Goal: Information Seeking & Learning: Compare options

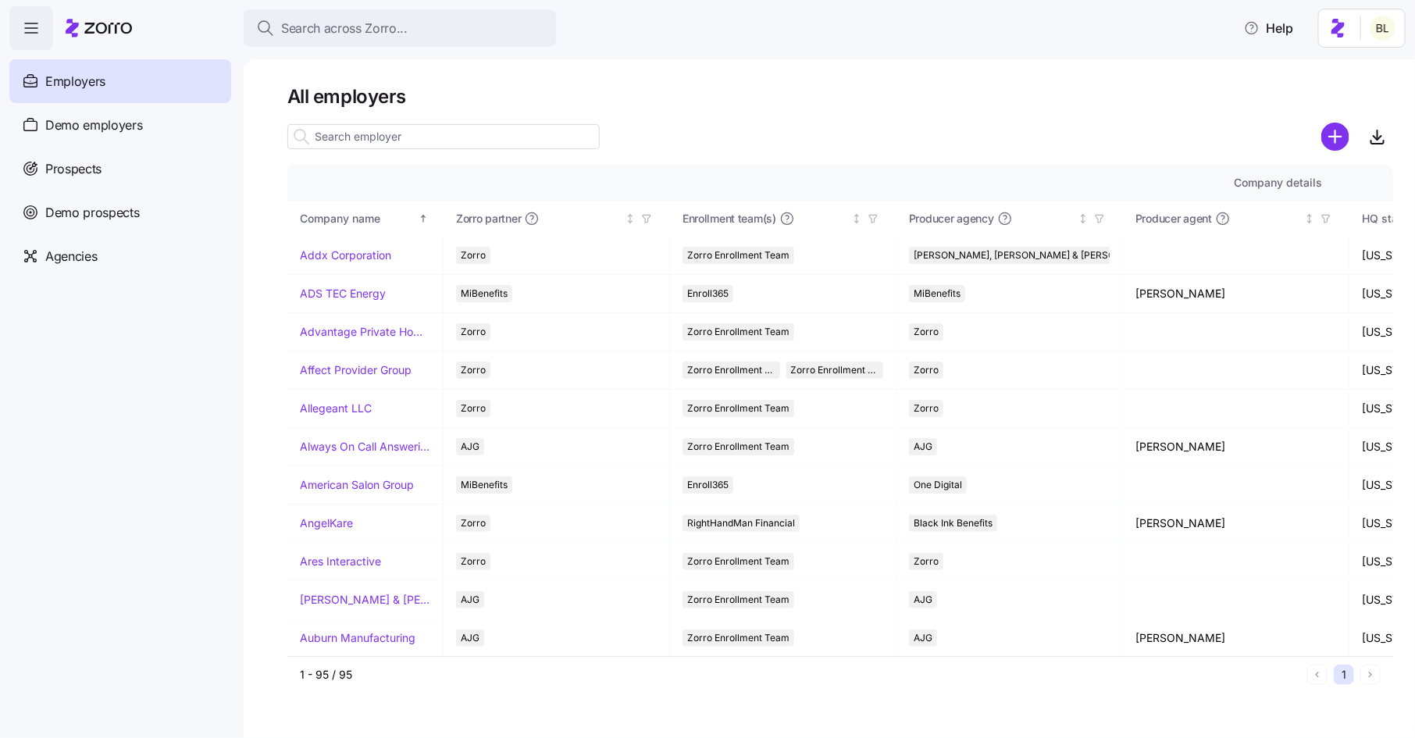
click at [348, 132] on input at bounding box center [443, 136] width 312 height 25
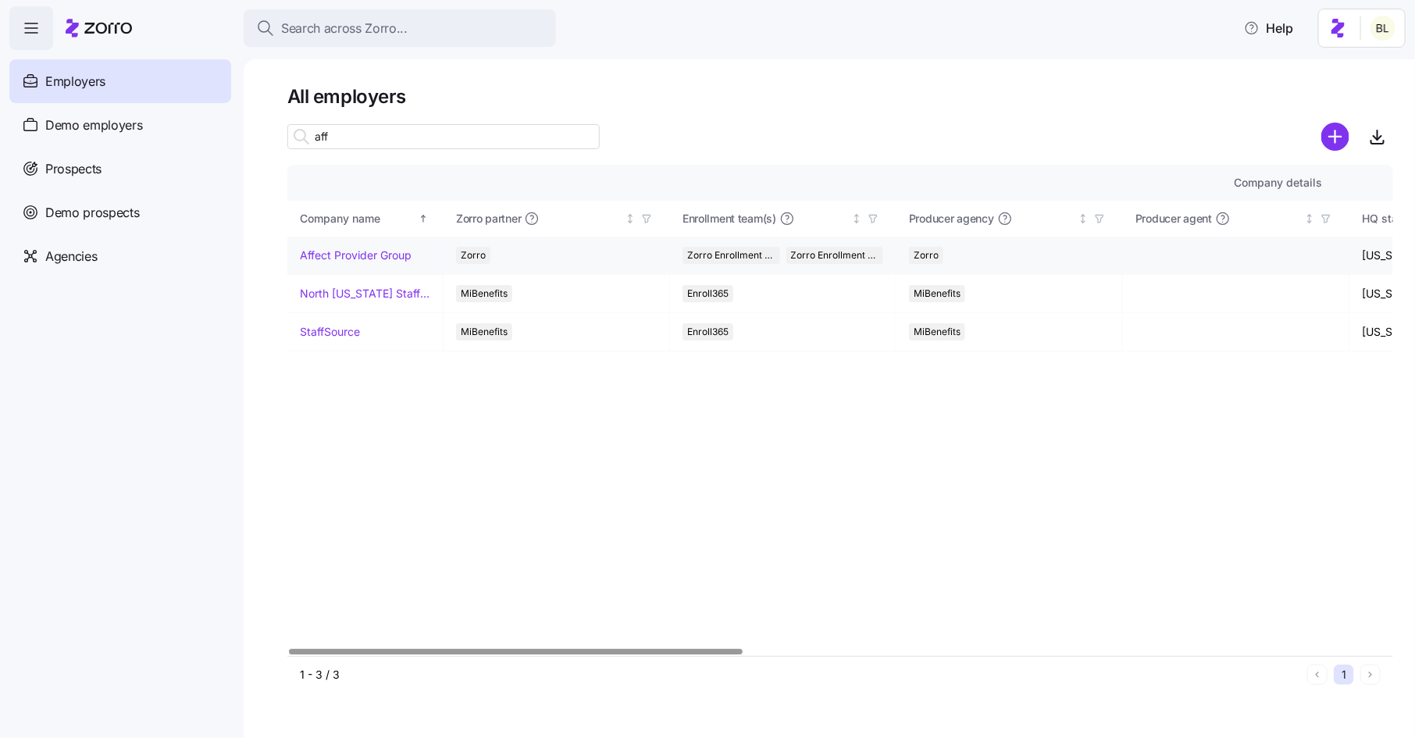
type input "aff"
click at [352, 254] on link "Affect Provider Group" at bounding box center [356, 256] width 112 height 16
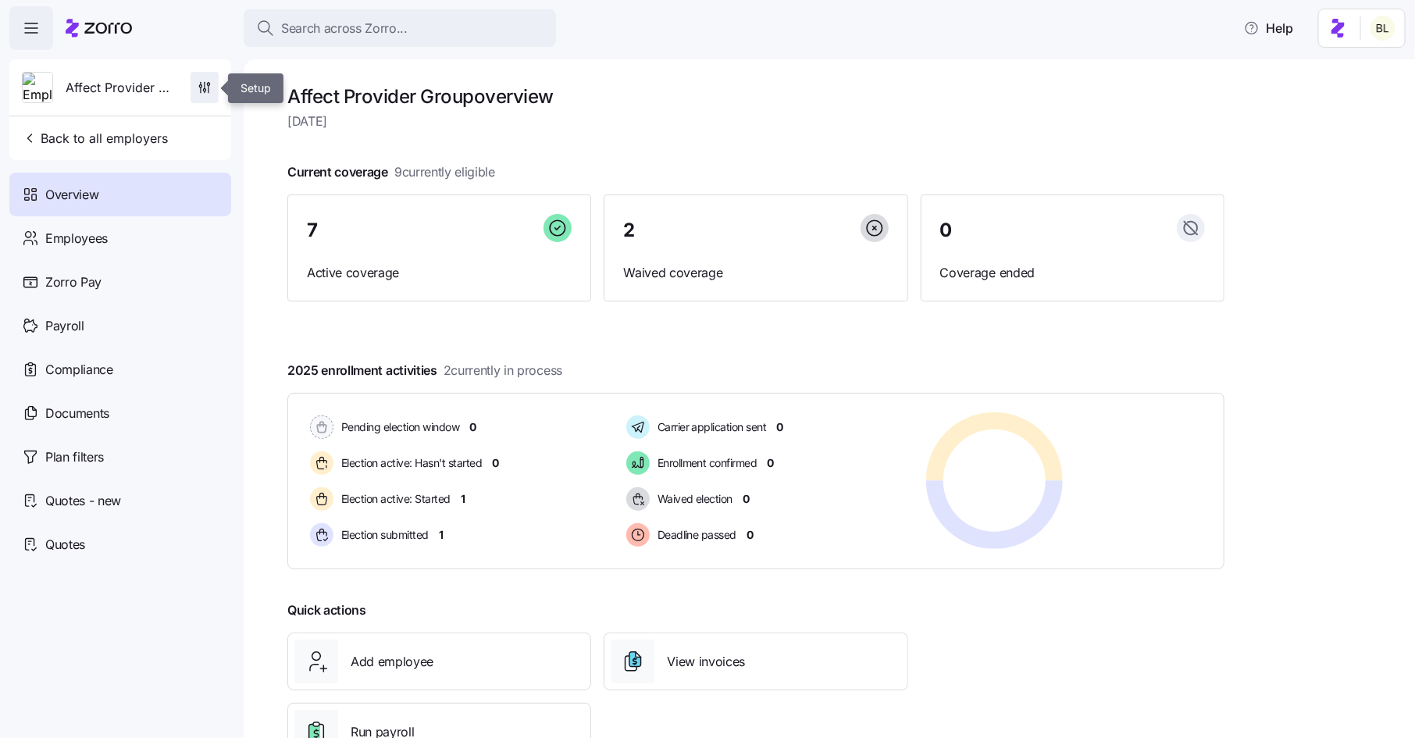
click at [209, 90] on icon "button" at bounding box center [205, 88] width 16 height 16
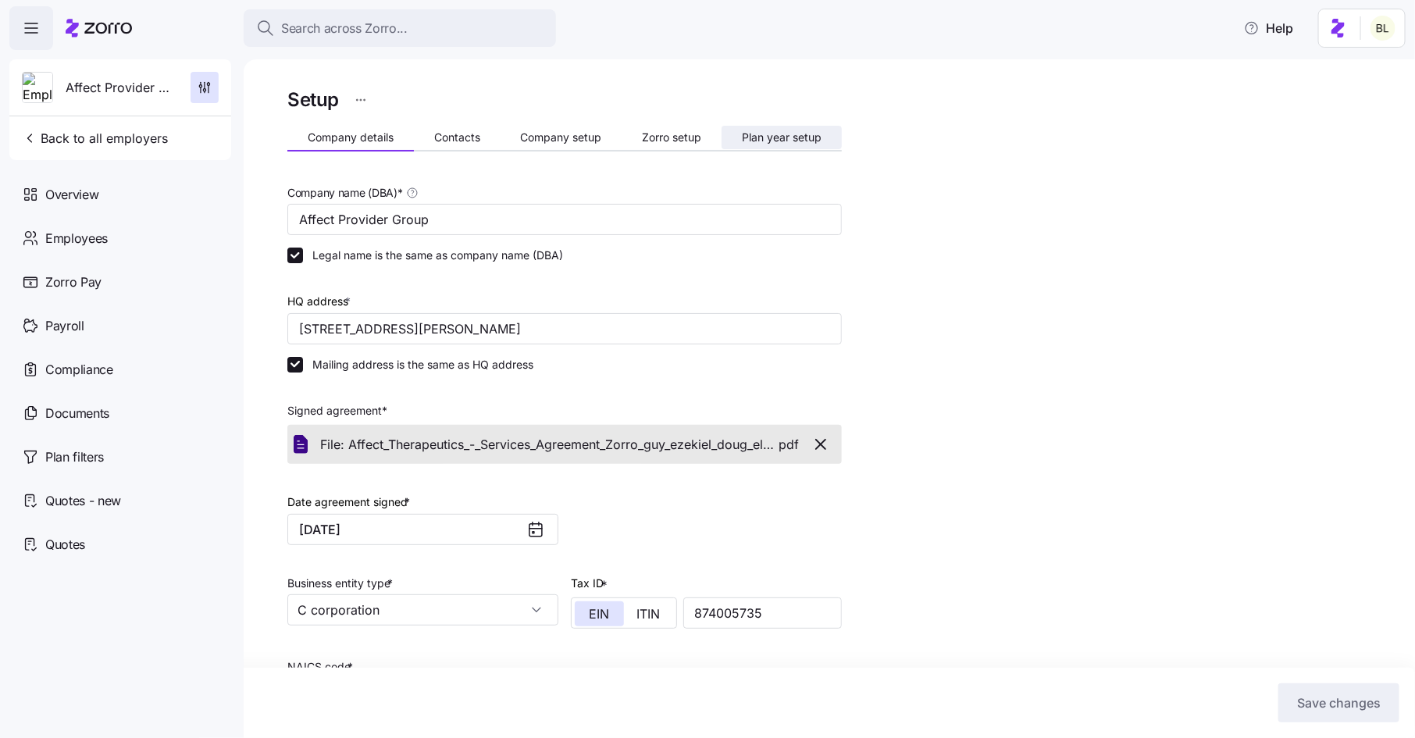
click at [790, 134] on span "Plan year setup" at bounding box center [782, 137] width 80 height 11
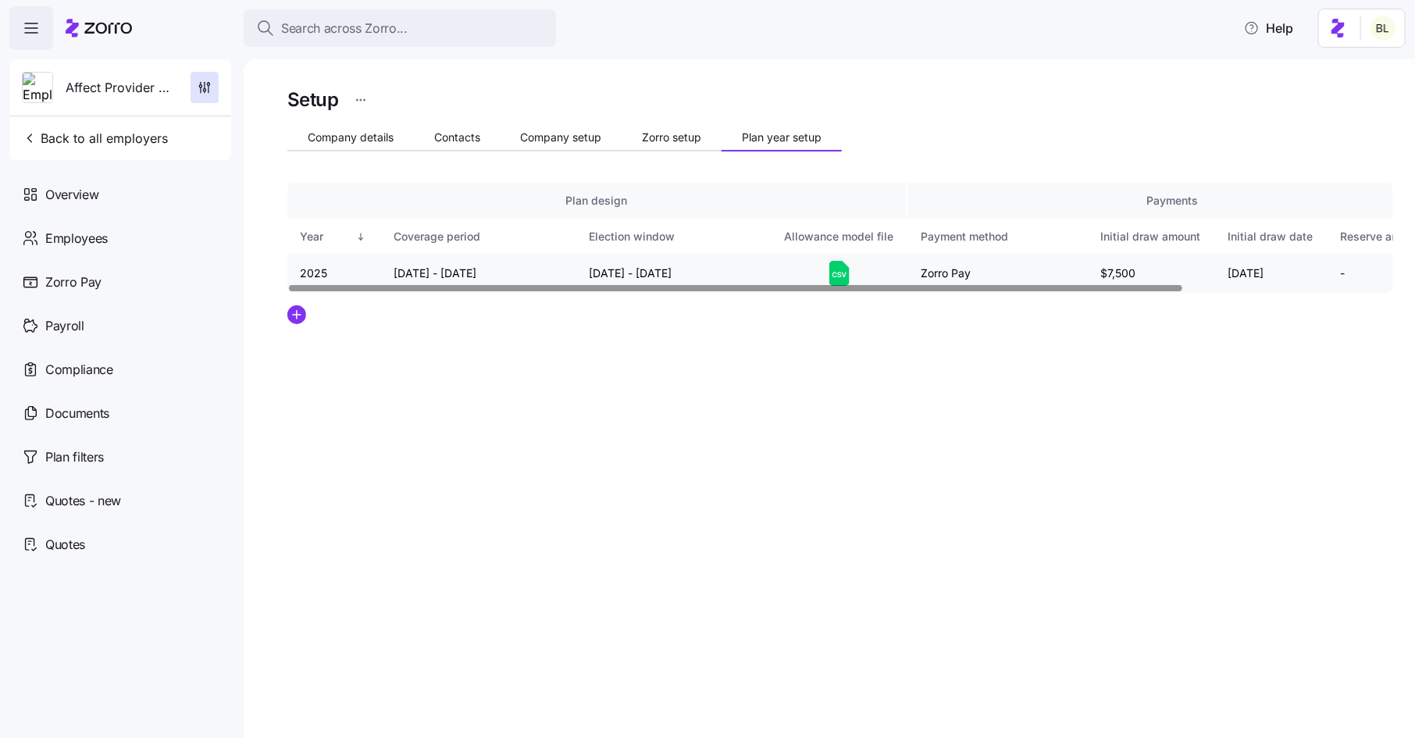
click at [844, 273] on icon at bounding box center [839, 273] width 20 height 25
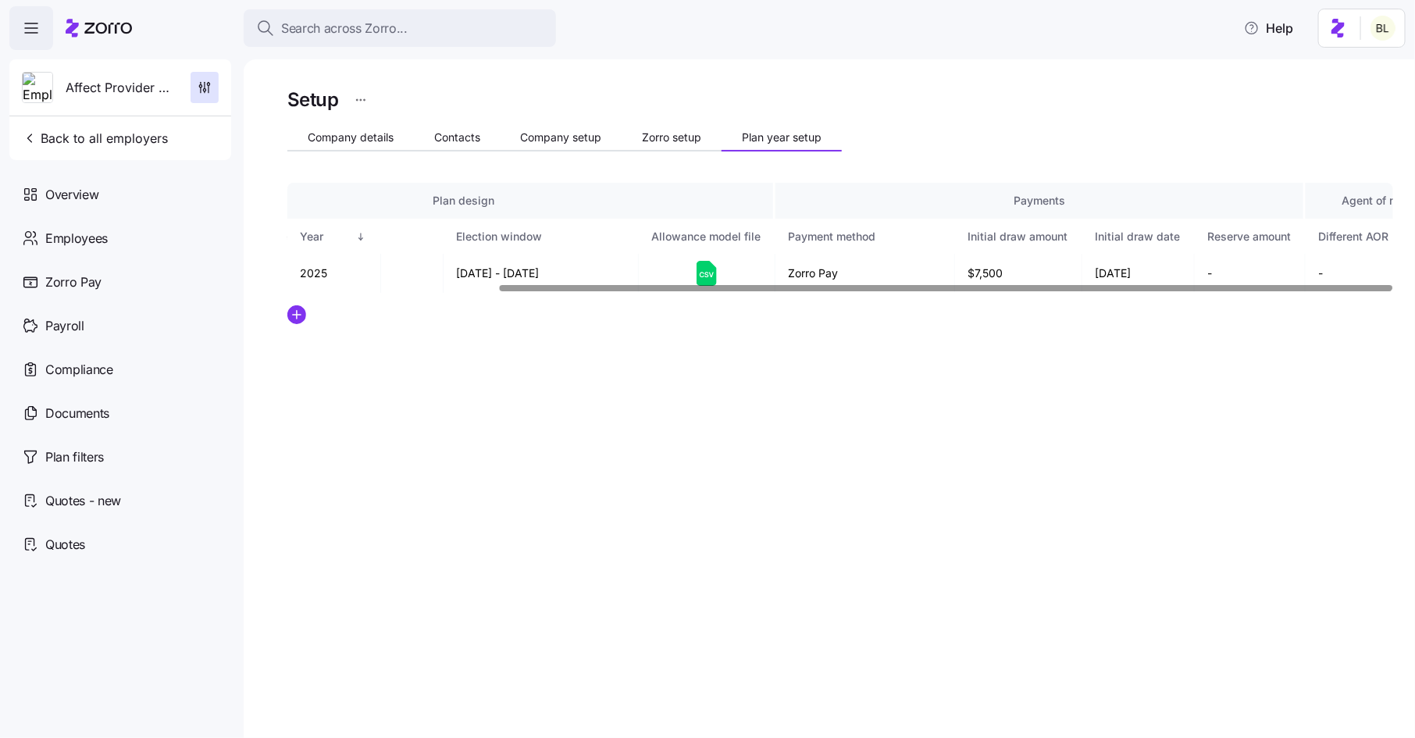
scroll to position [0, 262]
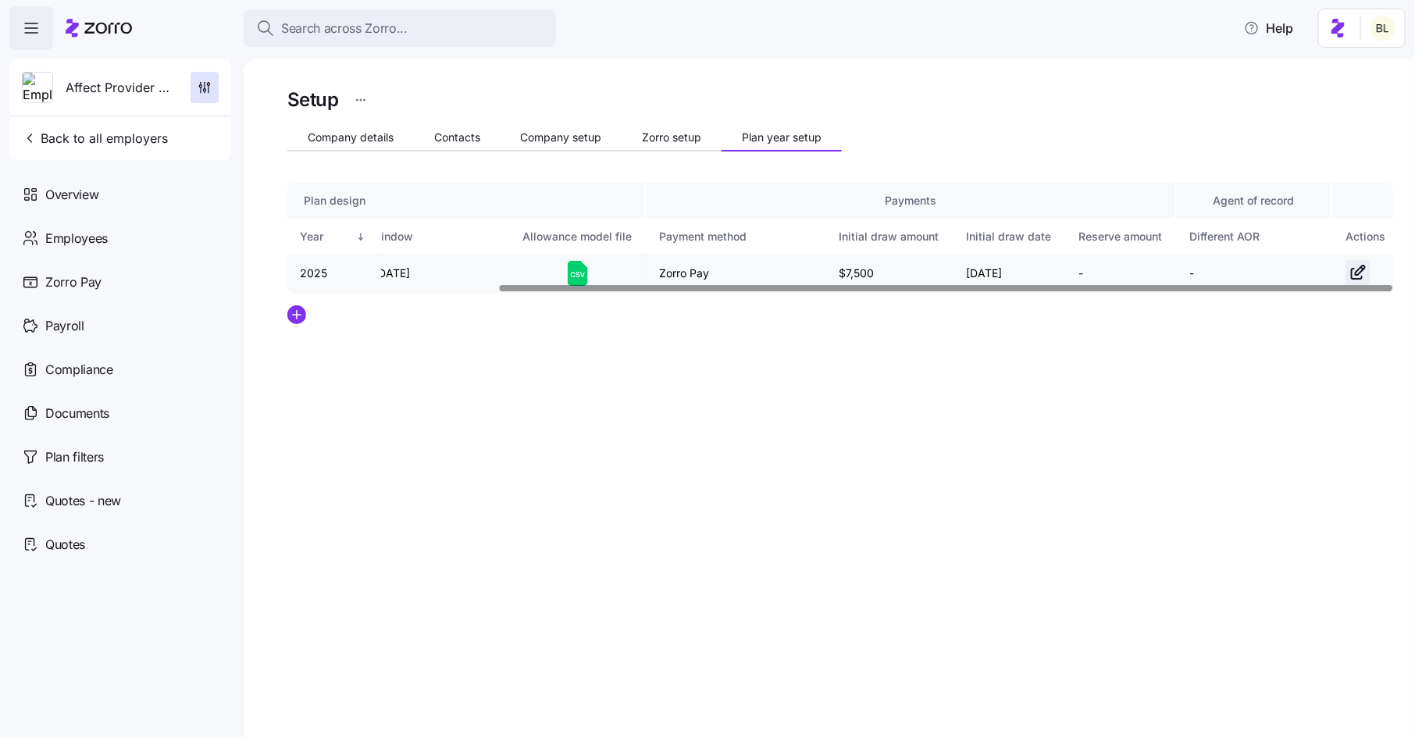
click at [1355, 275] on icon "button" at bounding box center [1358, 272] width 19 height 19
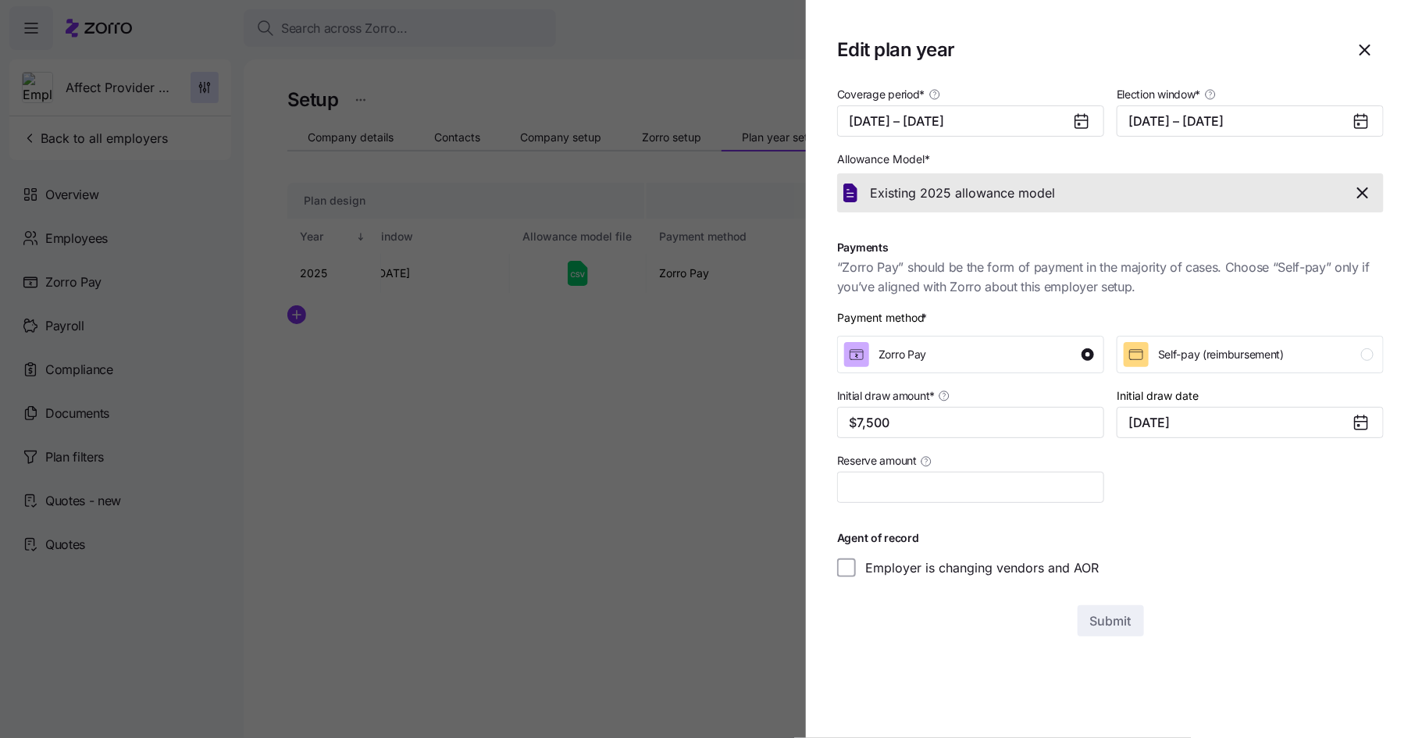
click at [1362, 197] on icon "button" at bounding box center [1363, 193] width 19 height 19
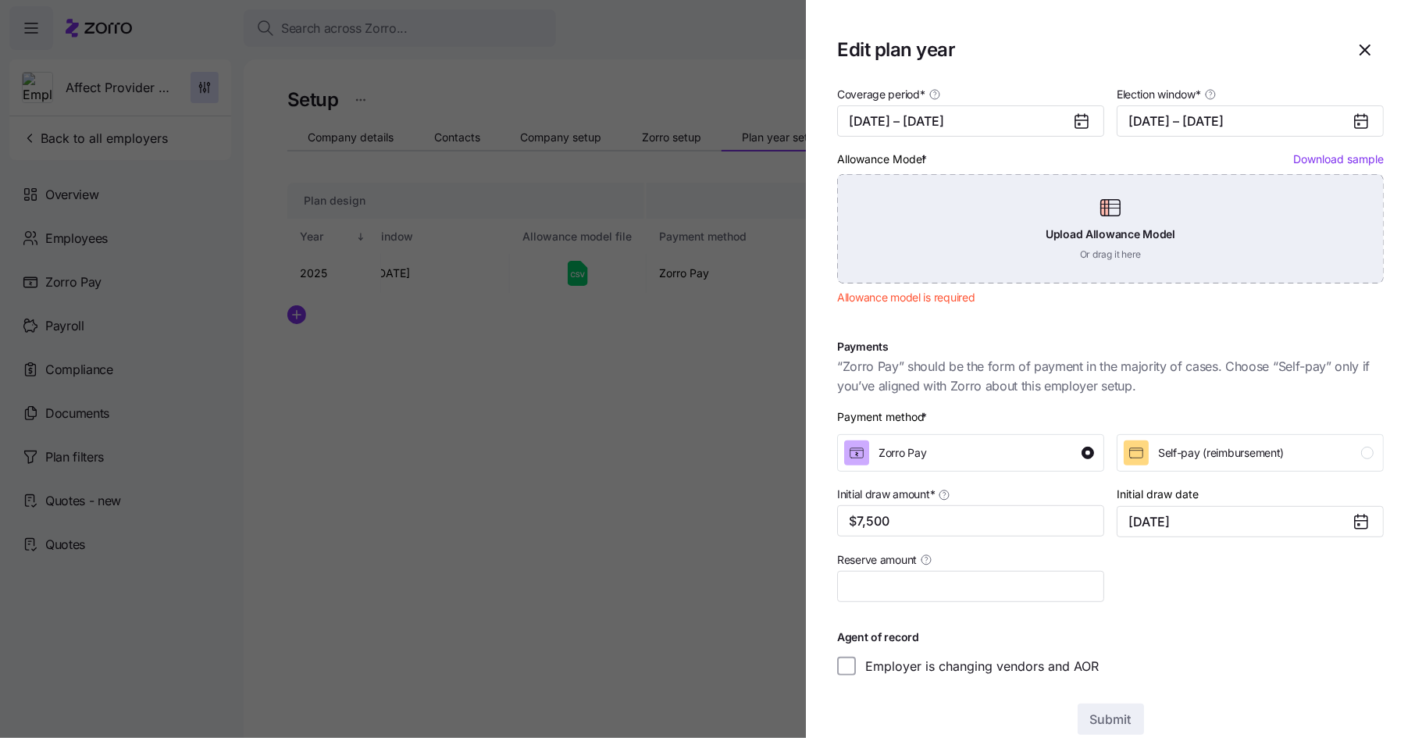
click at [1093, 185] on div "Upload Allowance Model Or drag it here" at bounding box center [1110, 228] width 547 height 109
click at [1107, 212] on div "Upload Allowance Model Or drag it here" at bounding box center [1110, 228] width 547 height 109
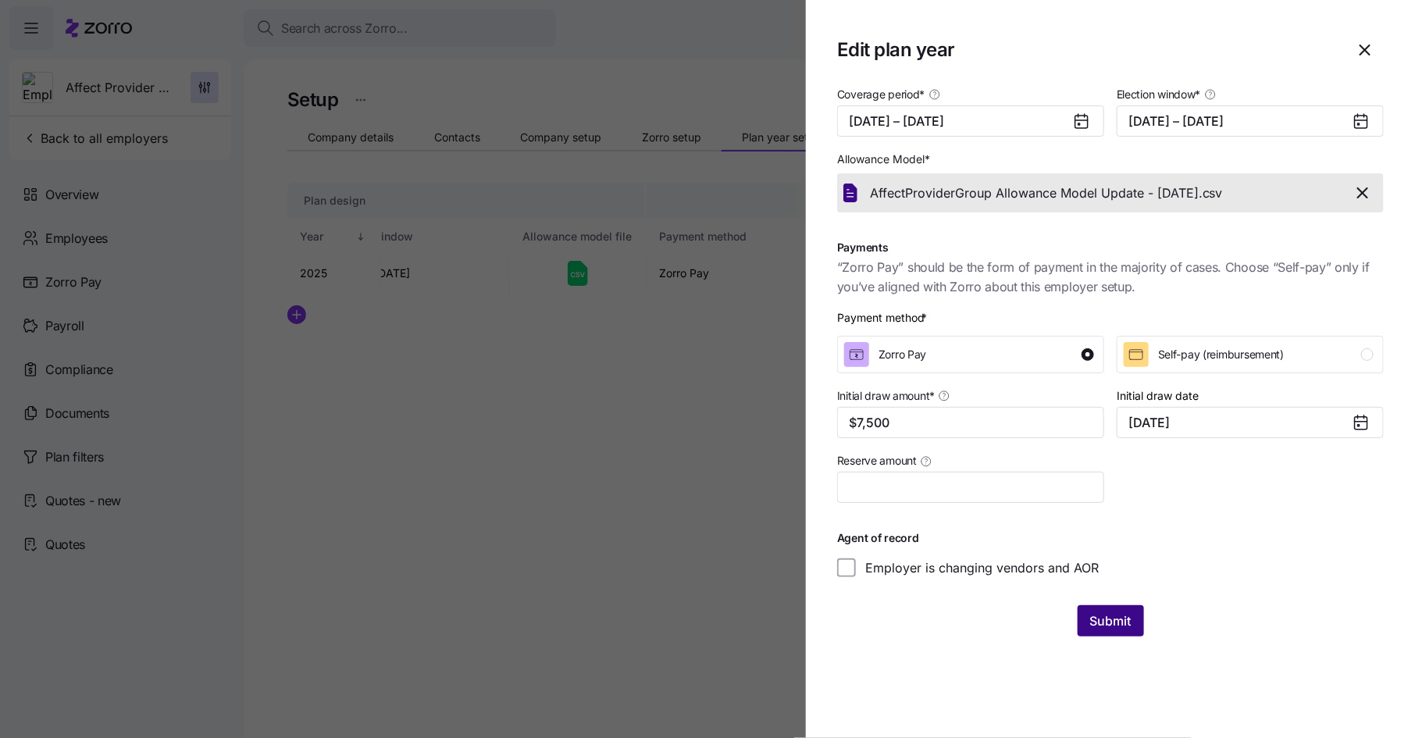
click at [1113, 608] on button "Submit" at bounding box center [1111, 620] width 66 height 31
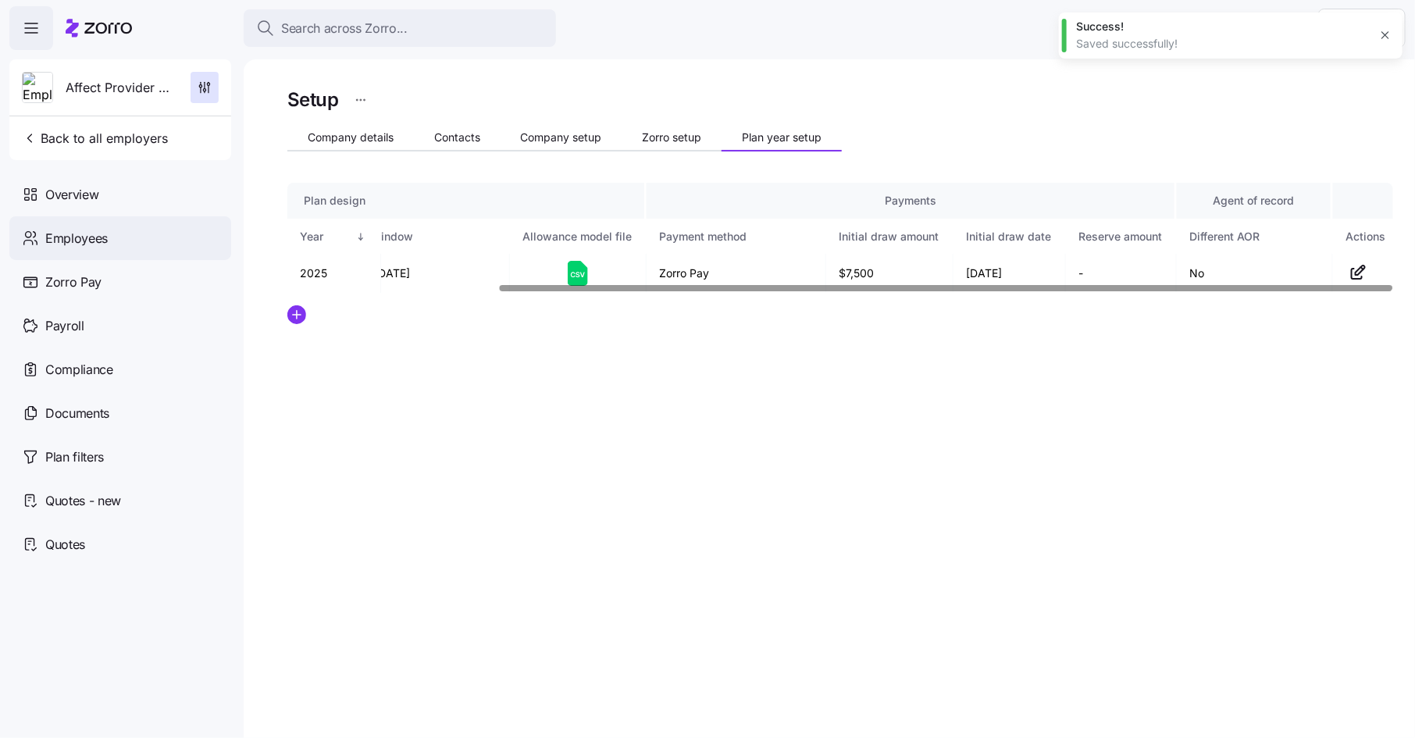
click at [87, 234] on span "Employees" at bounding box center [76, 239] width 62 height 20
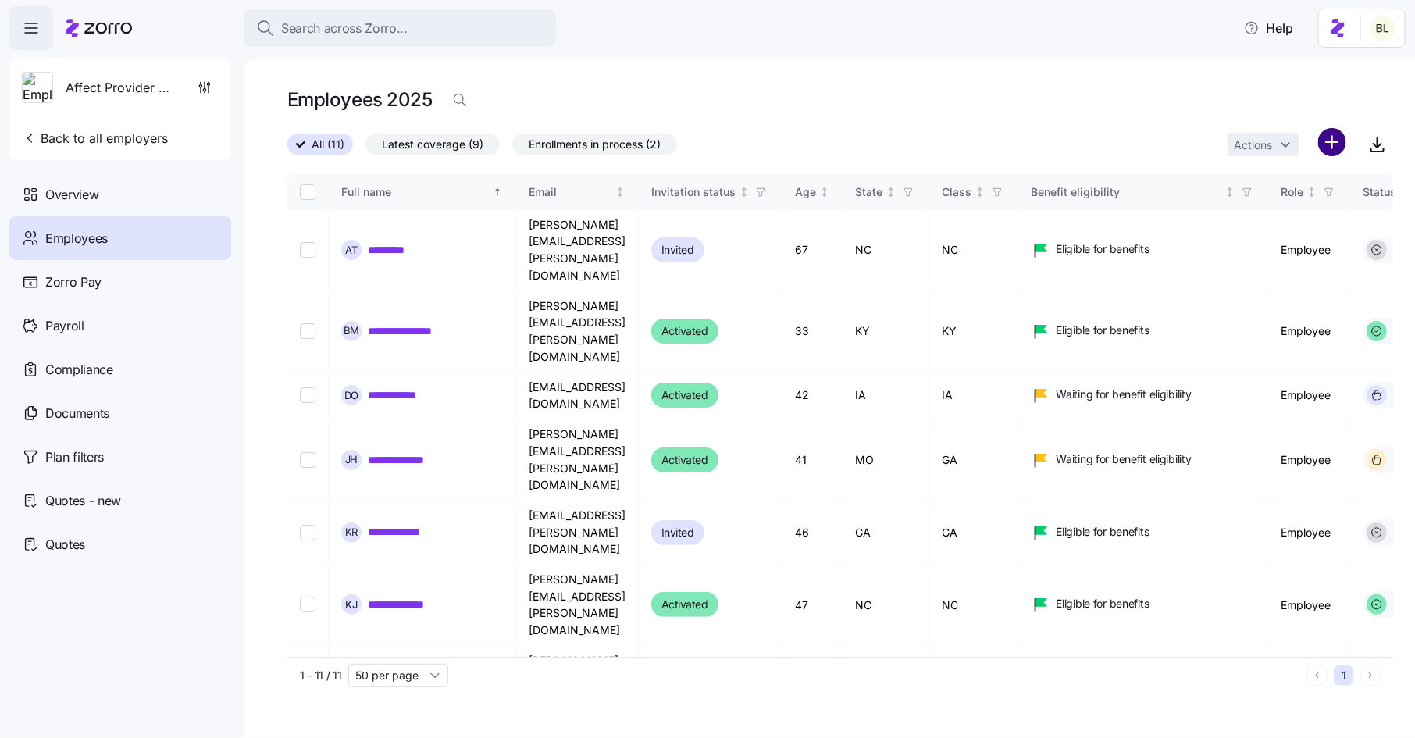
click at [1331, 145] on html "**********" at bounding box center [707, 364] width 1415 height 729
click at [1307, 224] on div "Upload roster Add a new employee" at bounding box center [1266, 197] width 161 height 62
click at [1307, 212] on span "Add a new employee" at bounding box center [1282, 210] width 105 height 16
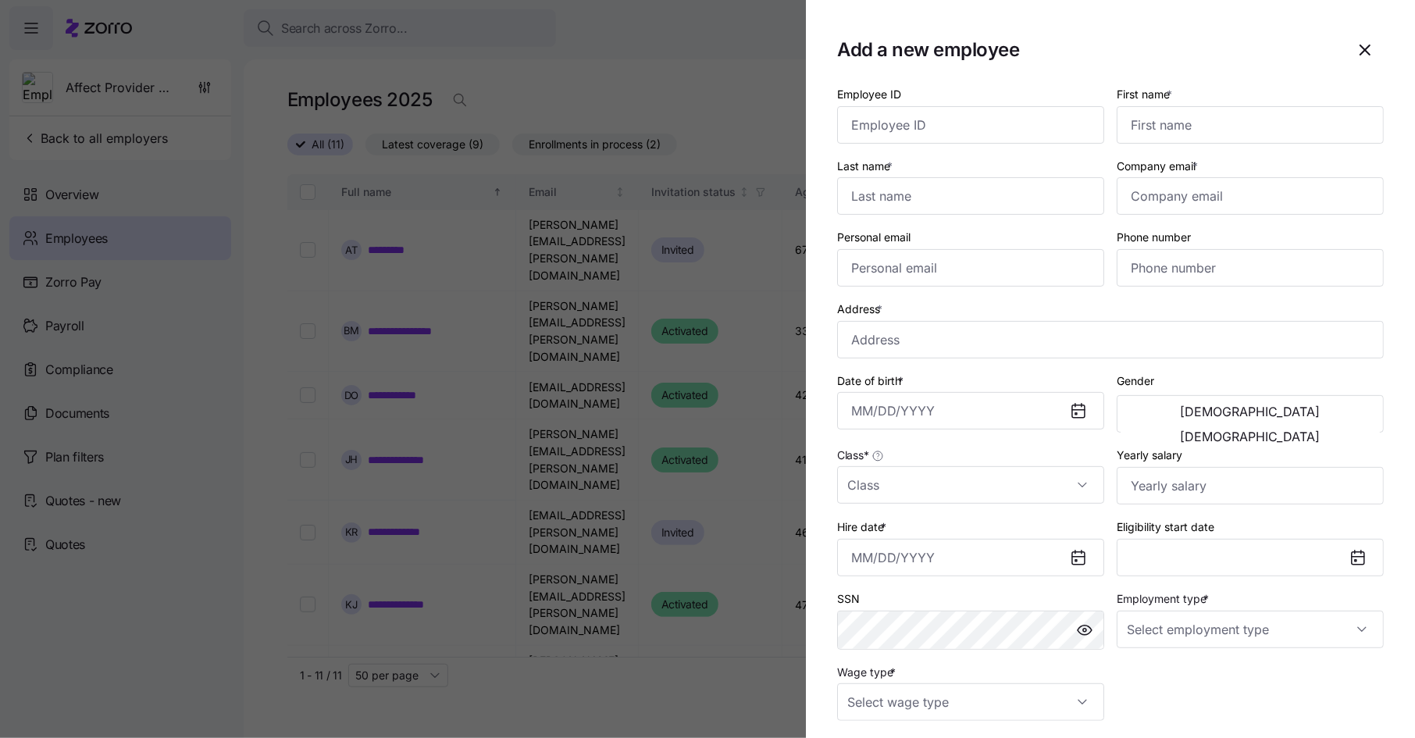
click at [1020, 506] on div "Class *" at bounding box center [971, 475] width 280 height 72
click at [1021, 487] on input "Class *" at bounding box center [970, 484] width 267 height 37
click at [1361, 45] on icon "button" at bounding box center [1365, 50] width 19 height 19
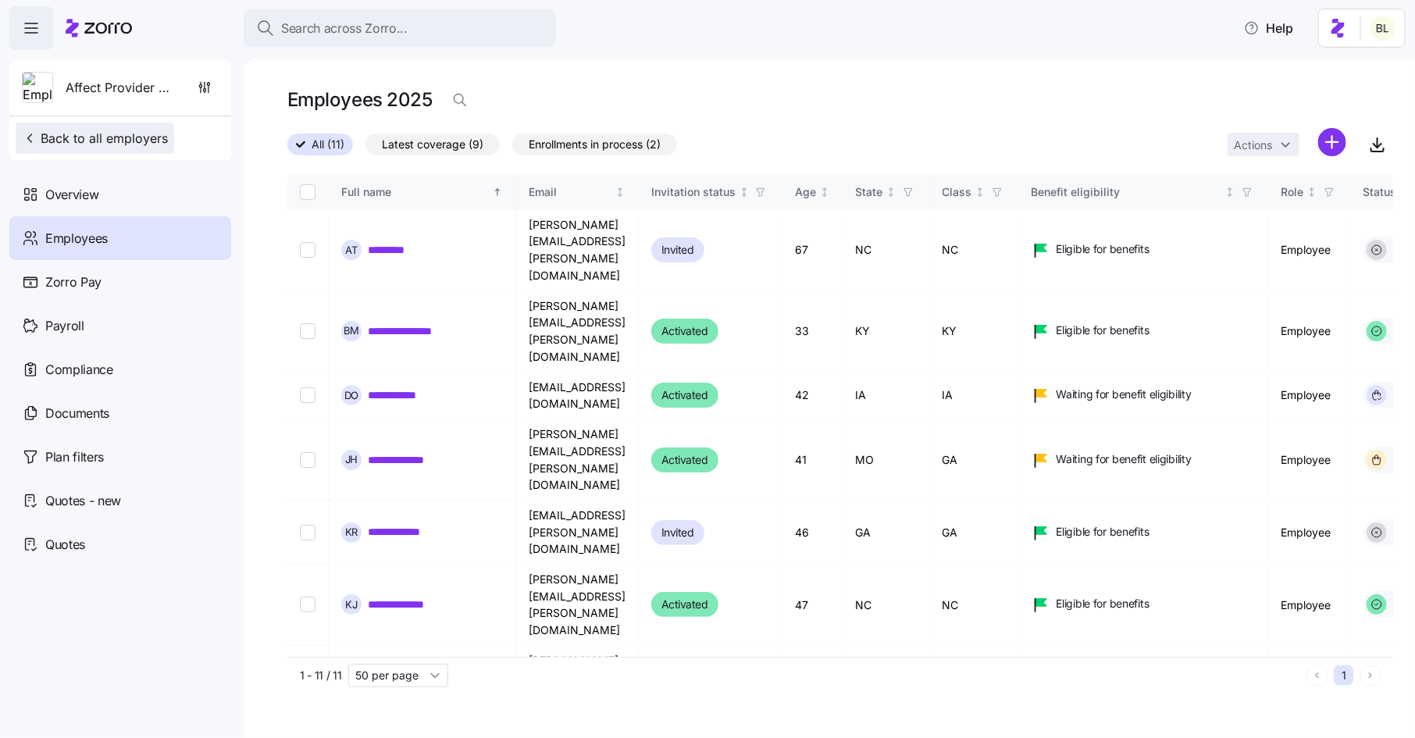
click at [109, 138] on span "Back to all employers" at bounding box center [95, 138] width 146 height 19
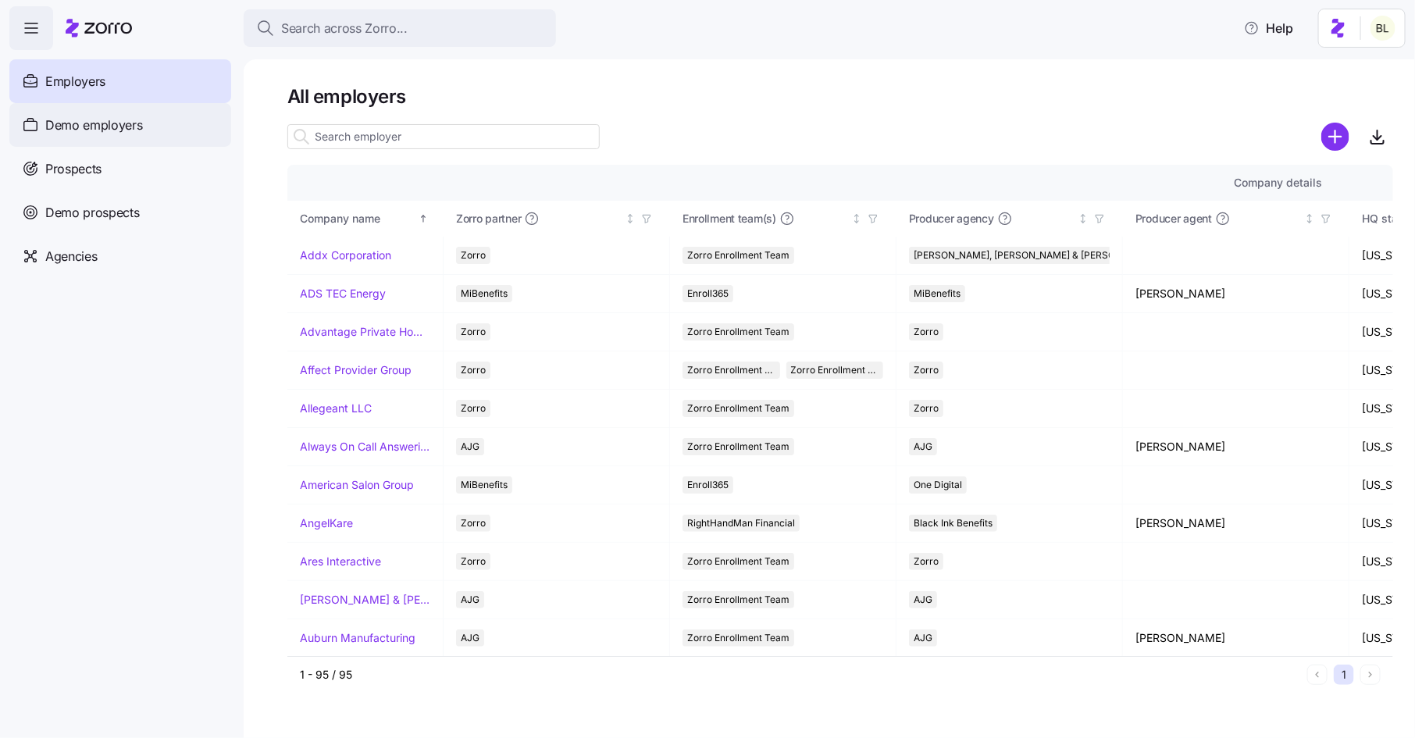
click at [108, 122] on span "Demo employers" at bounding box center [94, 126] width 98 height 20
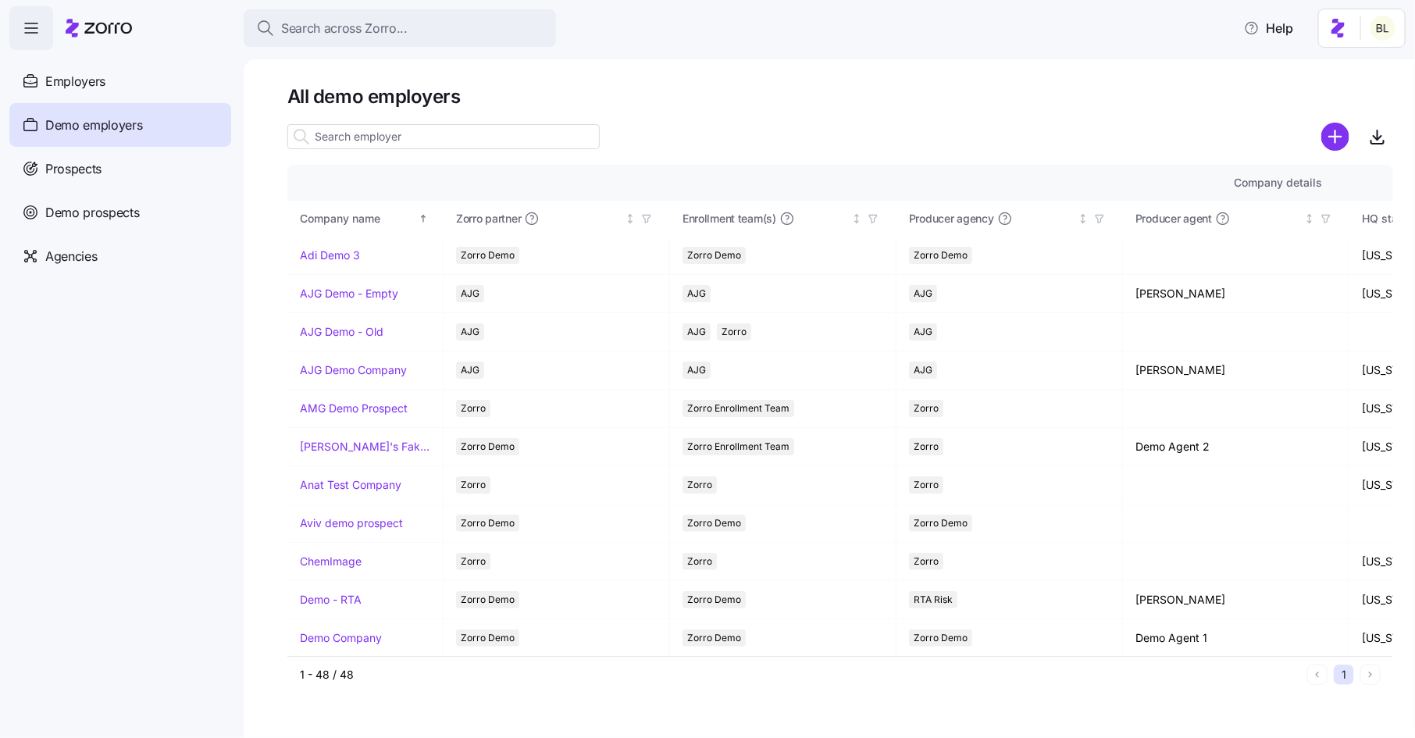
click at [348, 140] on input at bounding box center [443, 136] width 312 height 25
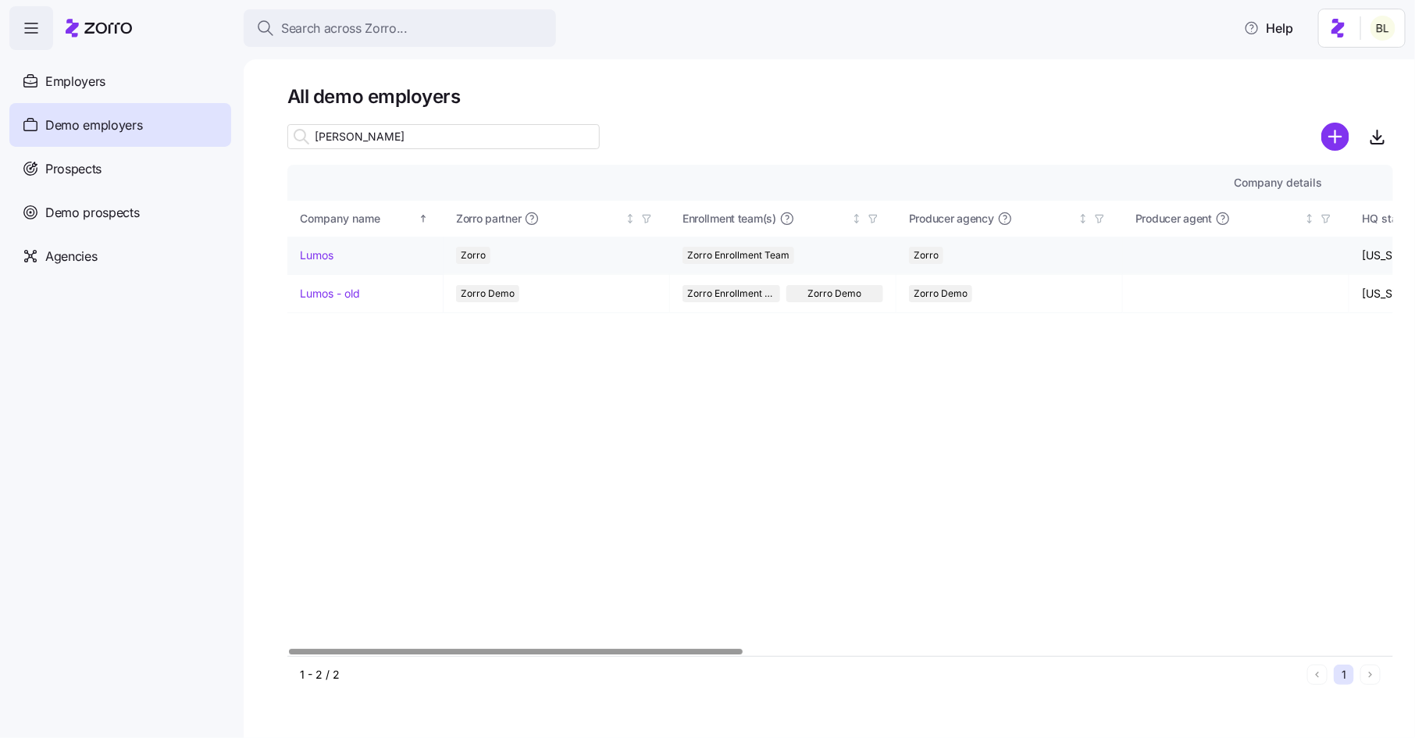
type input "[PERSON_NAME]"
click at [312, 264] on td "Lumos" at bounding box center [365, 256] width 156 height 38
click at [319, 253] on link "Lumos" at bounding box center [317, 256] width 34 height 16
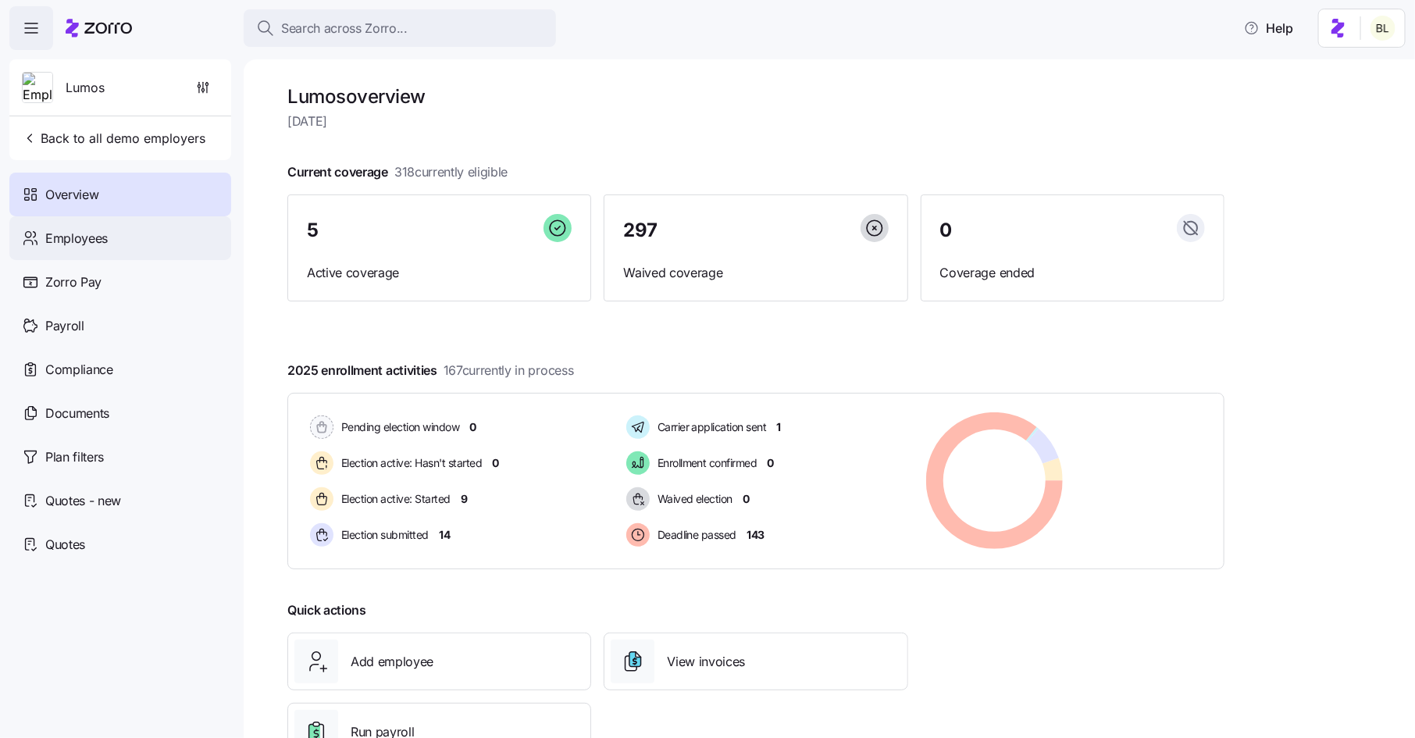
click at [139, 244] on div "Employees" at bounding box center [120, 238] width 222 height 44
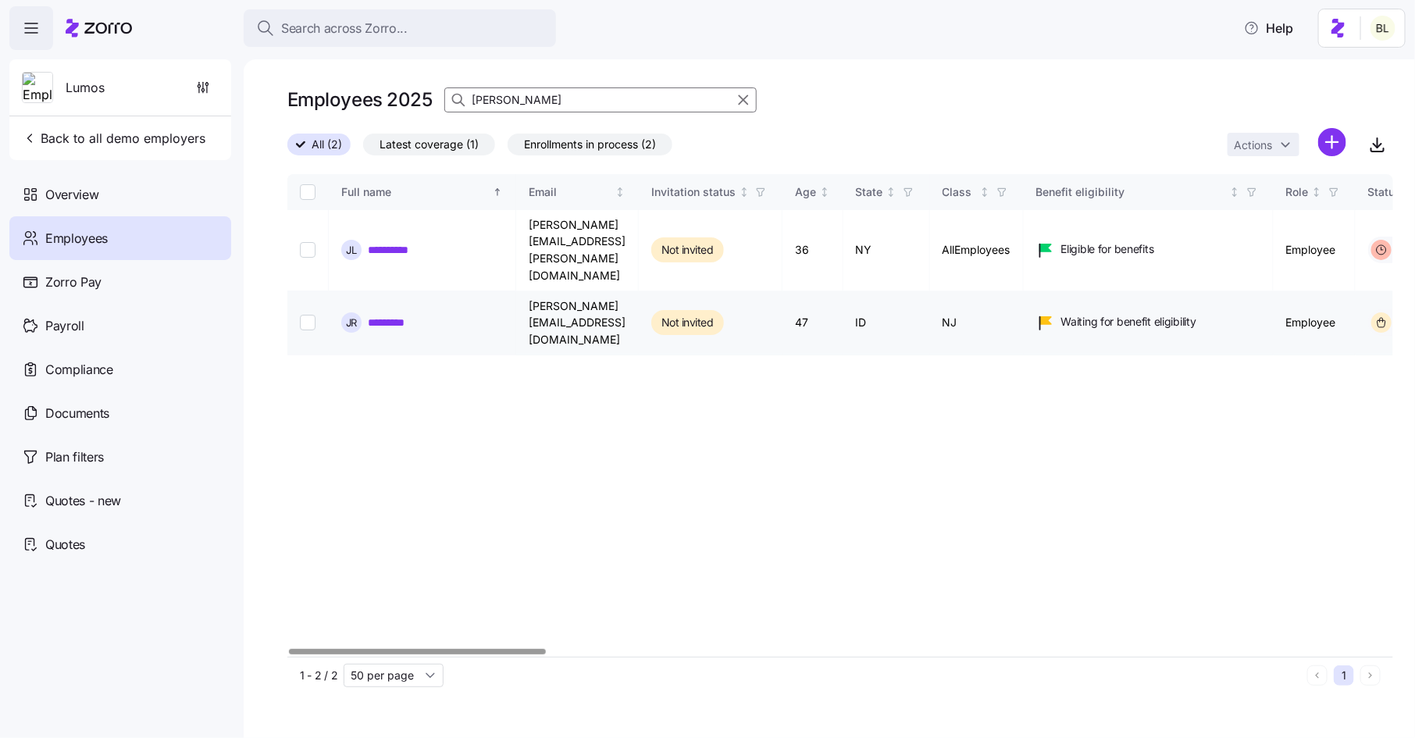
click at [404, 315] on link "*********" at bounding box center [394, 323] width 53 height 16
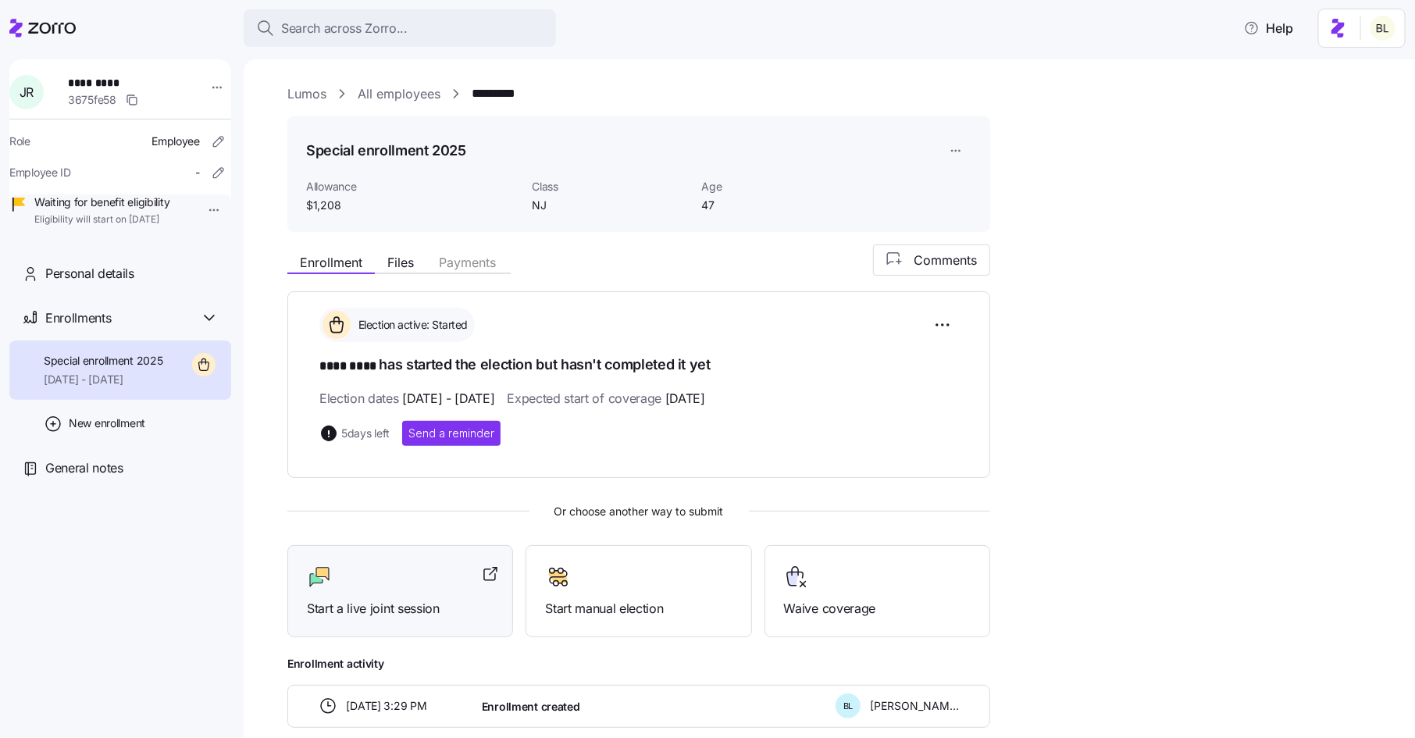
click at [431, 580] on div at bounding box center [400, 577] width 187 height 25
click at [288, 98] on link "Lumos" at bounding box center [306, 94] width 39 height 20
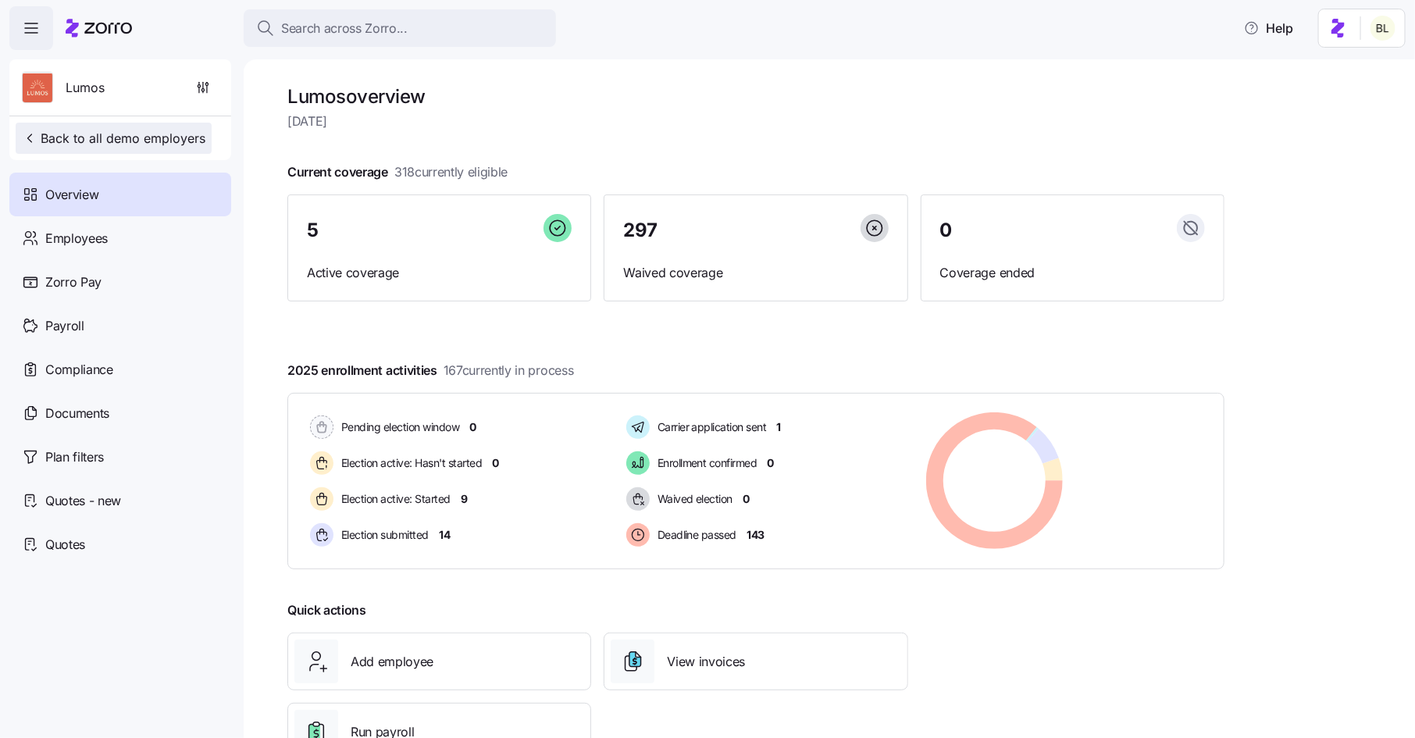
click at [102, 142] on span "Back to all demo employers" at bounding box center [114, 138] width 184 height 19
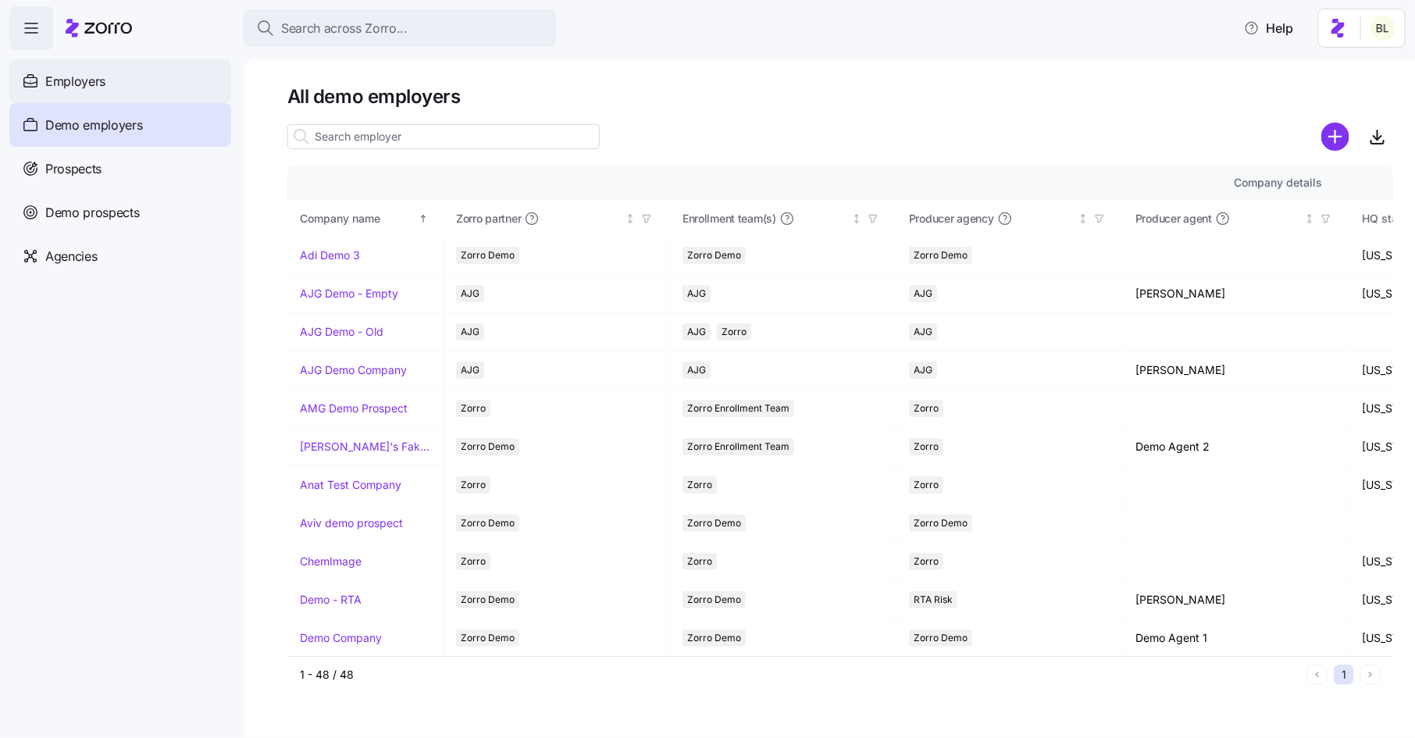
click at [87, 70] on div "Employers" at bounding box center [120, 81] width 222 height 44
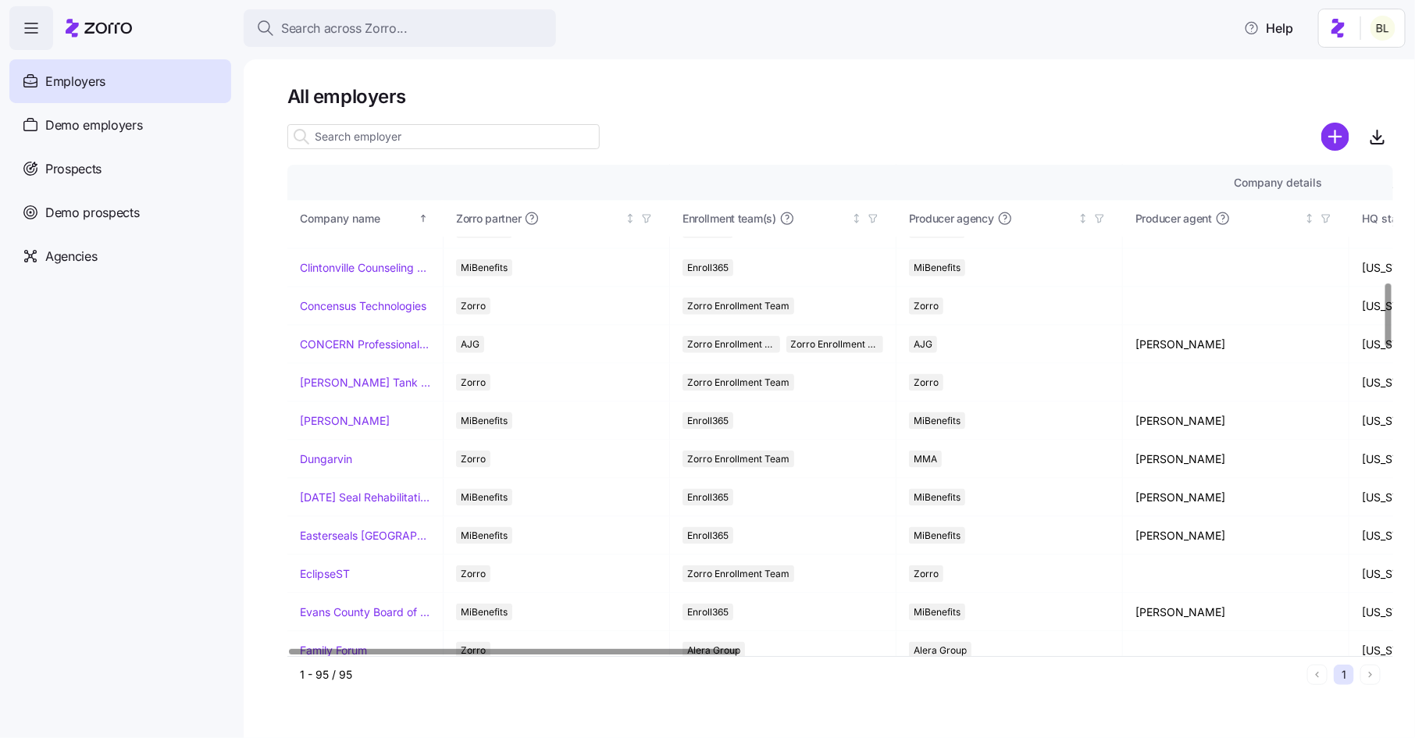
scroll to position [844, 0]
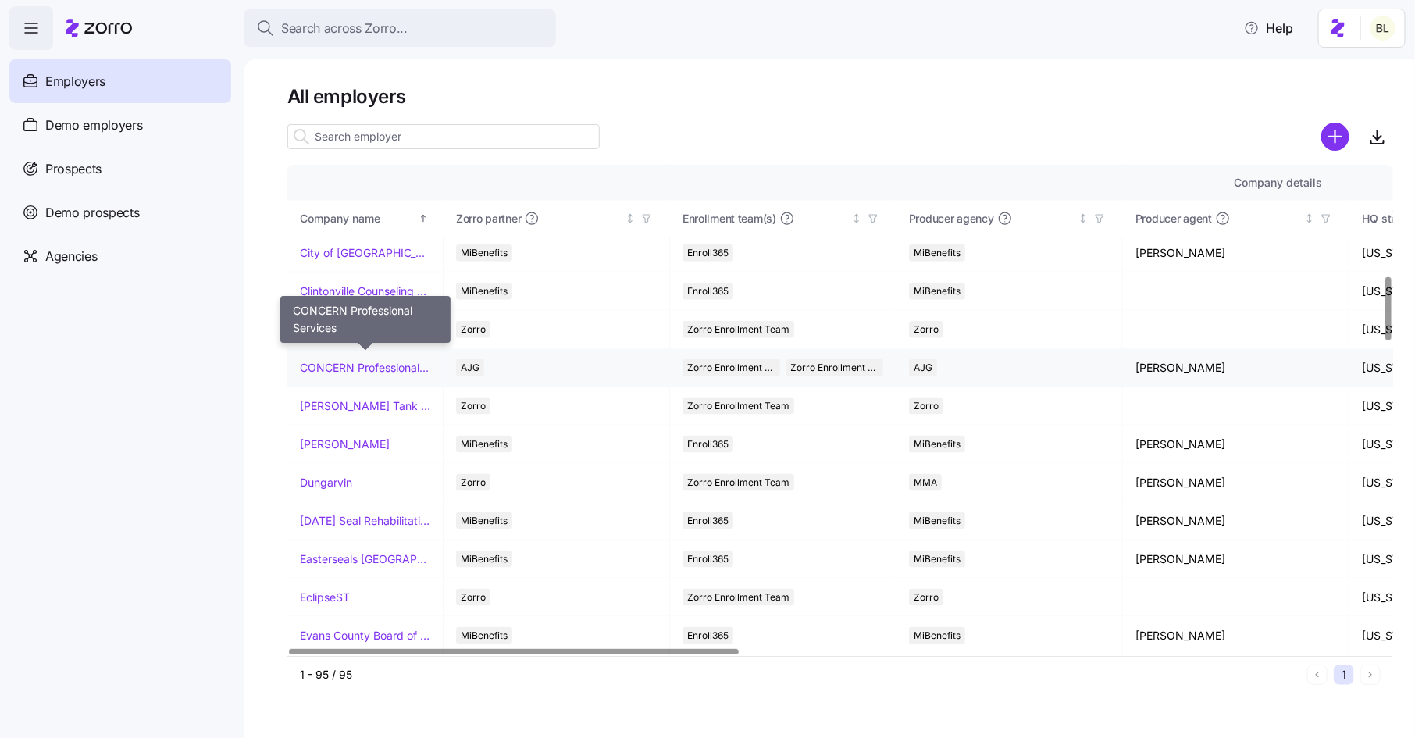
click at [374, 360] on link "CONCERN Professional Services" at bounding box center [365, 368] width 130 height 16
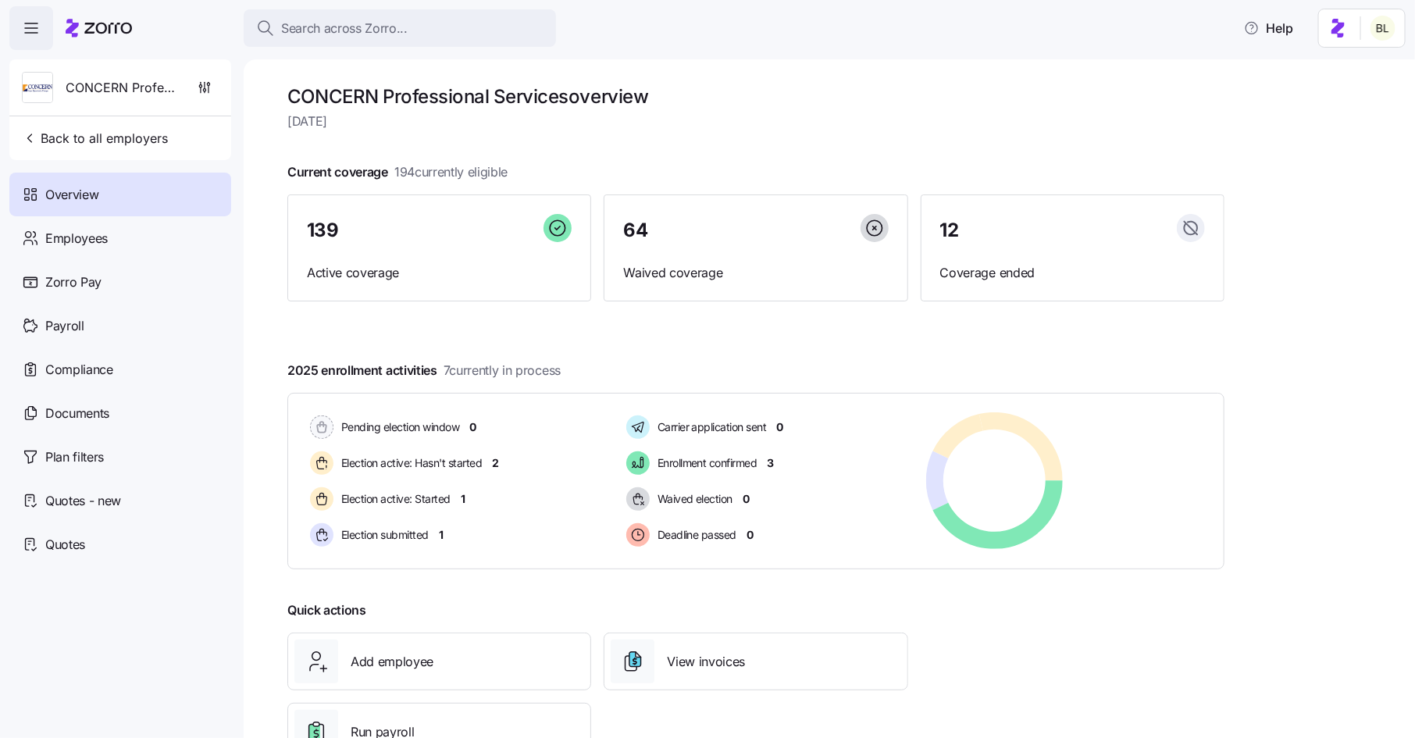
scroll to position [57, 0]
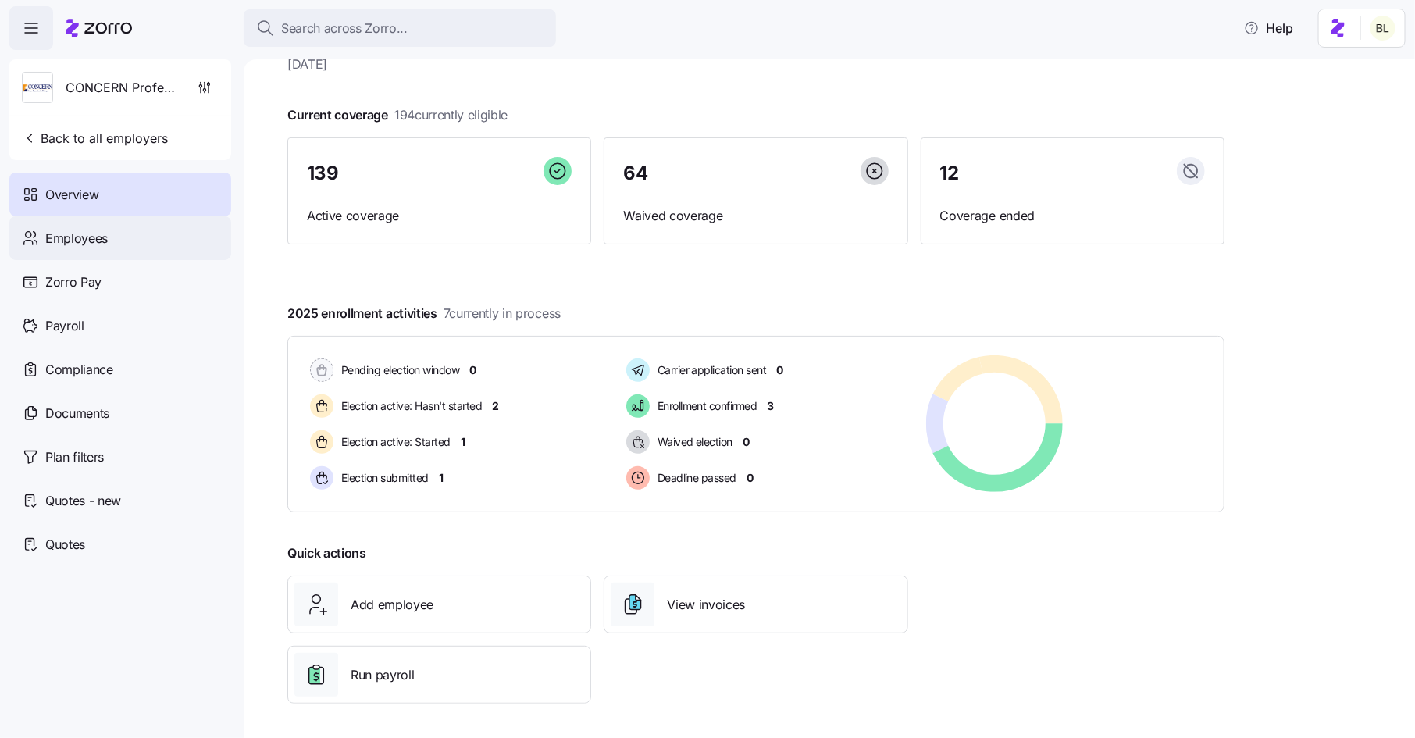
click at [87, 233] on span "Employees" at bounding box center [76, 239] width 62 height 20
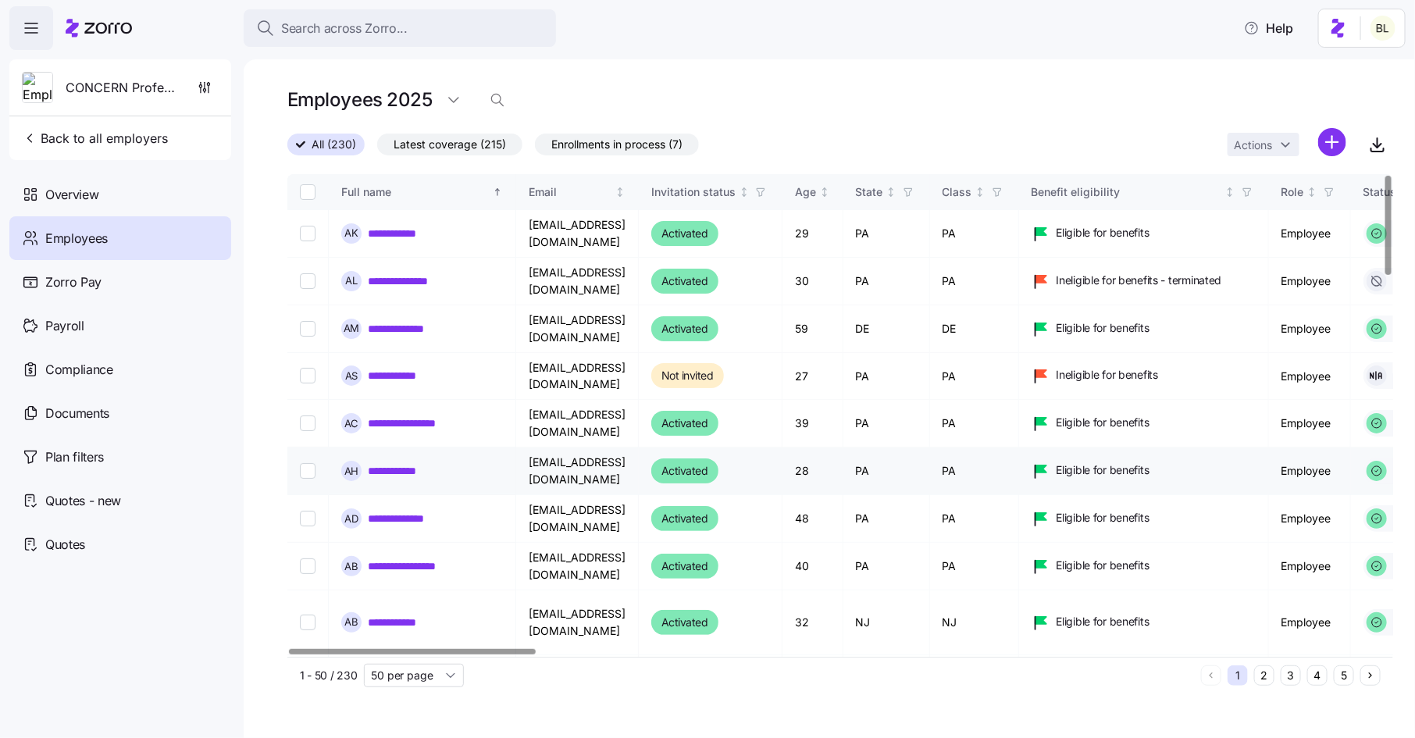
click at [399, 463] on link "**********" at bounding box center [401, 471] width 66 height 16
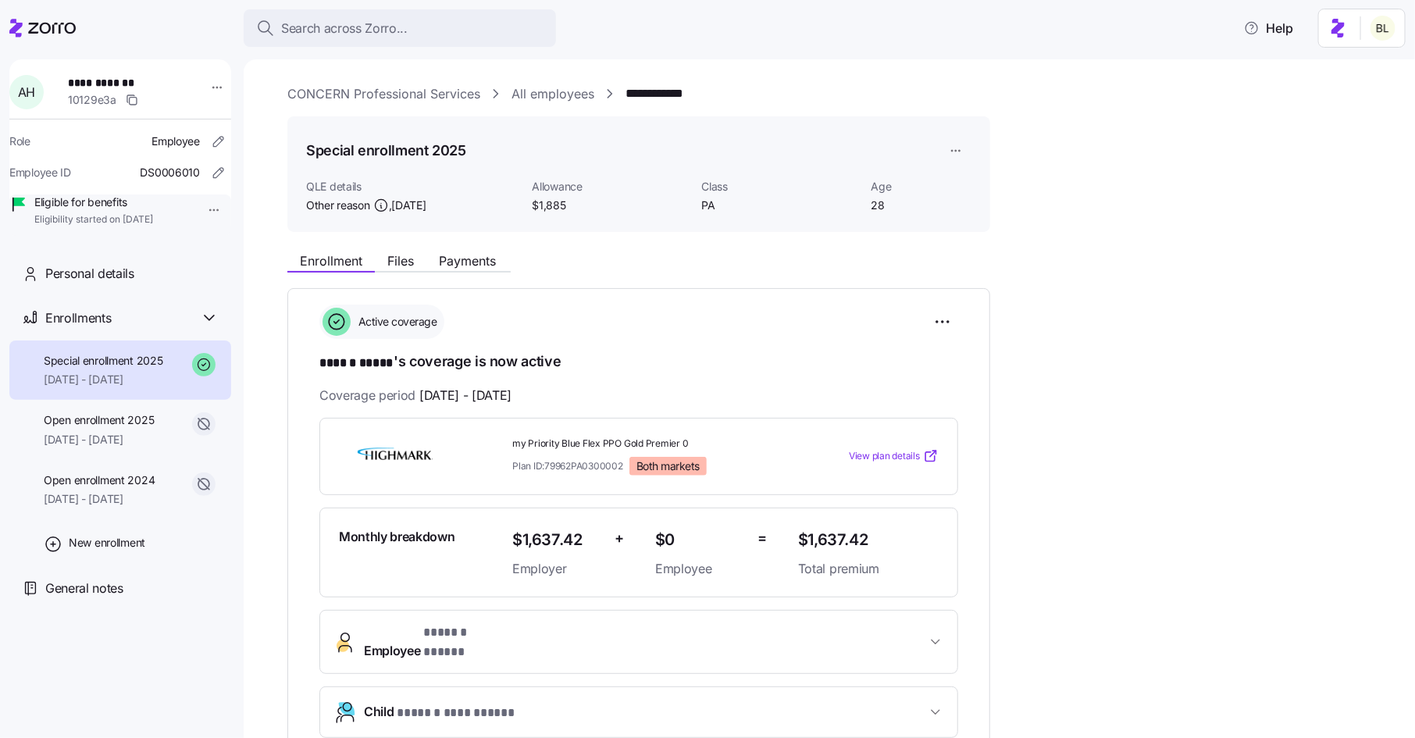
click at [533, 96] on link "All employees" at bounding box center [553, 94] width 83 height 20
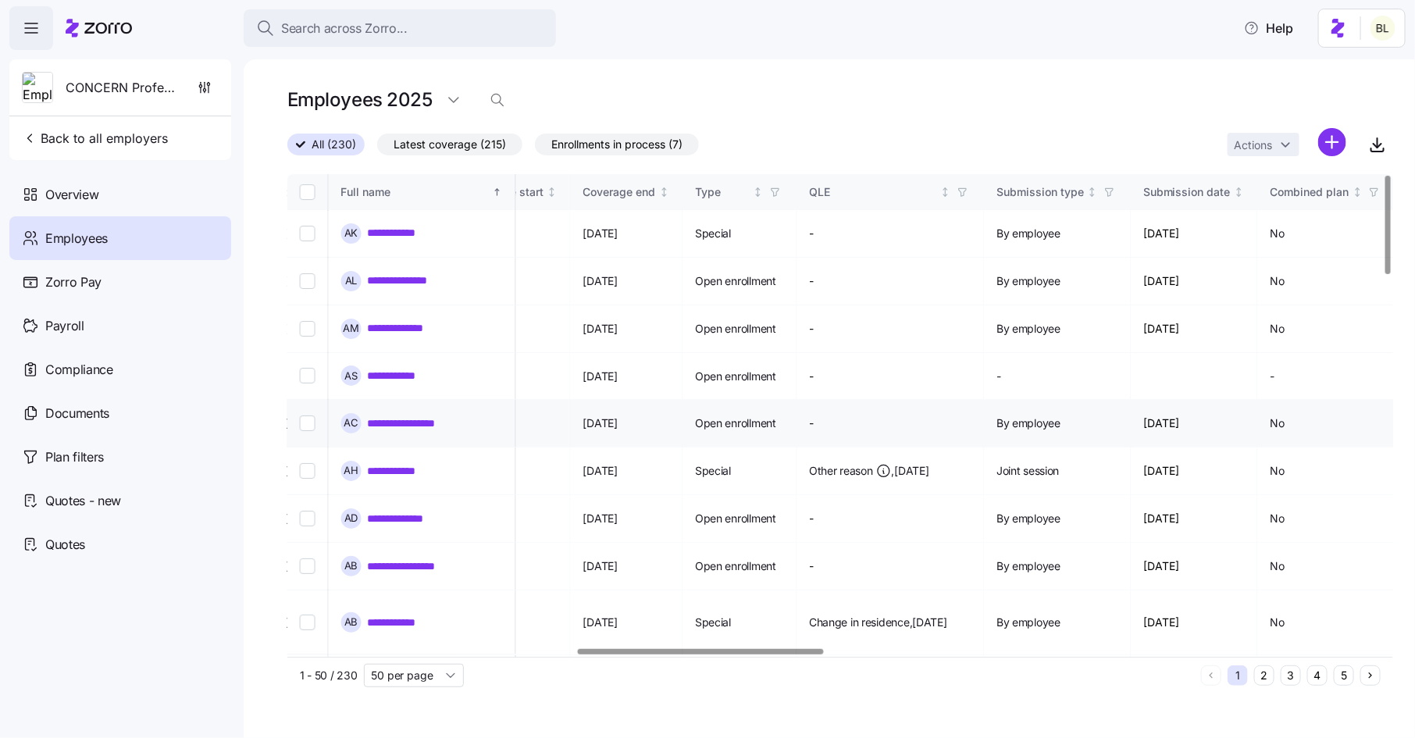
scroll to position [0, 1300]
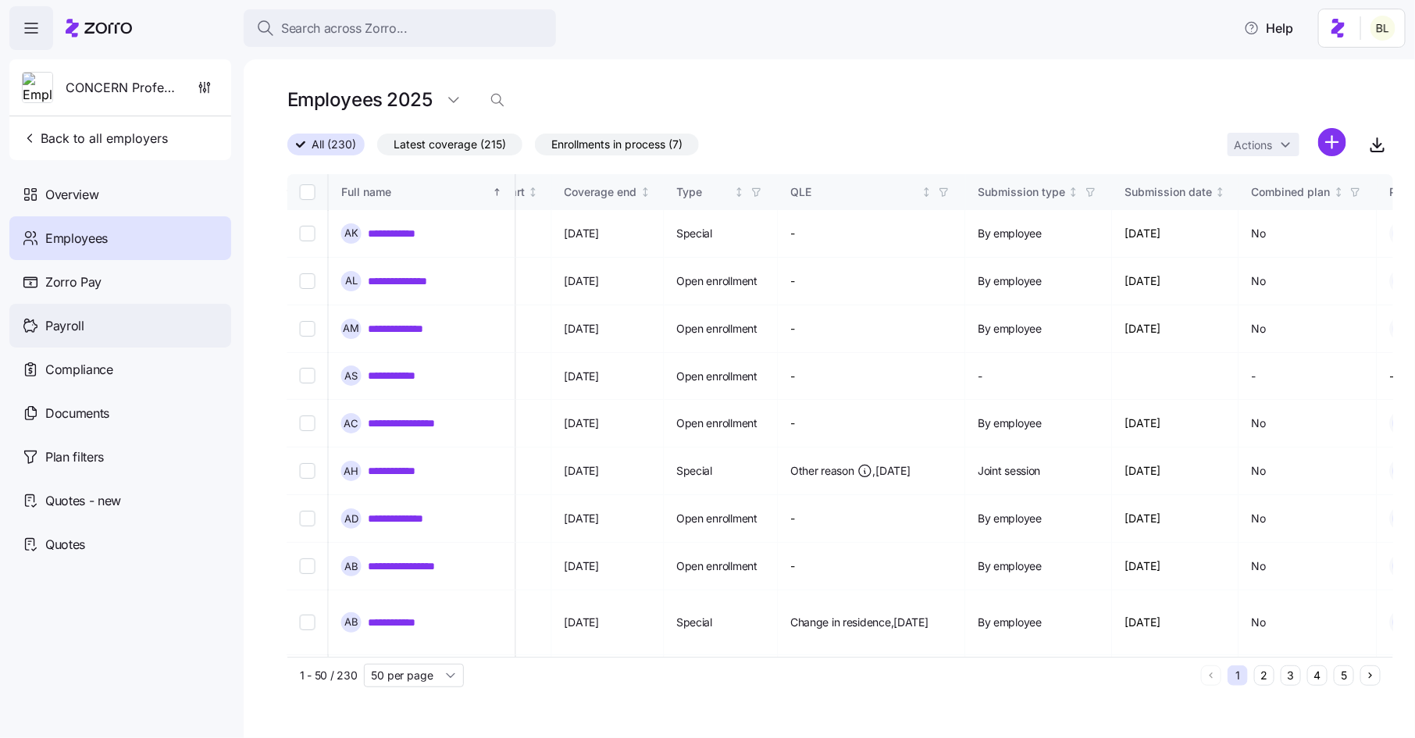
click at [80, 326] on span "Payroll" at bounding box center [64, 326] width 39 height 20
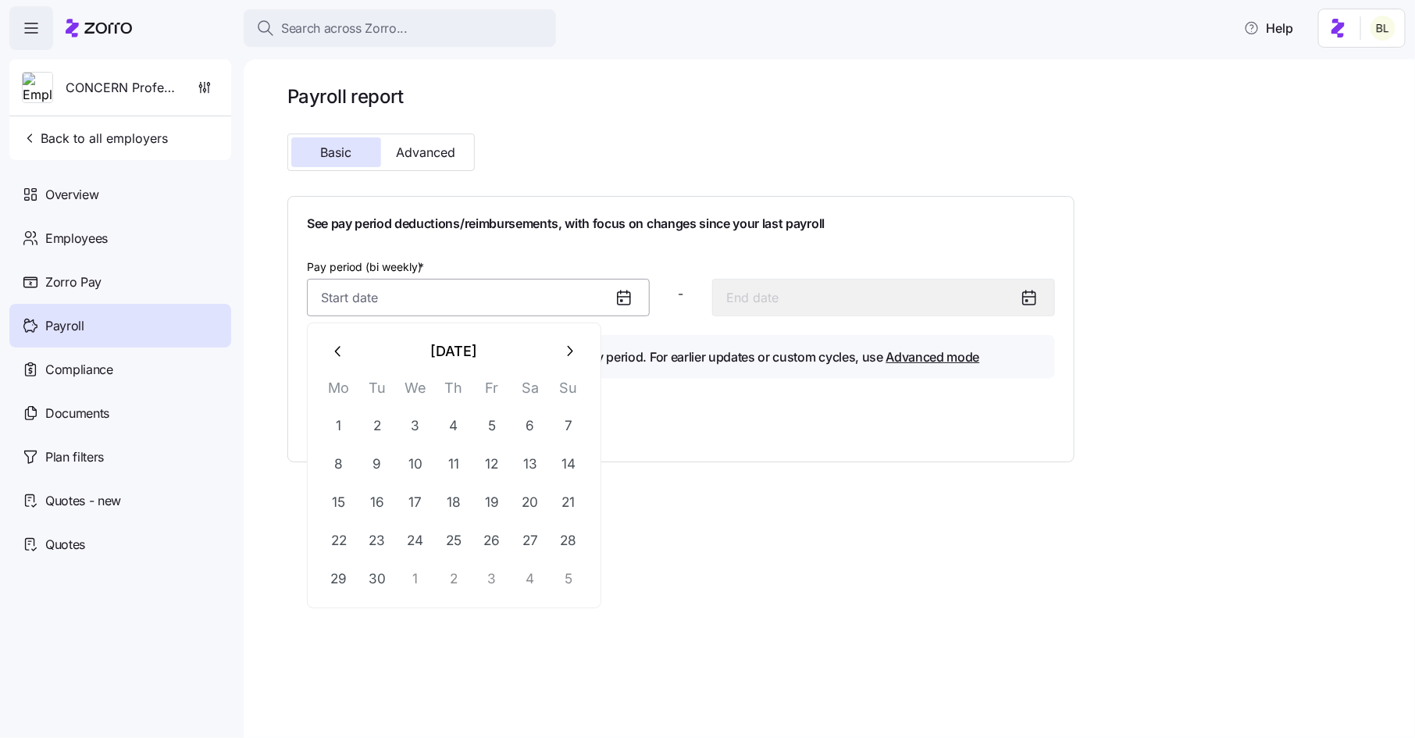
click at [449, 301] on input "Pay period (bi weekly) *" at bounding box center [478, 297] width 343 height 37
click at [375, 501] on button "16" at bounding box center [376, 501] width 37 height 37
type input "[DATE]"
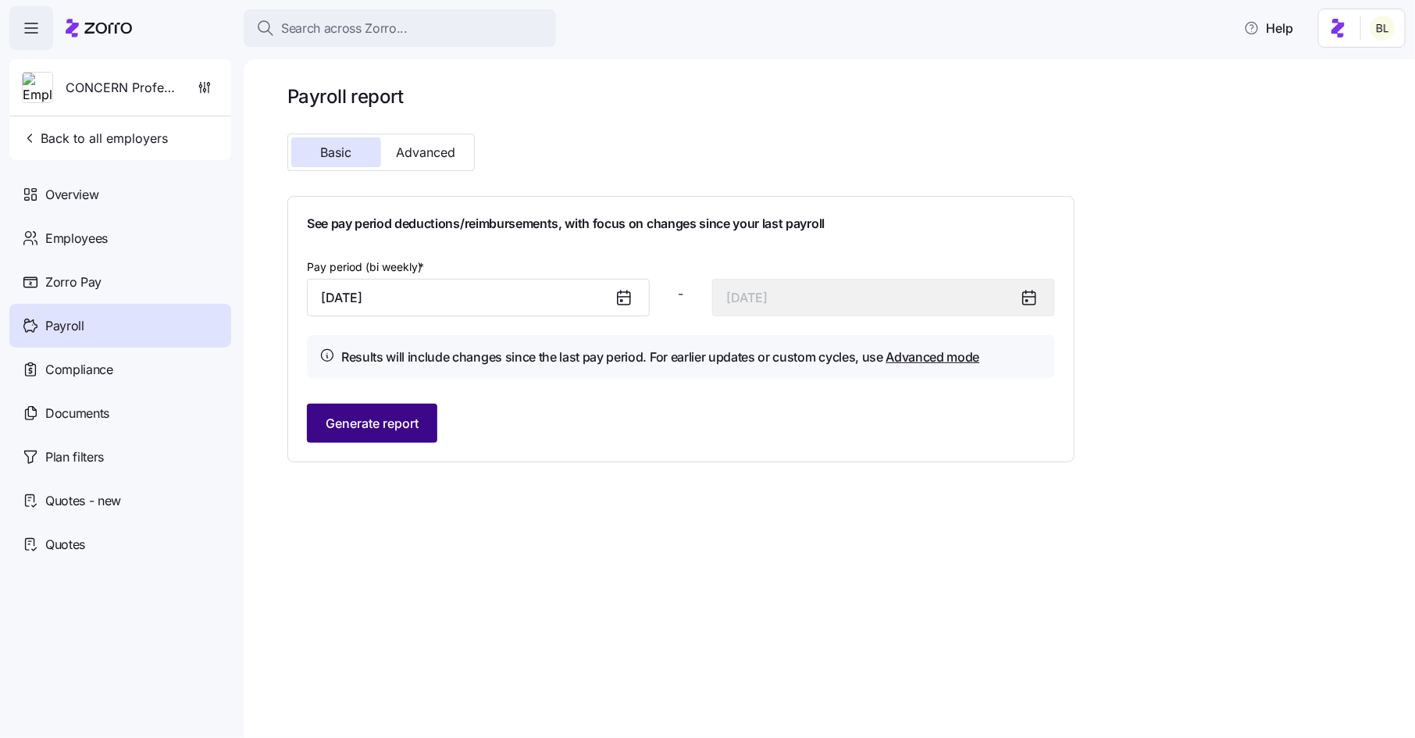
click at [383, 435] on button "Generate report" at bounding box center [372, 423] width 130 height 39
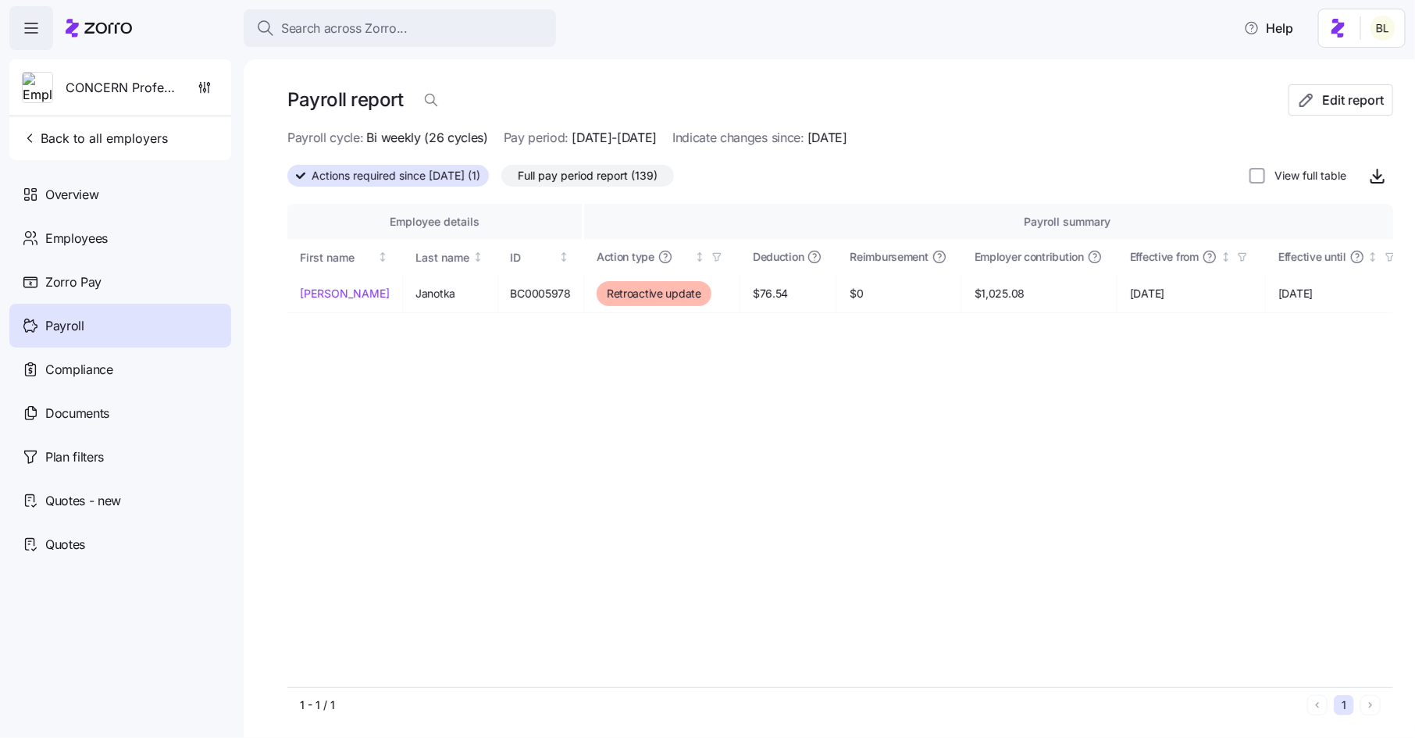
click at [627, 177] on span "Full pay period report (139)" at bounding box center [588, 176] width 140 height 20
click at [501, 180] on input "Full pay period report (139)" at bounding box center [501, 180] width 0 height 0
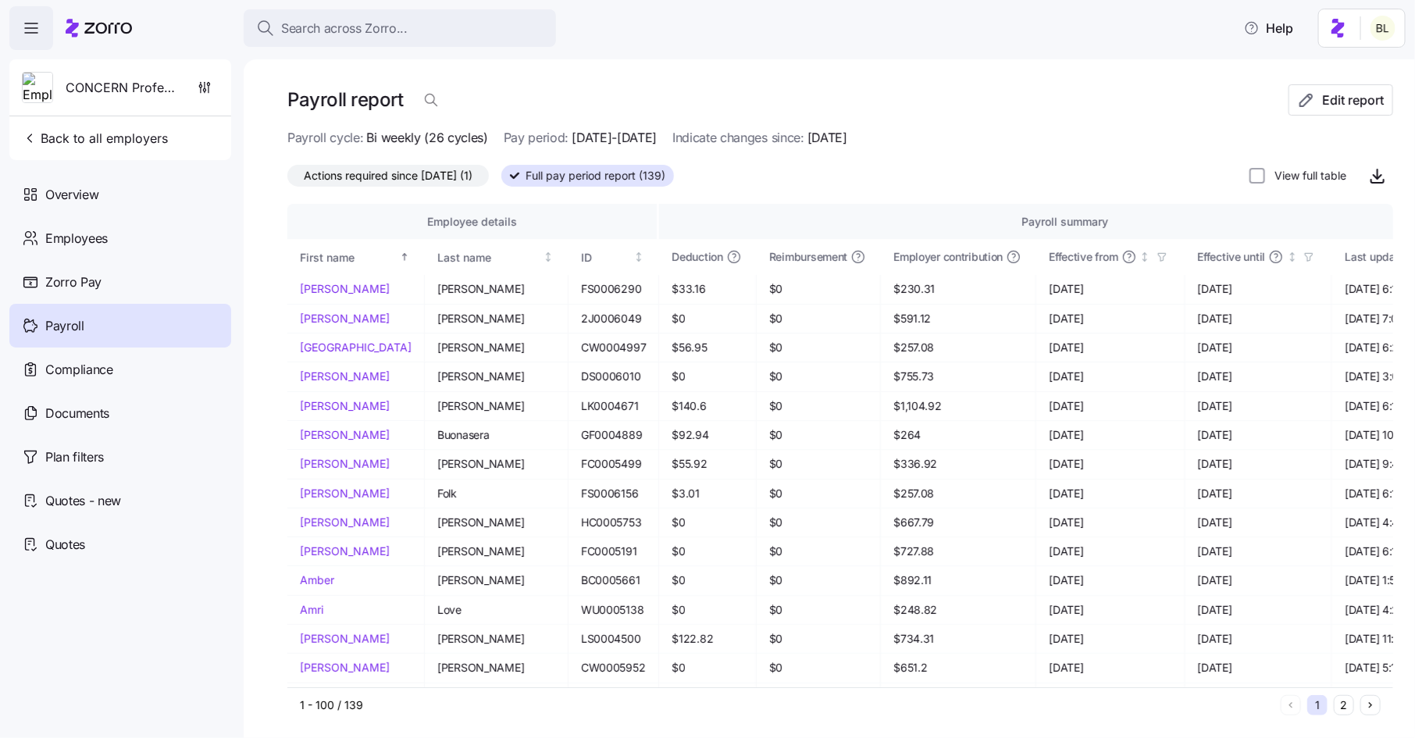
click at [438, 174] on span "Actions required since [DATE] (1)" at bounding box center [388, 176] width 169 height 20
click at [287, 180] on input "Actions required since [DATE] (1)" at bounding box center [287, 180] width 0 height 0
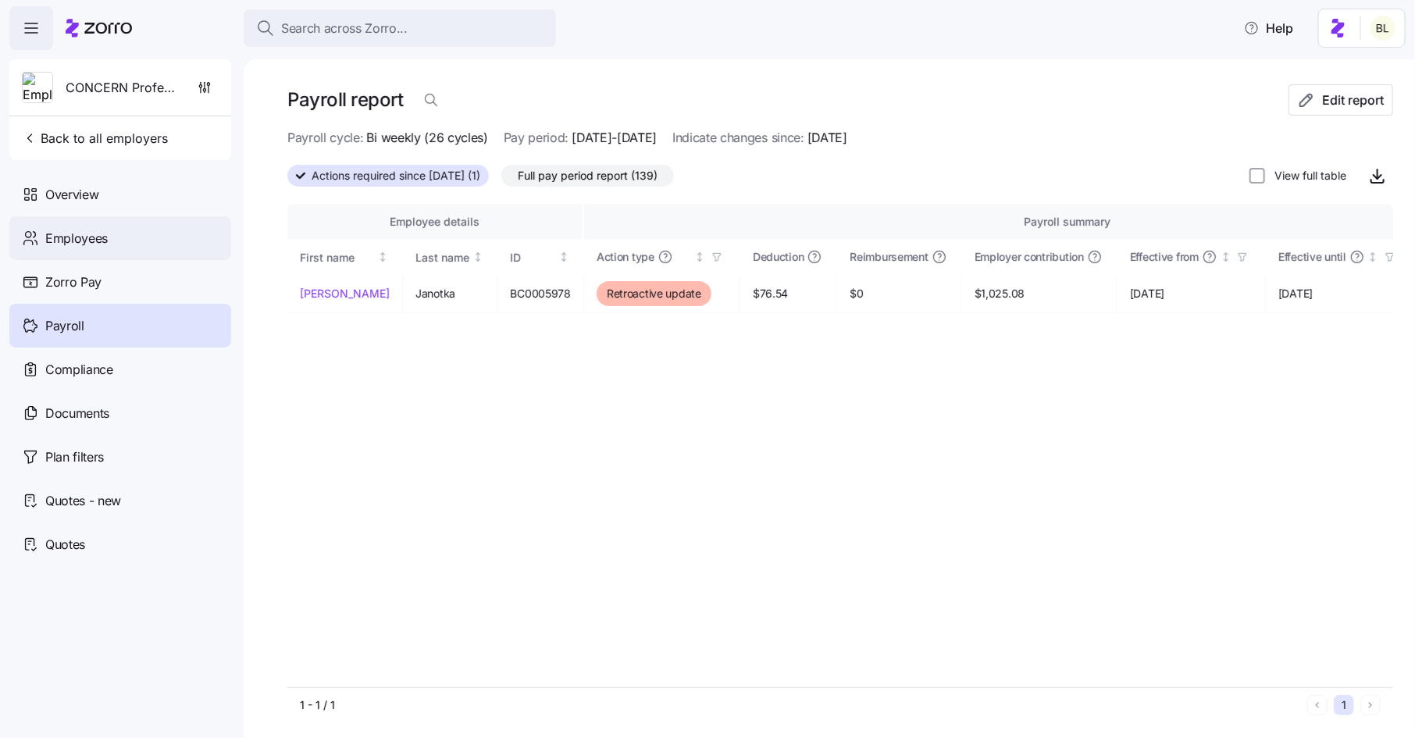
click at [87, 234] on span "Employees" at bounding box center [76, 239] width 62 height 20
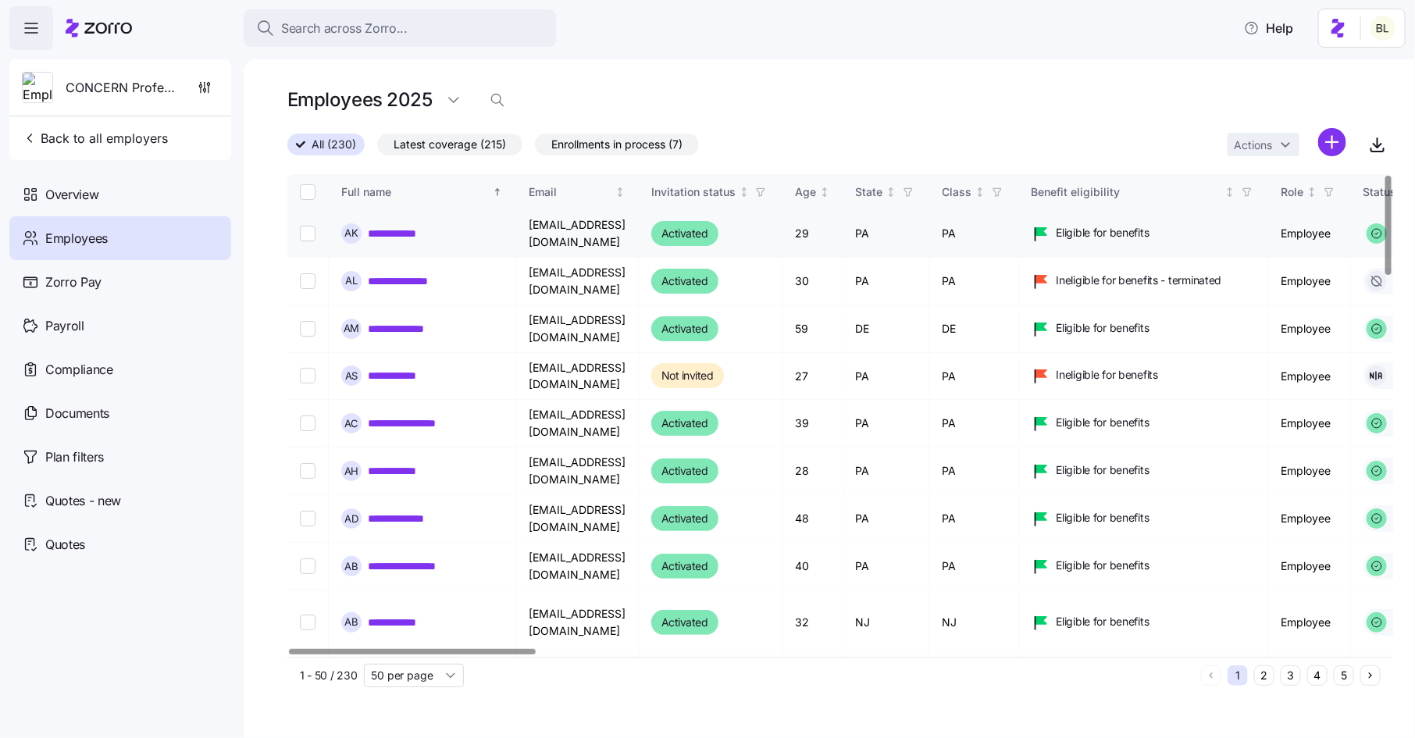
click at [419, 230] on link "**********" at bounding box center [402, 234] width 69 height 16
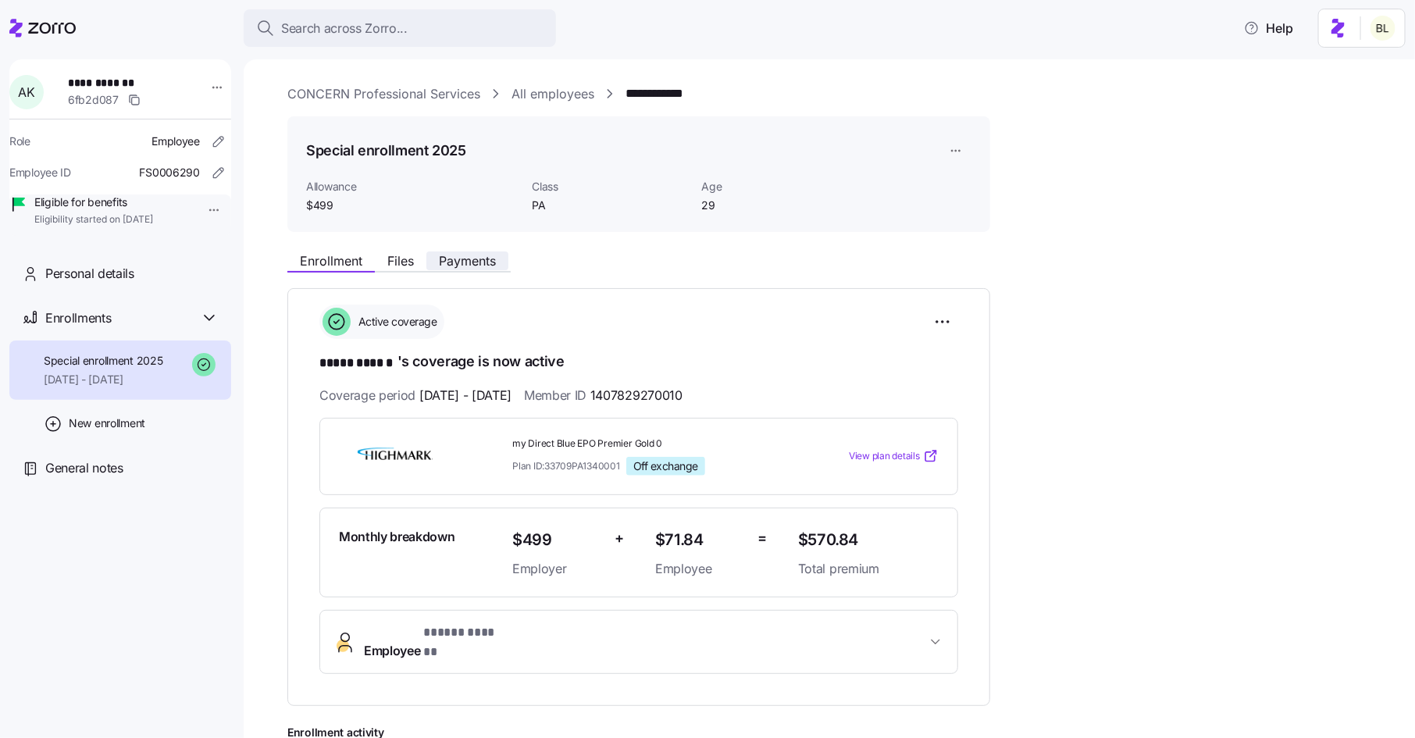
click at [471, 270] on button "Payments" at bounding box center [467, 260] width 82 height 19
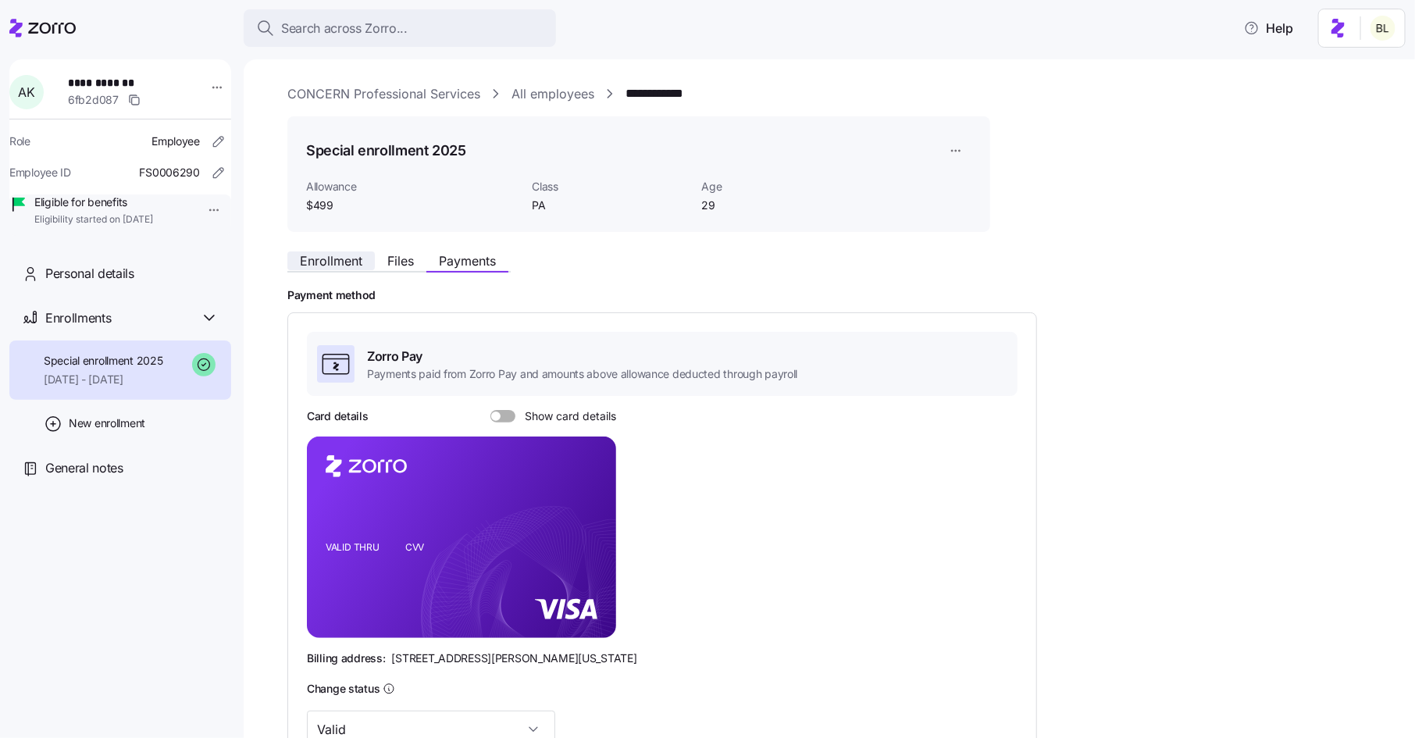
click at [327, 263] on span "Enrollment" at bounding box center [331, 261] width 62 height 12
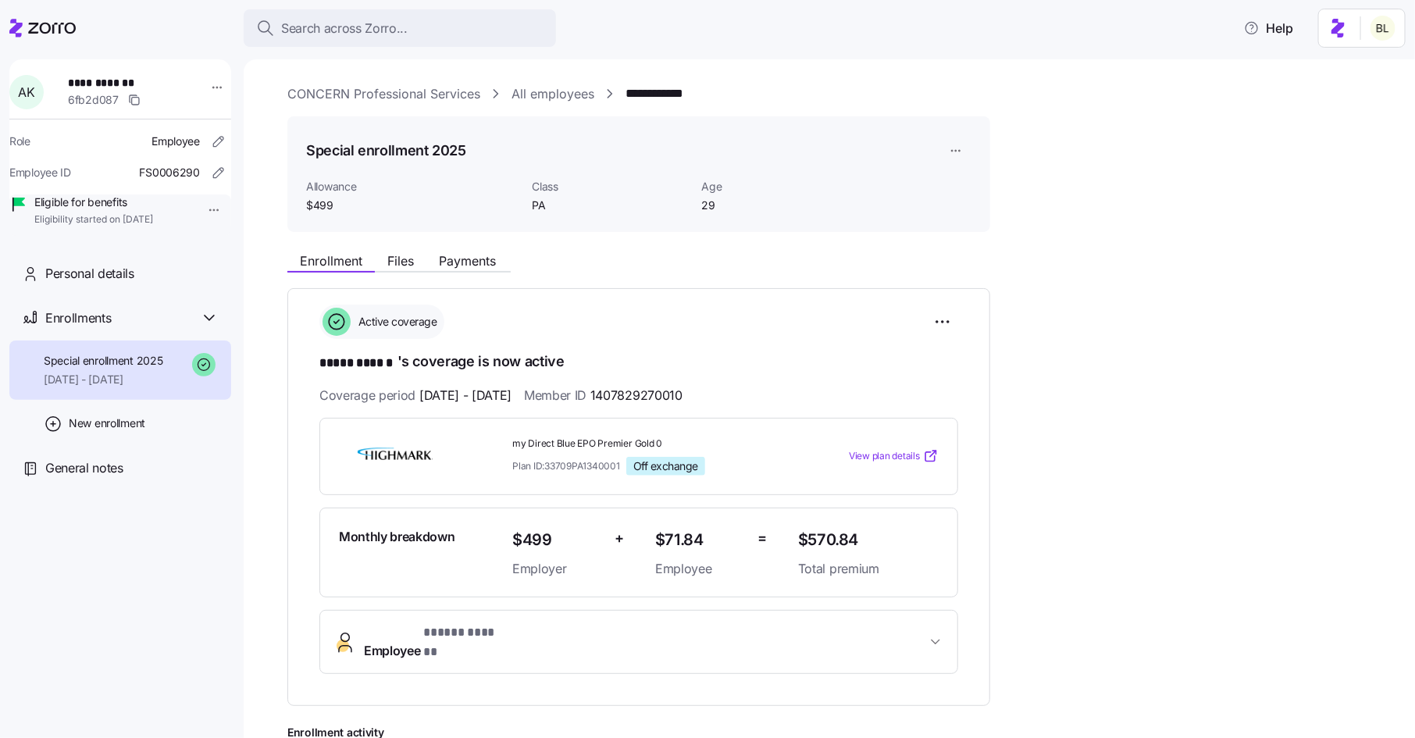
click at [546, 84] on link "All employees" at bounding box center [553, 94] width 83 height 20
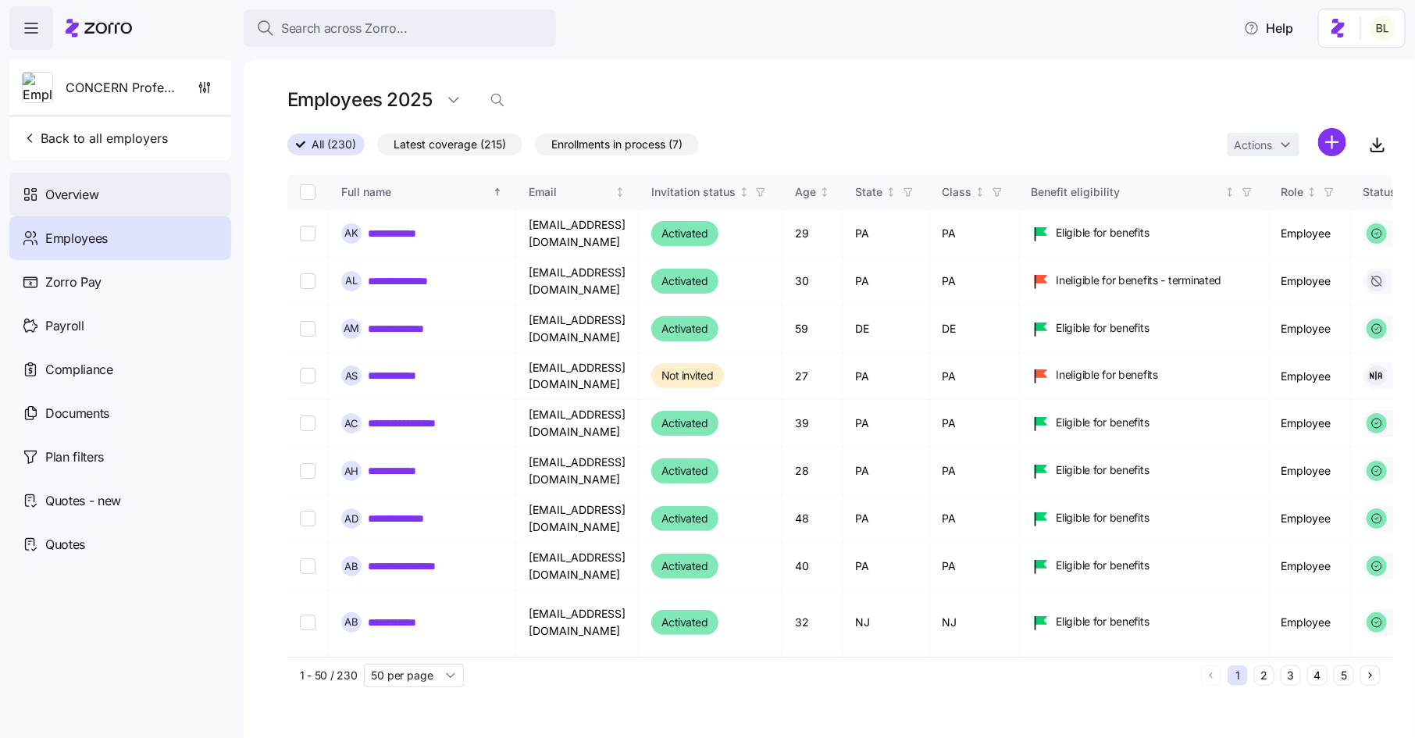
click at [81, 197] on span "Overview" at bounding box center [71, 195] width 53 height 20
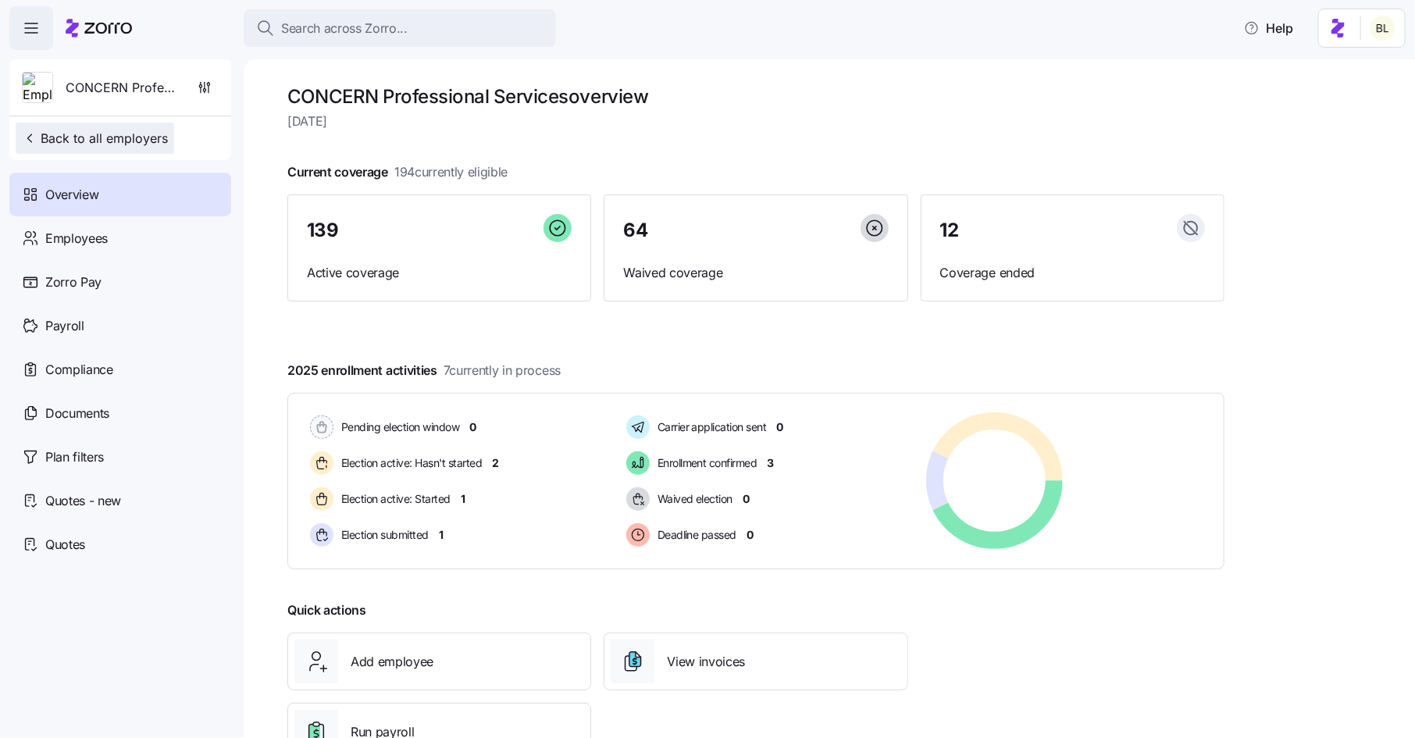
click at [131, 132] on span "Back to all employers" at bounding box center [95, 138] width 146 height 19
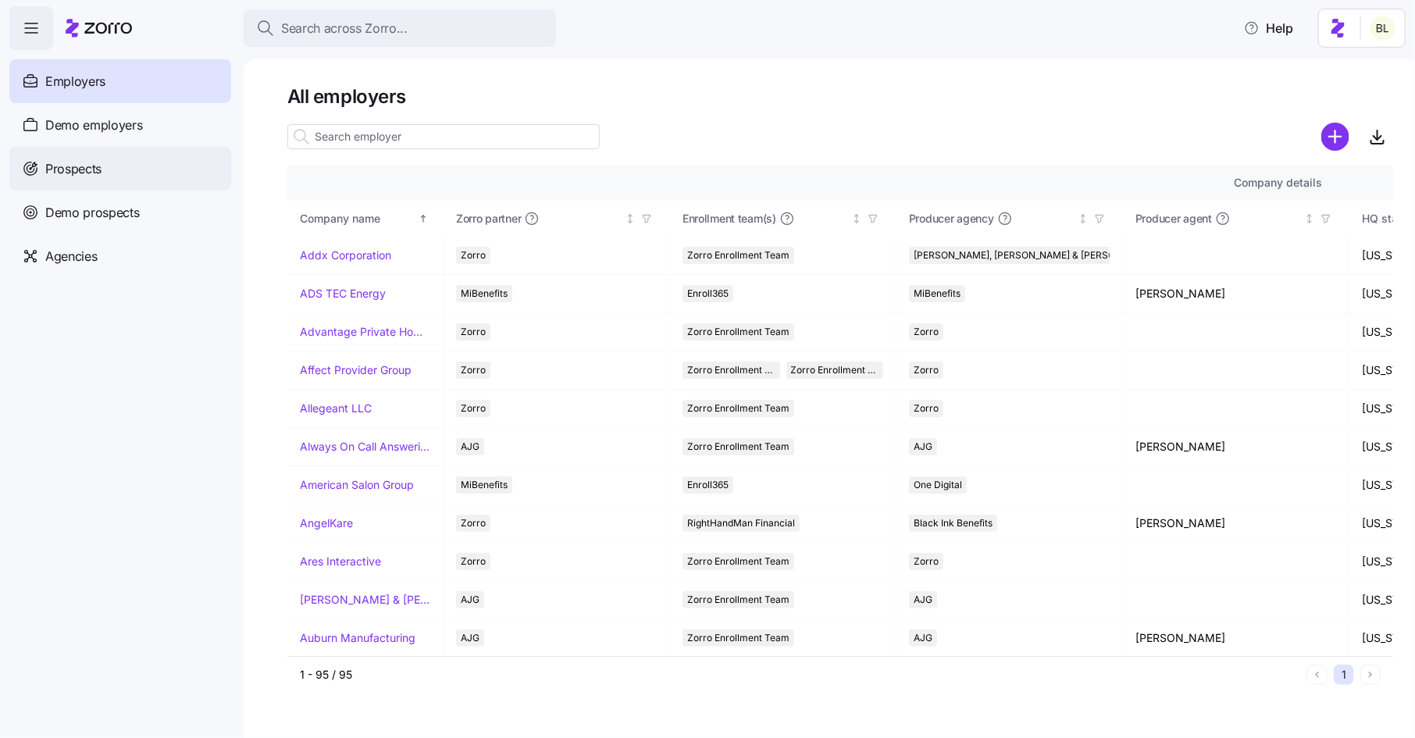
click at [85, 161] on span "Prospects" at bounding box center [73, 169] width 56 height 20
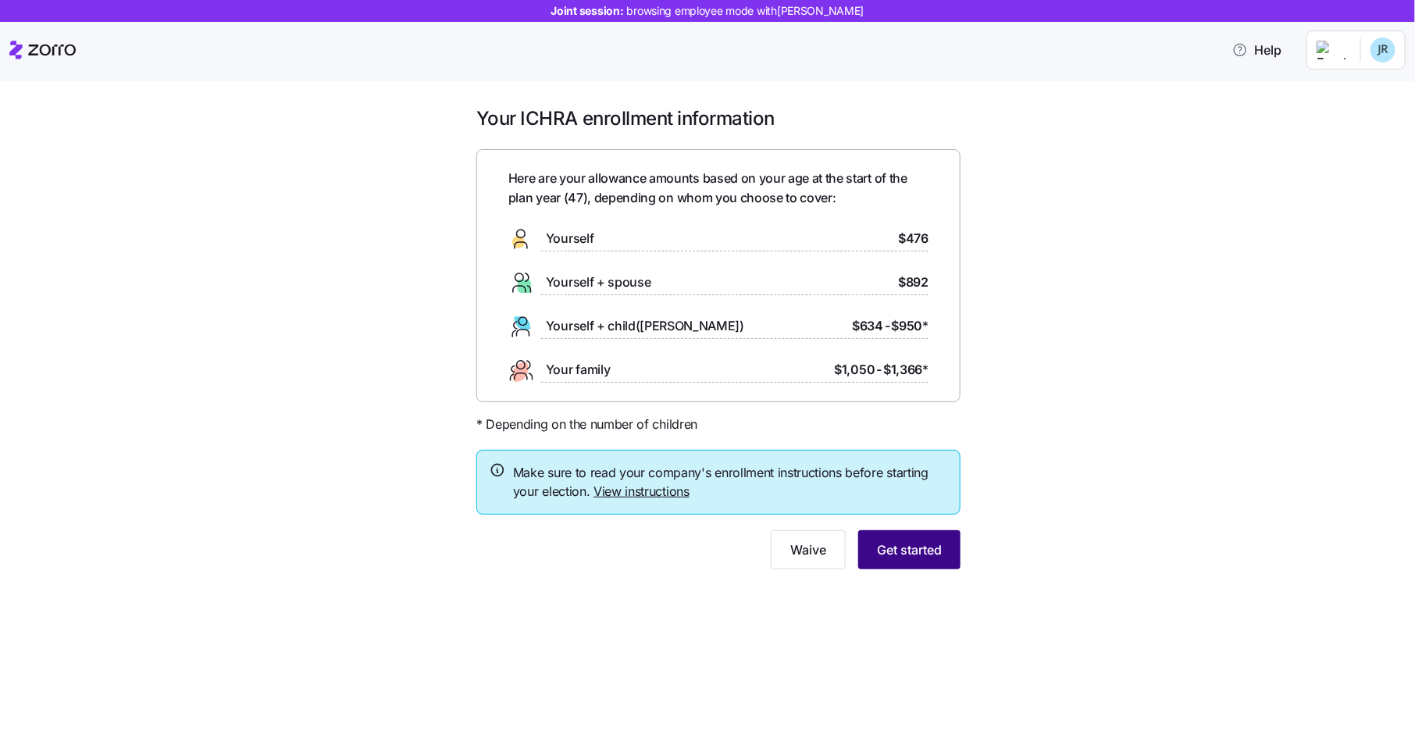
click at [881, 540] on span "Get started" at bounding box center [909, 549] width 65 height 19
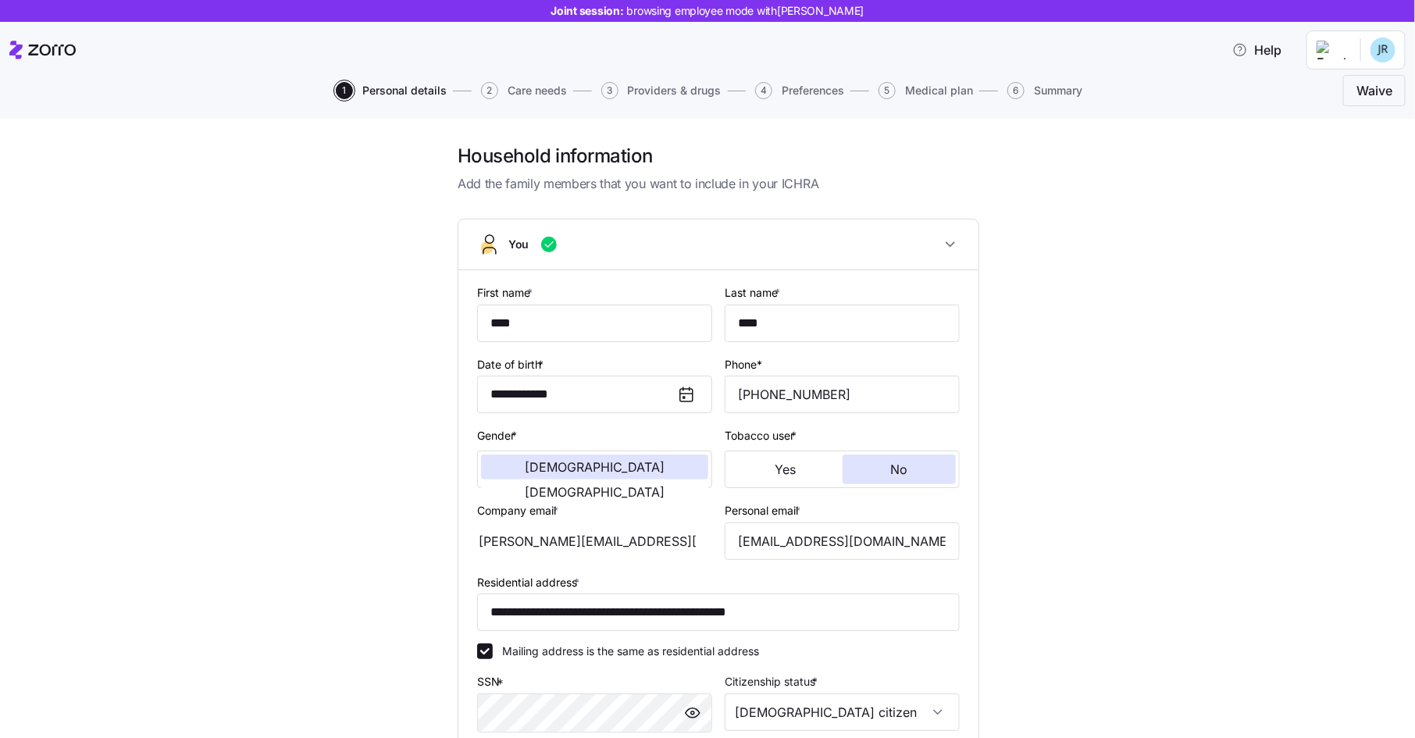
scroll to position [53, 0]
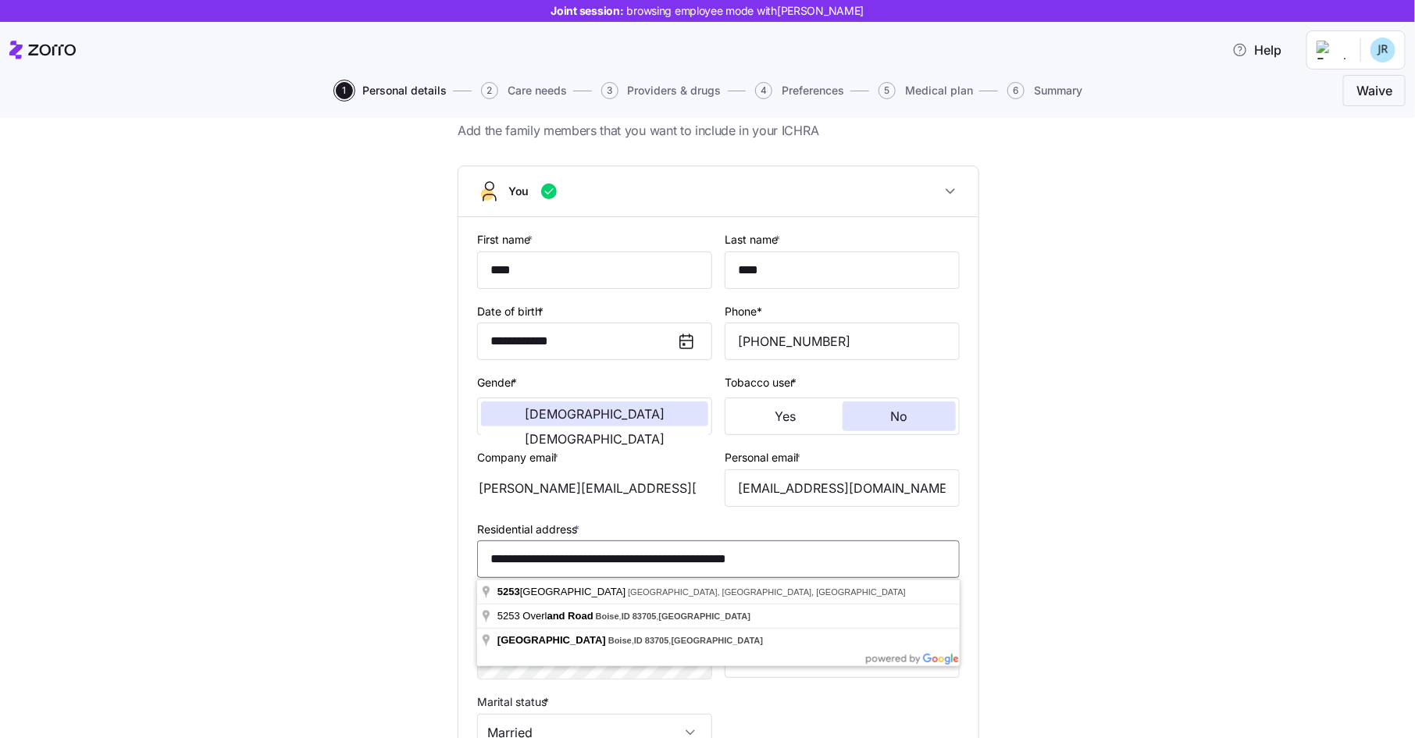
drag, startPoint x: 819, startPoint y: 560, endPoint x: 494, endPoint y: 551, distance: 324.3
click at [494, 551] on input "**********" at bounding box center [718, 558] width 483 height 37
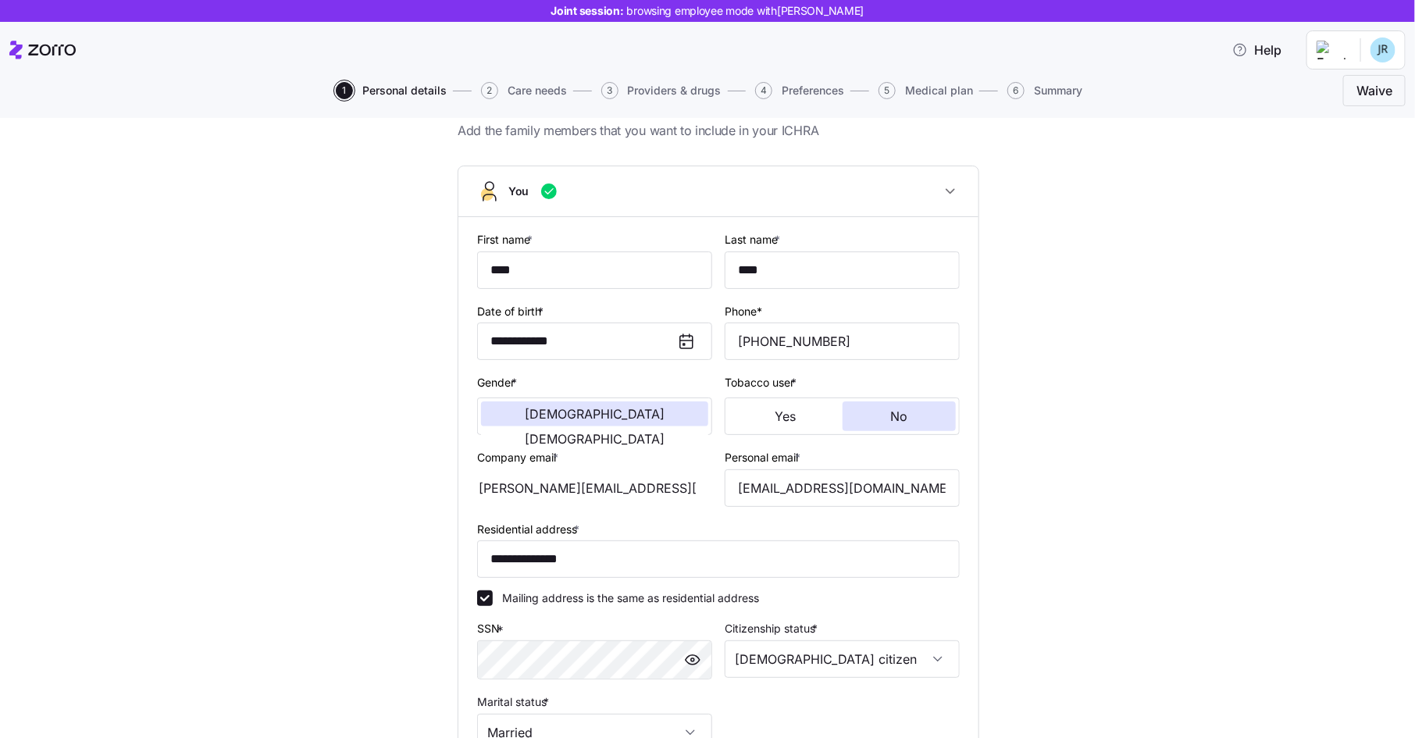
type input "**********"
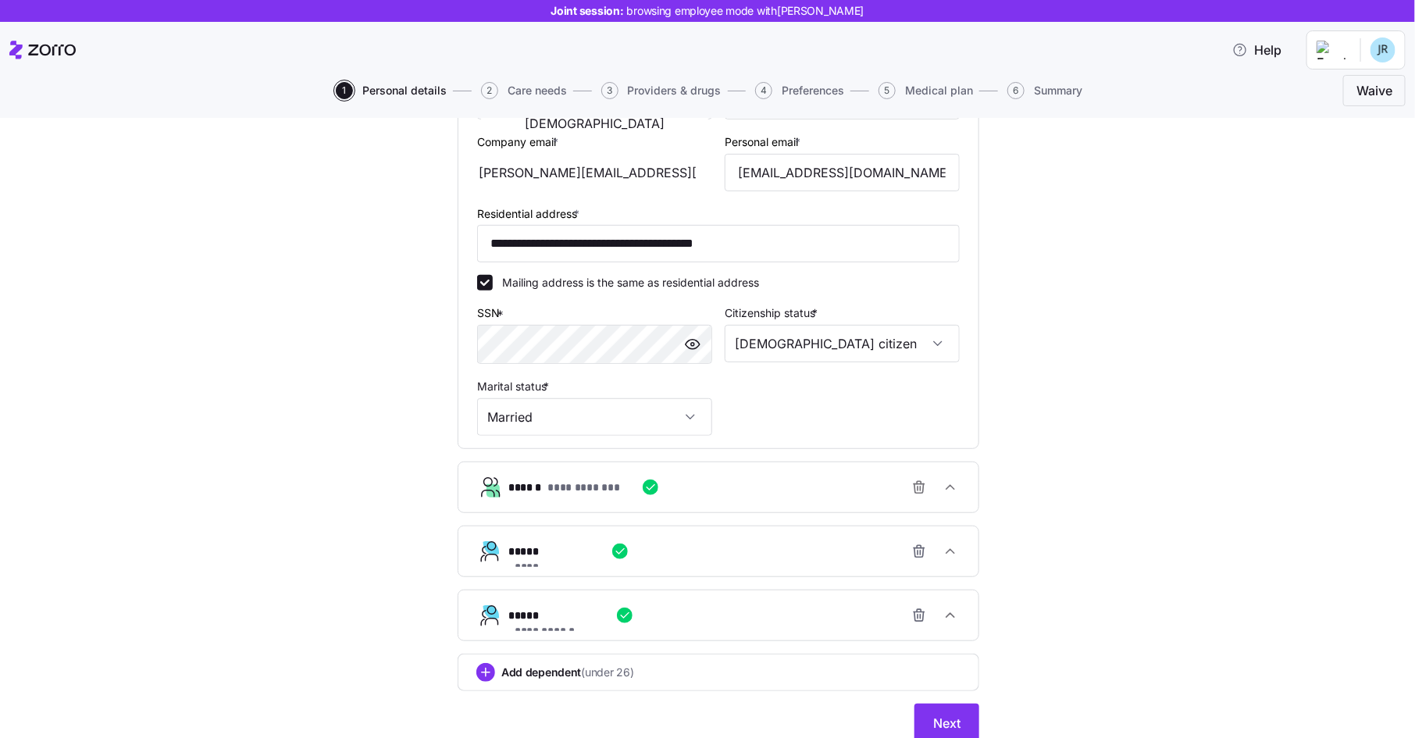
scroll to position [429, 0]
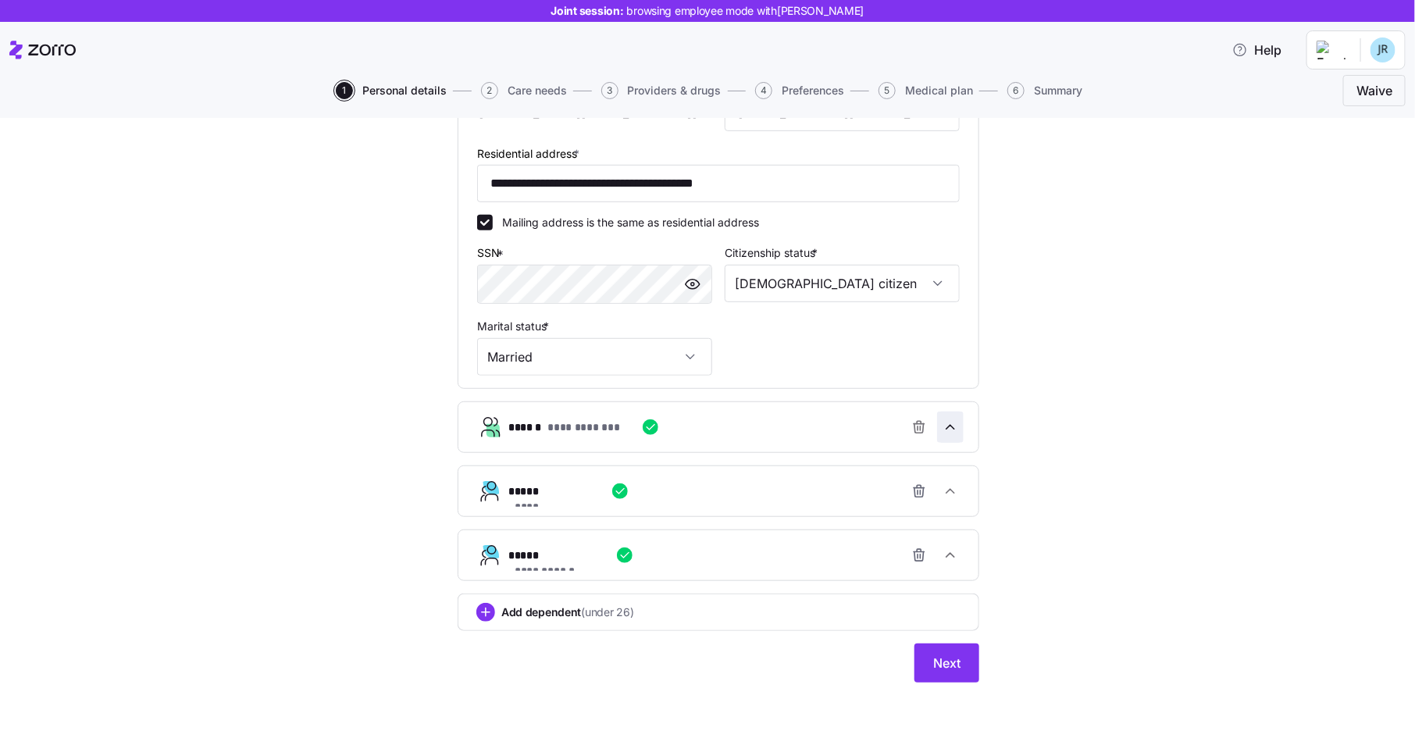
click at [958, 426] on icon "button" at bounding box center [951, 427] width 16 height 16
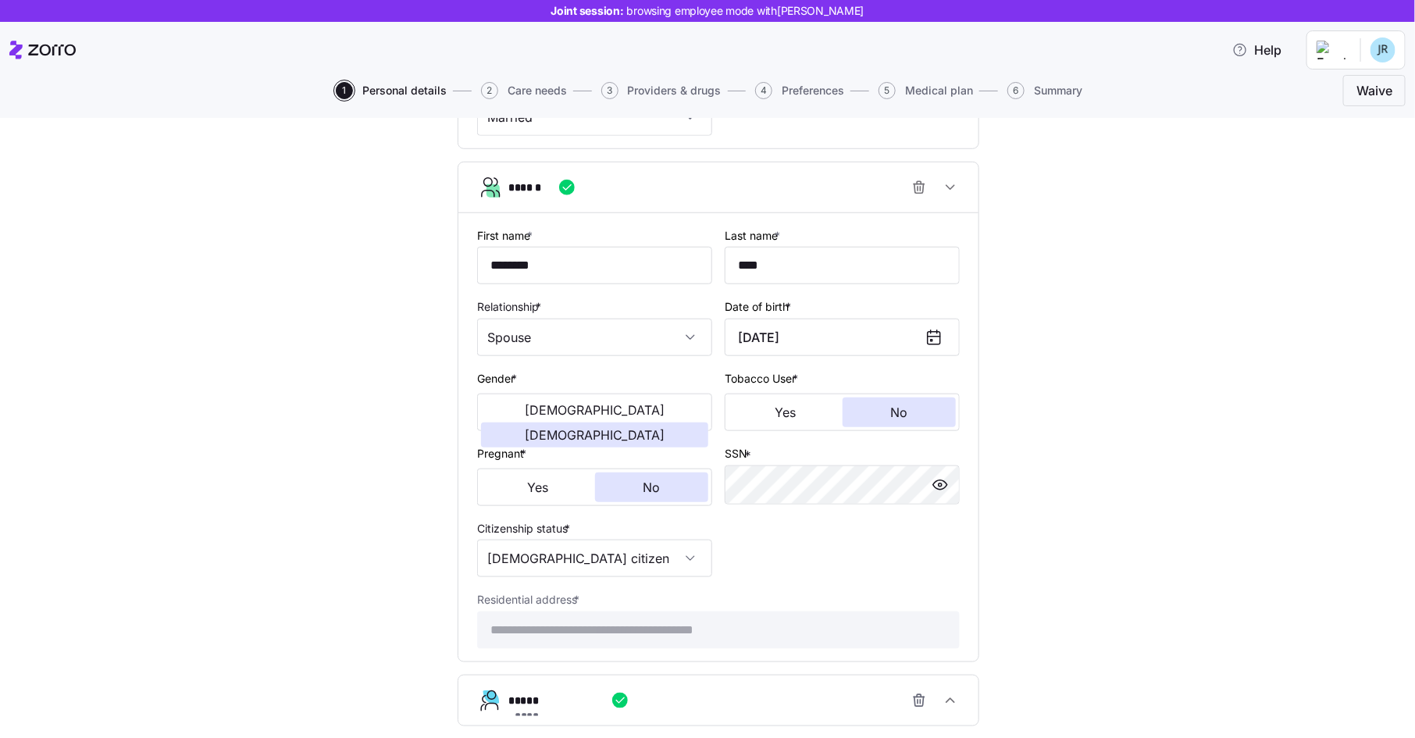
scroll to position [675, 0]
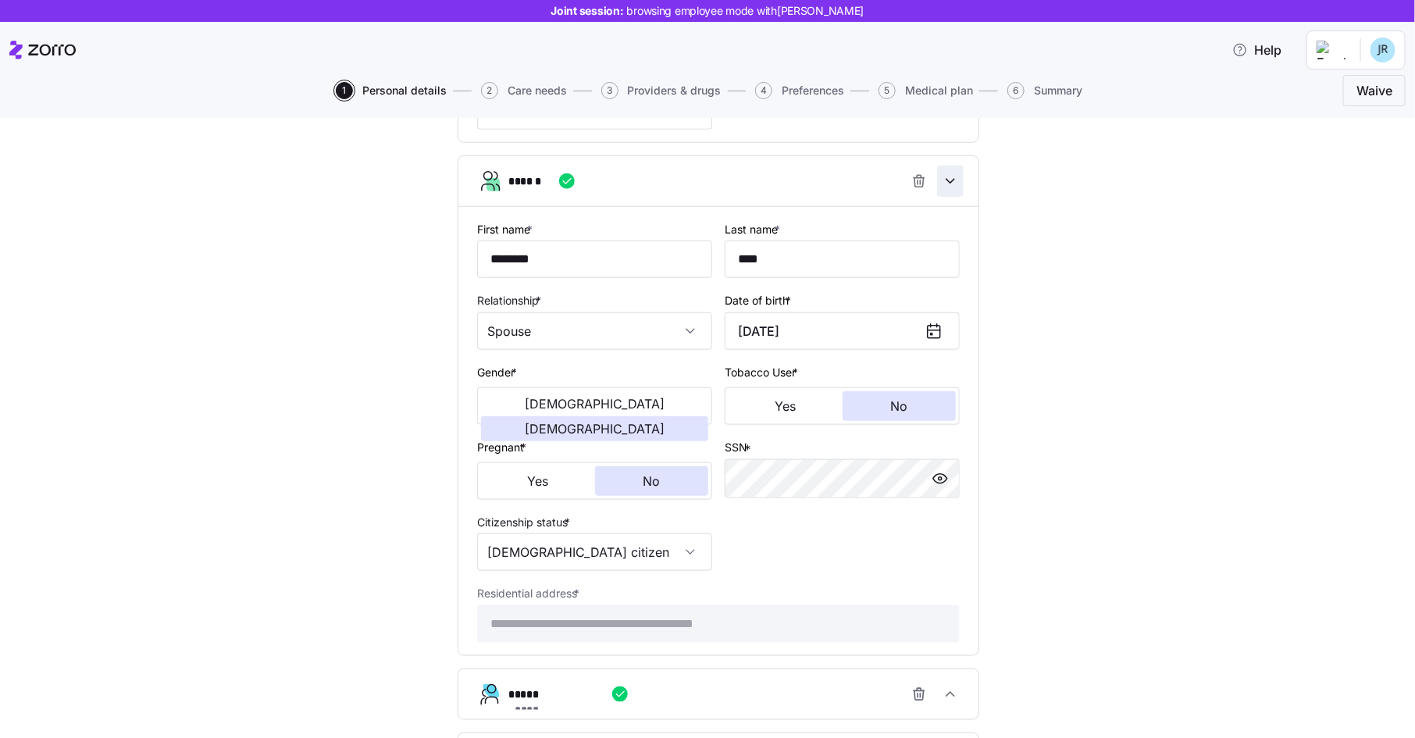
click at [954, 177] on icon "button" at bounding box center [951, 181] width 16 height 16
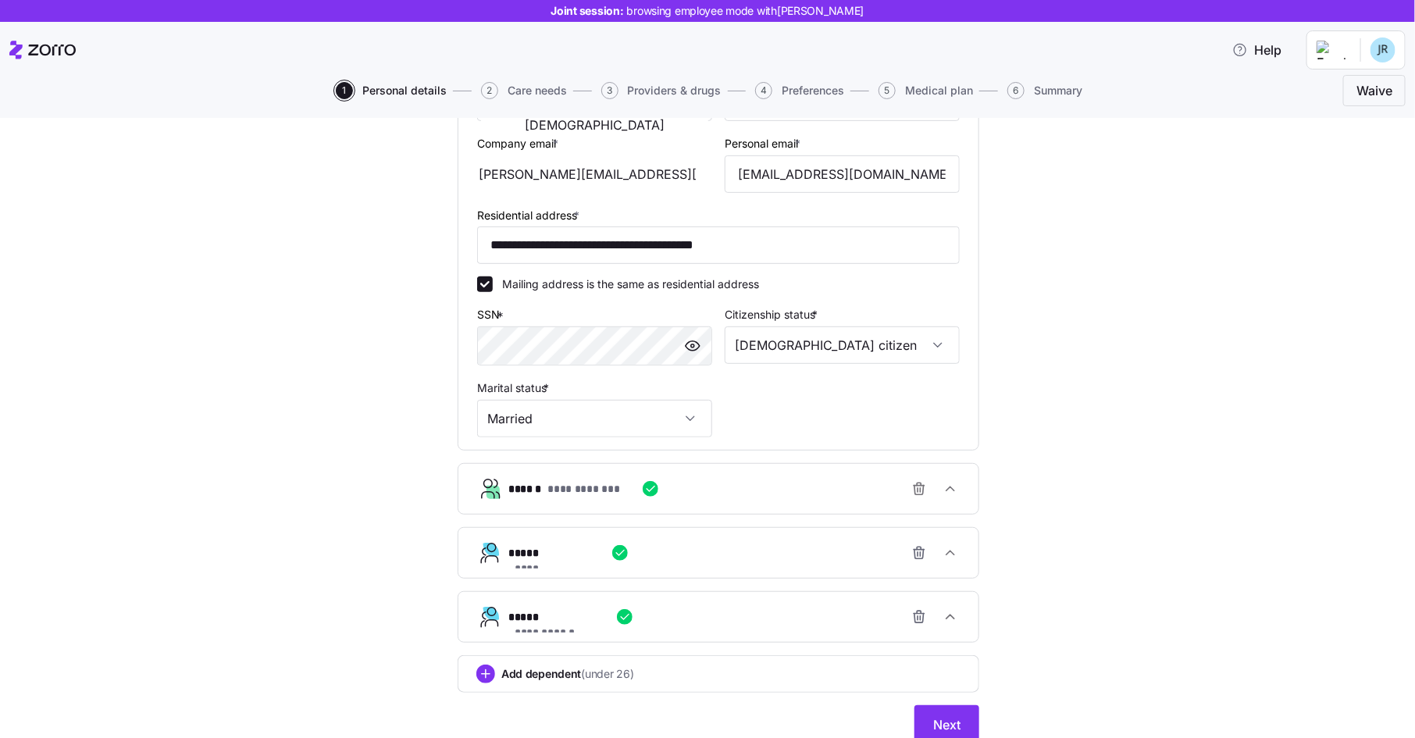
scroll to position [429, 0]
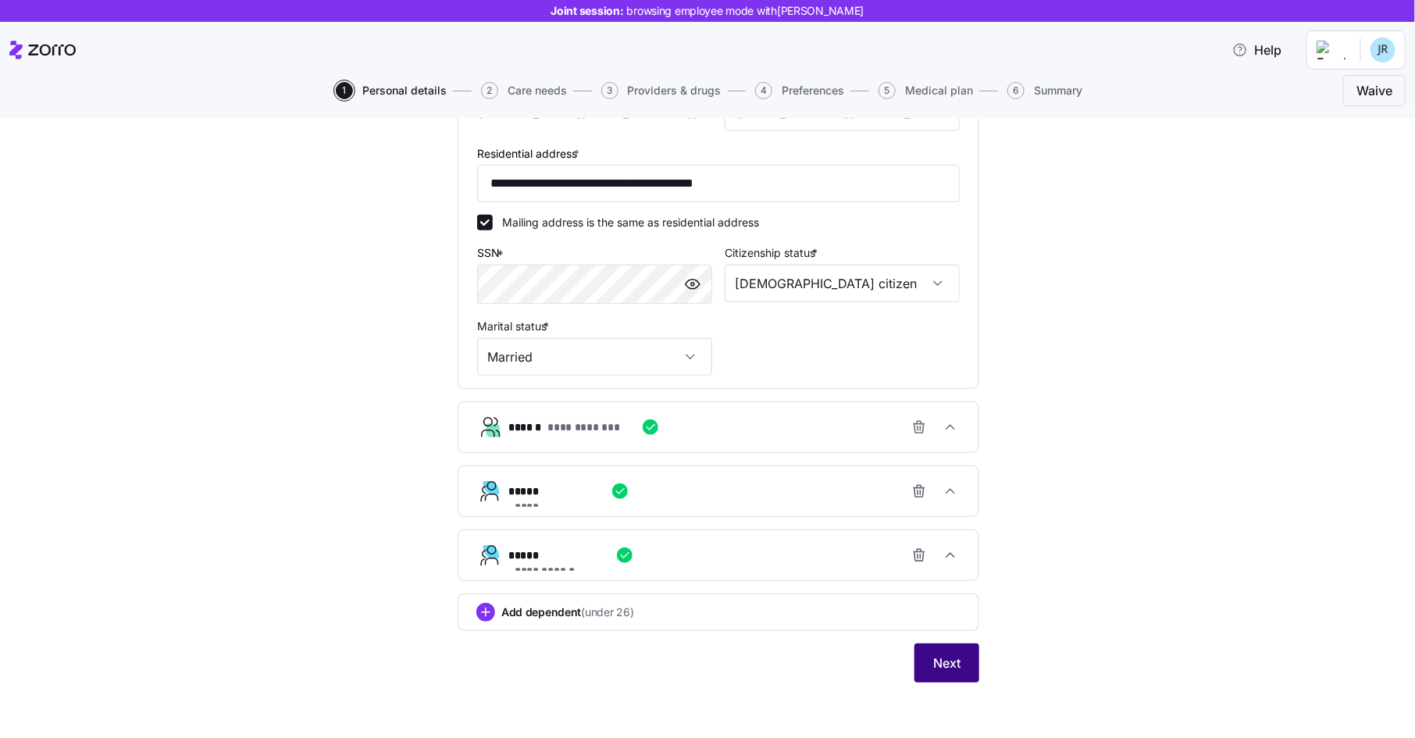
click at [965, 646] on button "Next" at bounding box center [947, 663] width 65 height 39
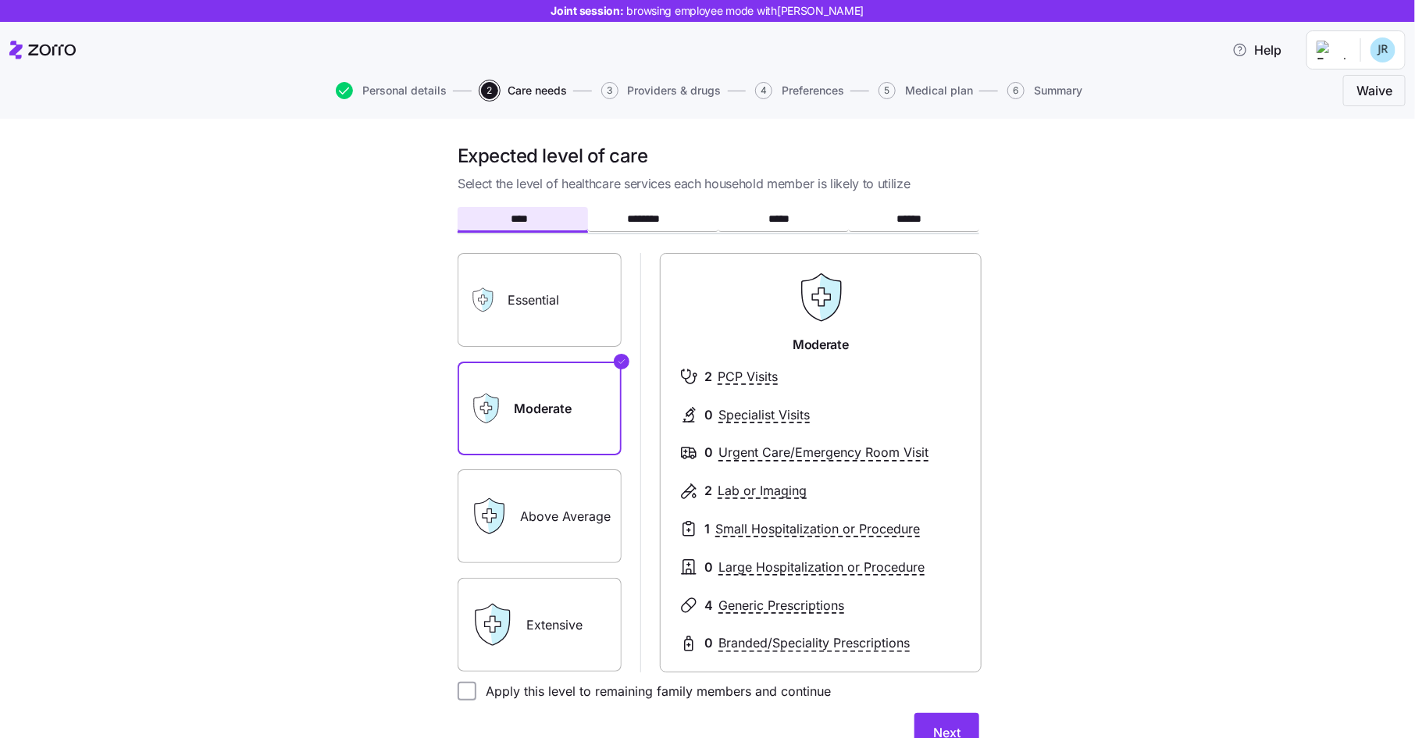
click at [616, 320] on label "Essential" at bounding box center [540, 300] width 164 height 94
click at [0, 0] on input "Essential" at bounding box center [0, 0] width 0 height 0
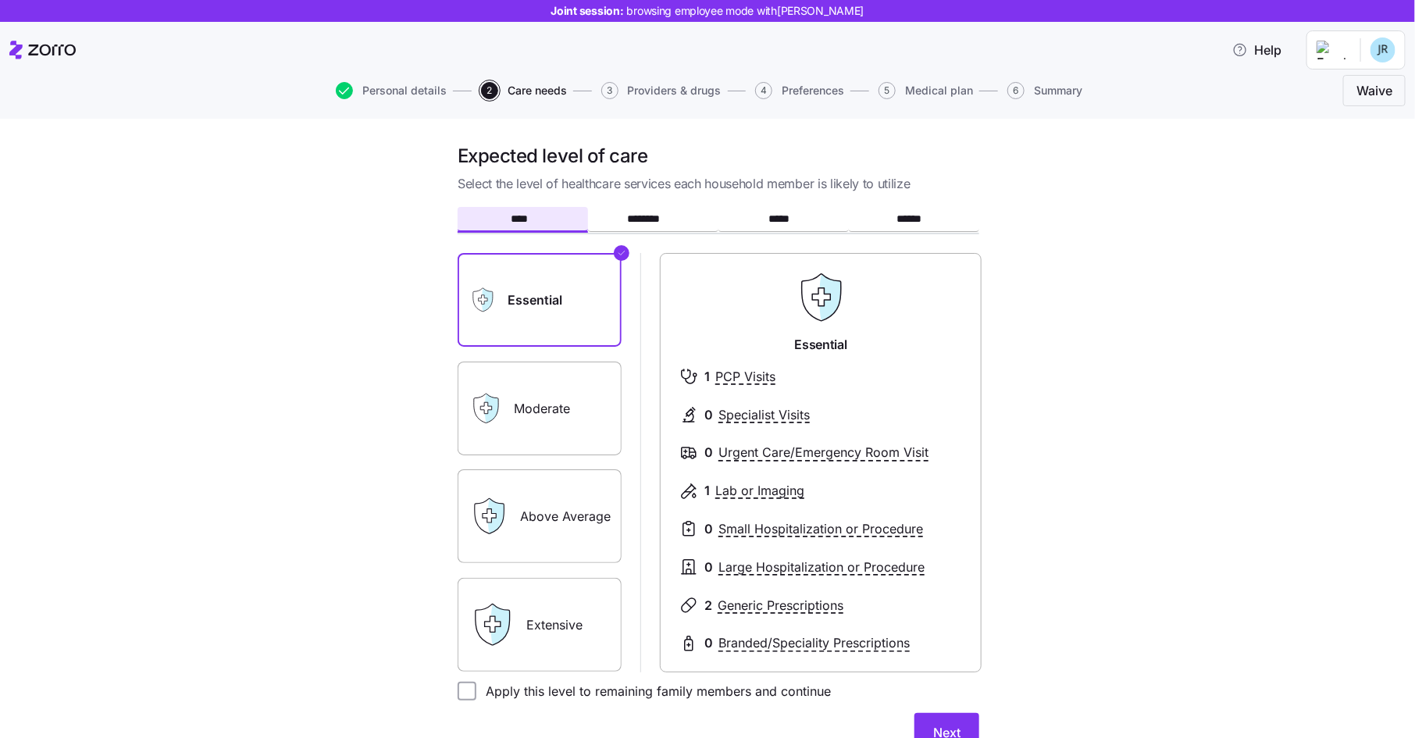
click at [618, 419] on label "Moderate" at bounding box center [540, 409] width 164 height 94
click at [0, 0] on input "Moderate" at bounding box center [0, 0] width 0 height 0
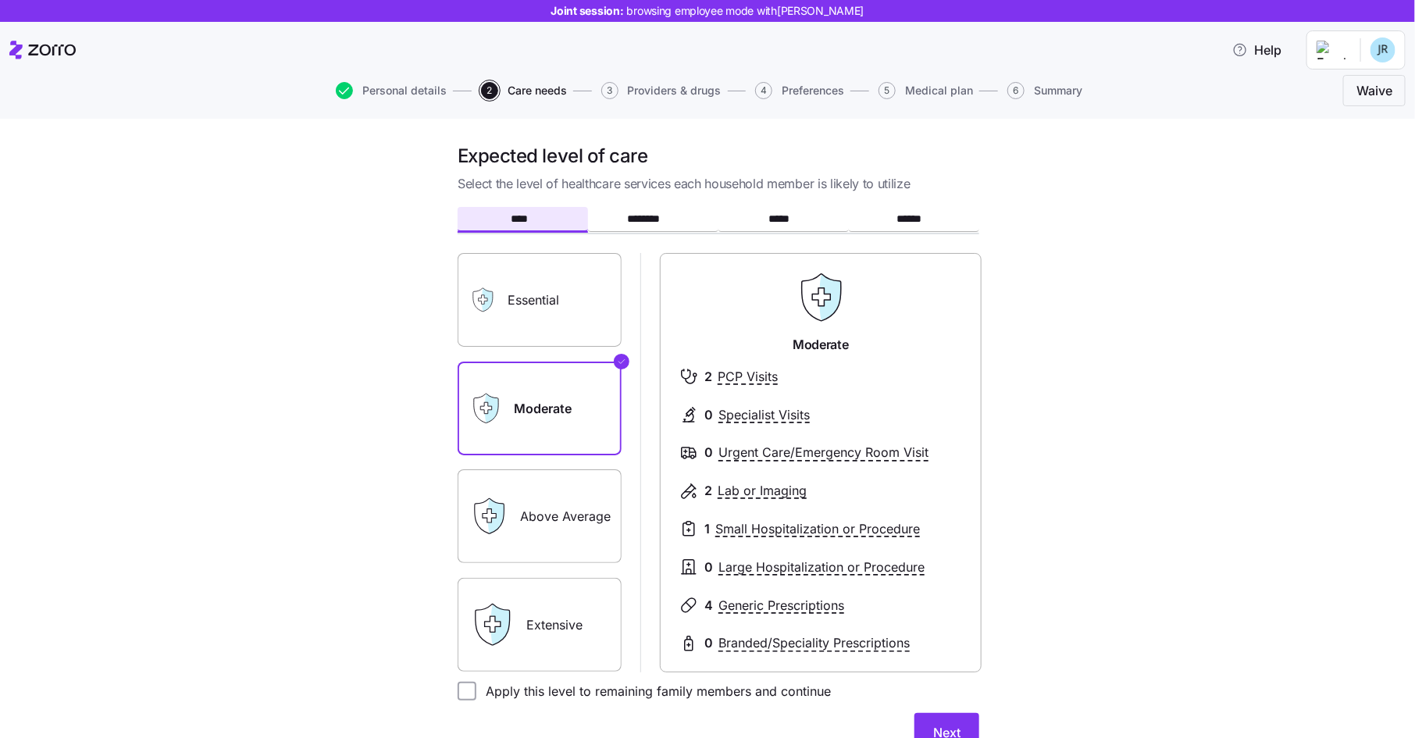
click at [602, 487] on label "Above Average" at bounding box center [540, 516] width 164 height 94
click at [0, 0] on input "Above Average" at bounding box center [0, 0] width 0 height 0
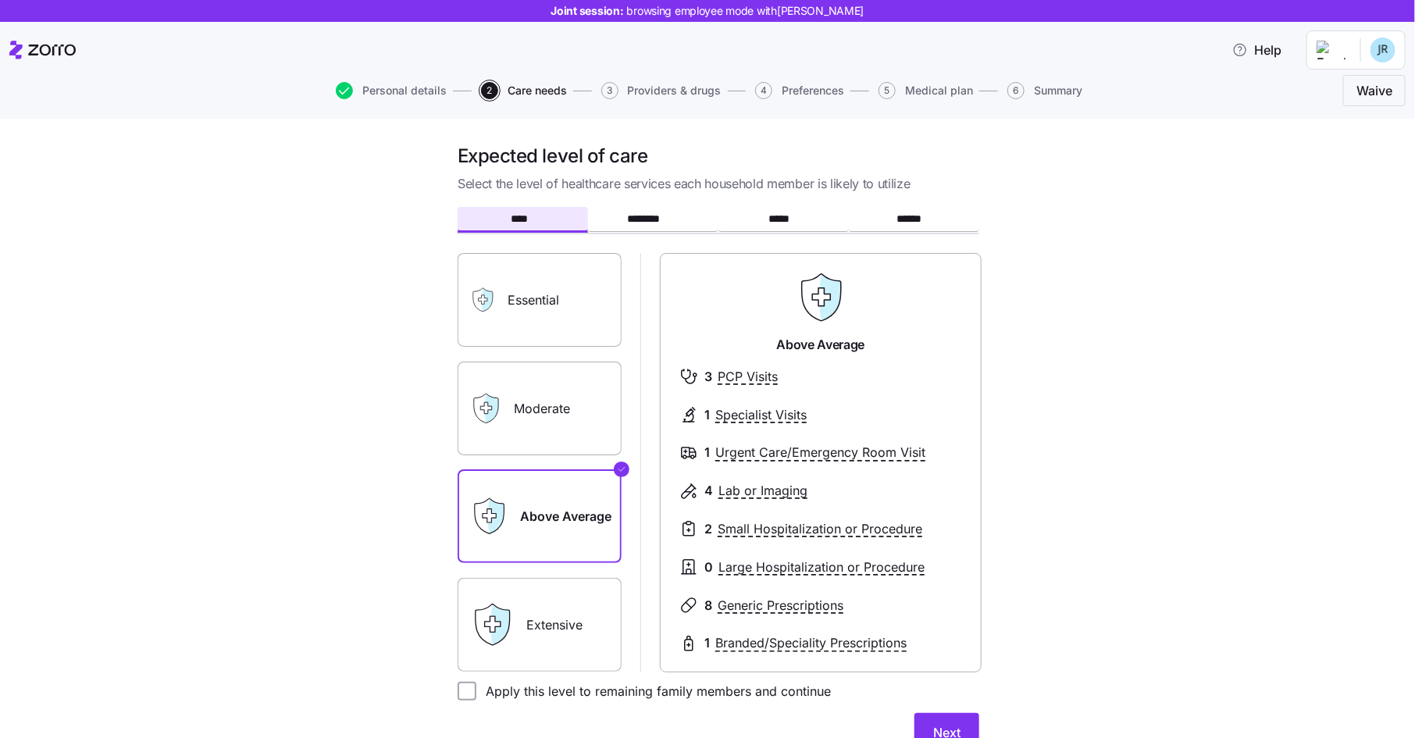
click at [594, 594] on label "Extensive" at bounding box center [540, 625] width 164 height 94
click at [0, 0] on input "Extensive" at bounding box center [0, 0] width 0 height 0
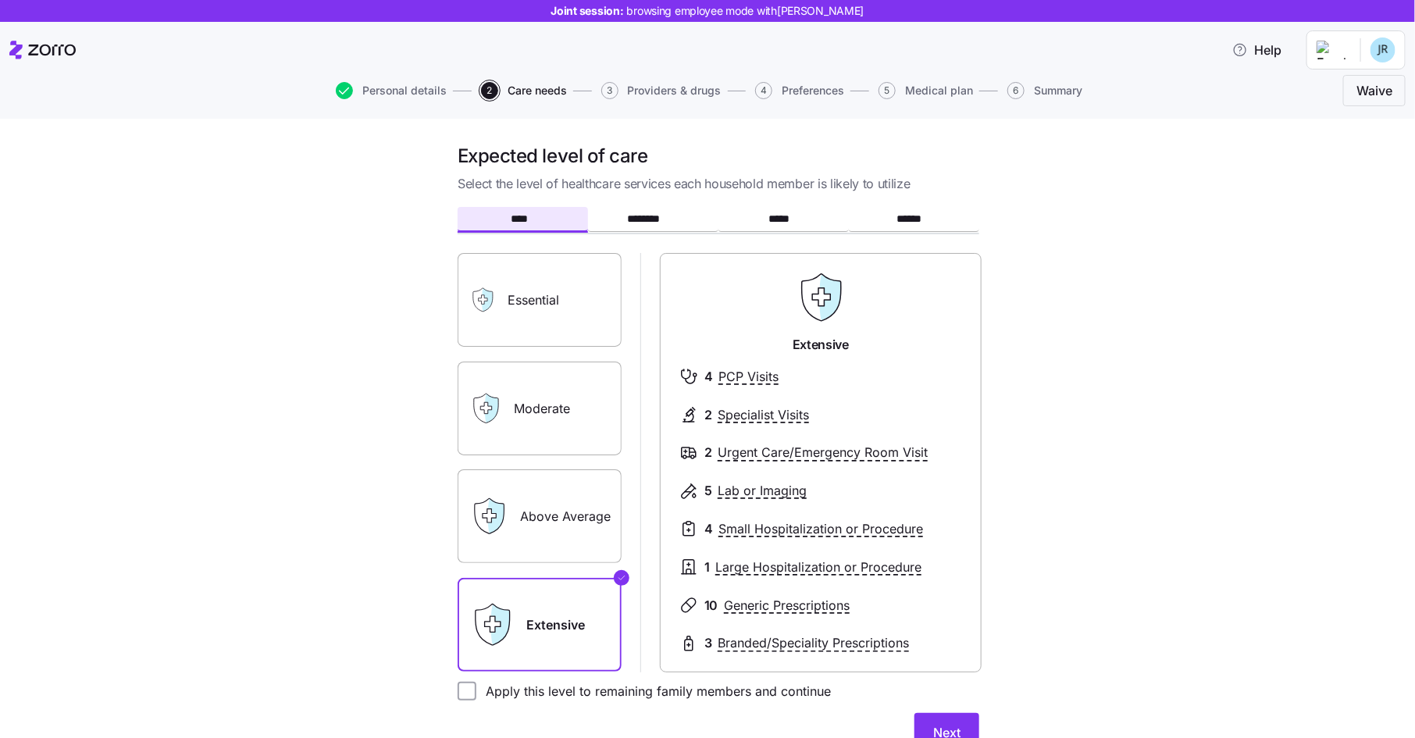
click at [588, 320] on label "Essential" at bounding box center [540, 300] width 164 height 94
click at [0, 0] on input "Essential" at bounding box center [0, 0] width 0 height 0
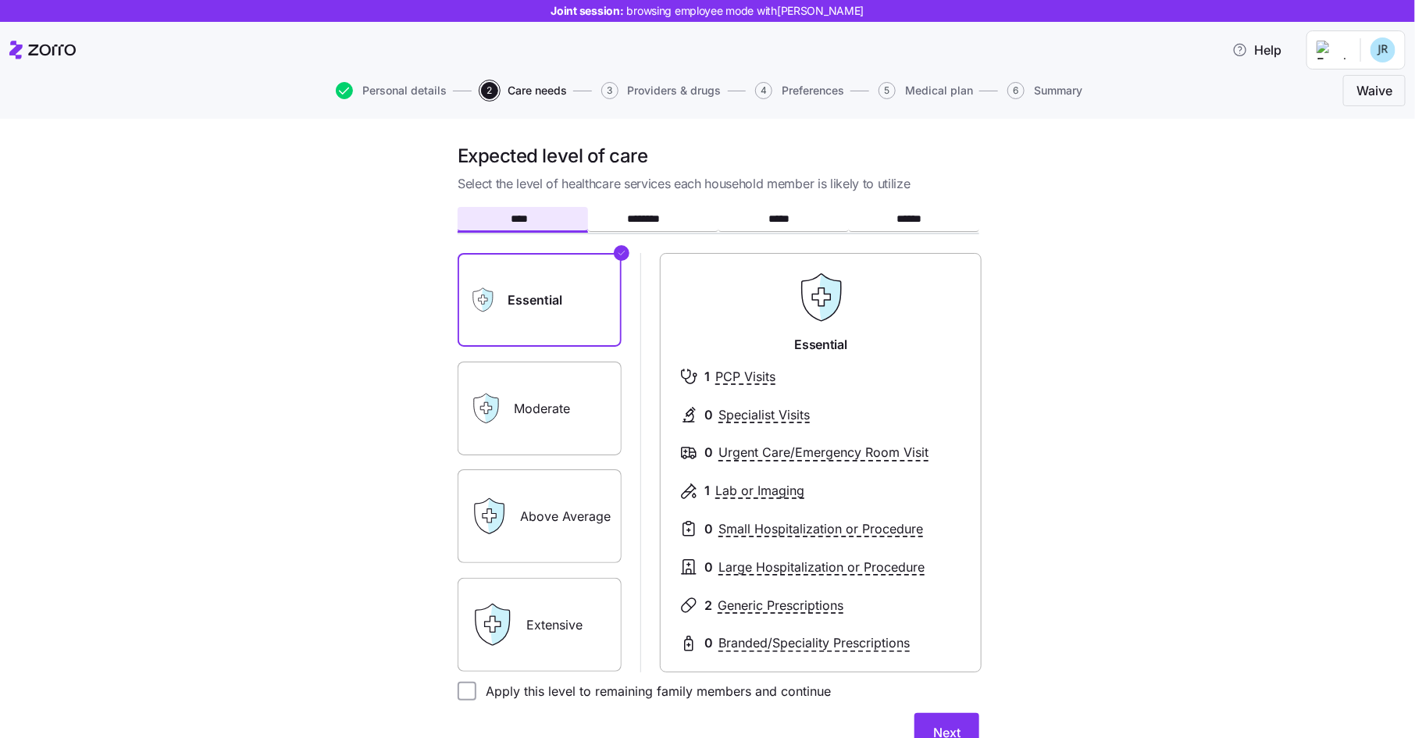
click at [588, 394] on label "Moderate" at bounding box center [540, 409] width 164 height 94
click at [0, 0] on input "Moderate" at bounding box center [0, 0] width 0 height 0
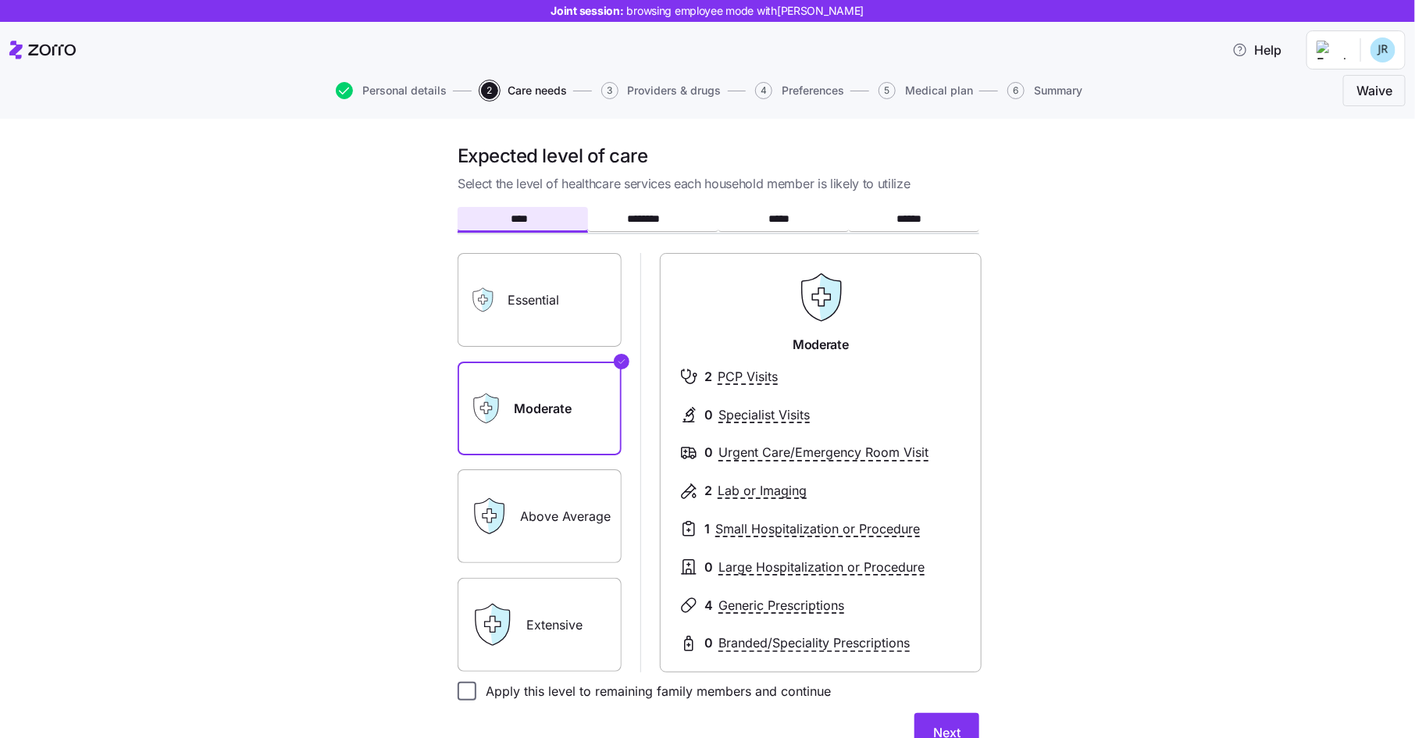
click at [473, 691] on input "Apply this level to remaining family members and continue" at bounding box center [467, 691] width 19 height 19
checkbox input "true"
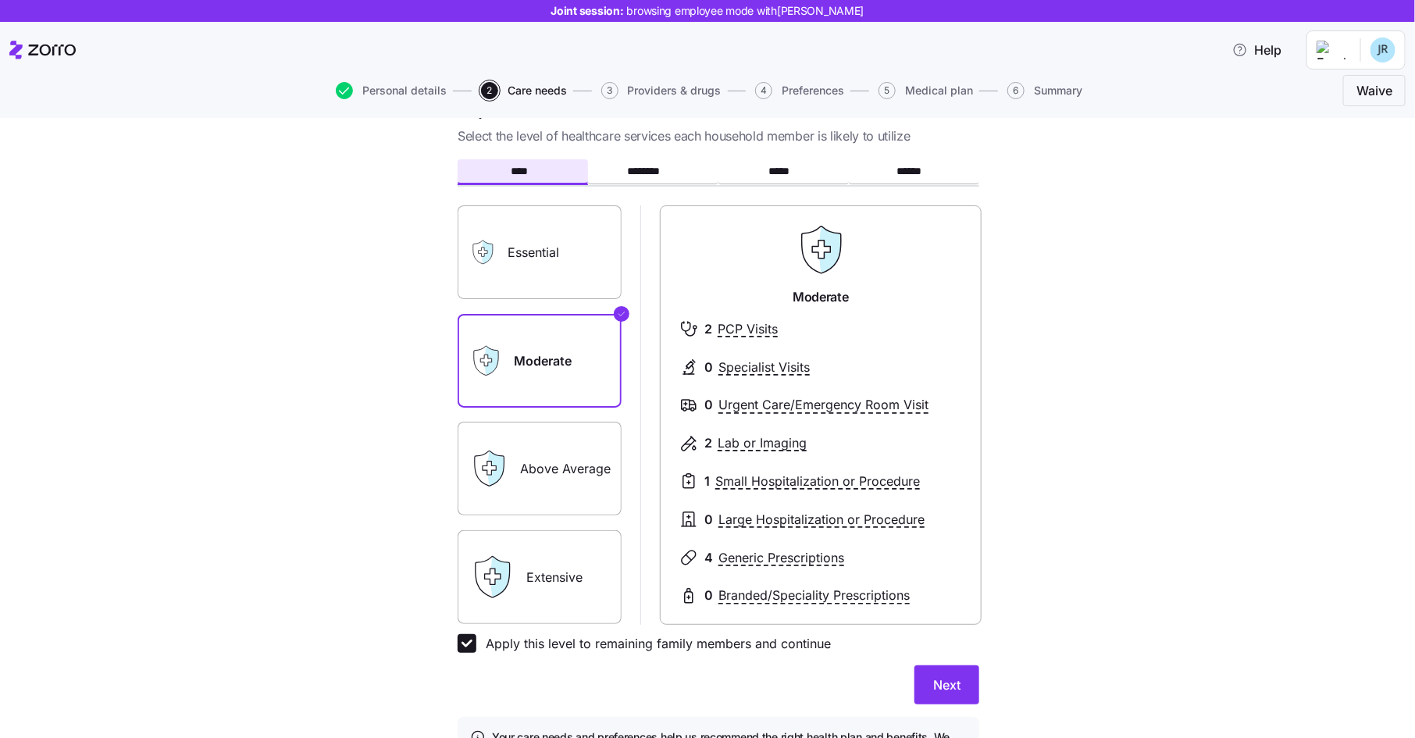
scroll to position [25, 0]
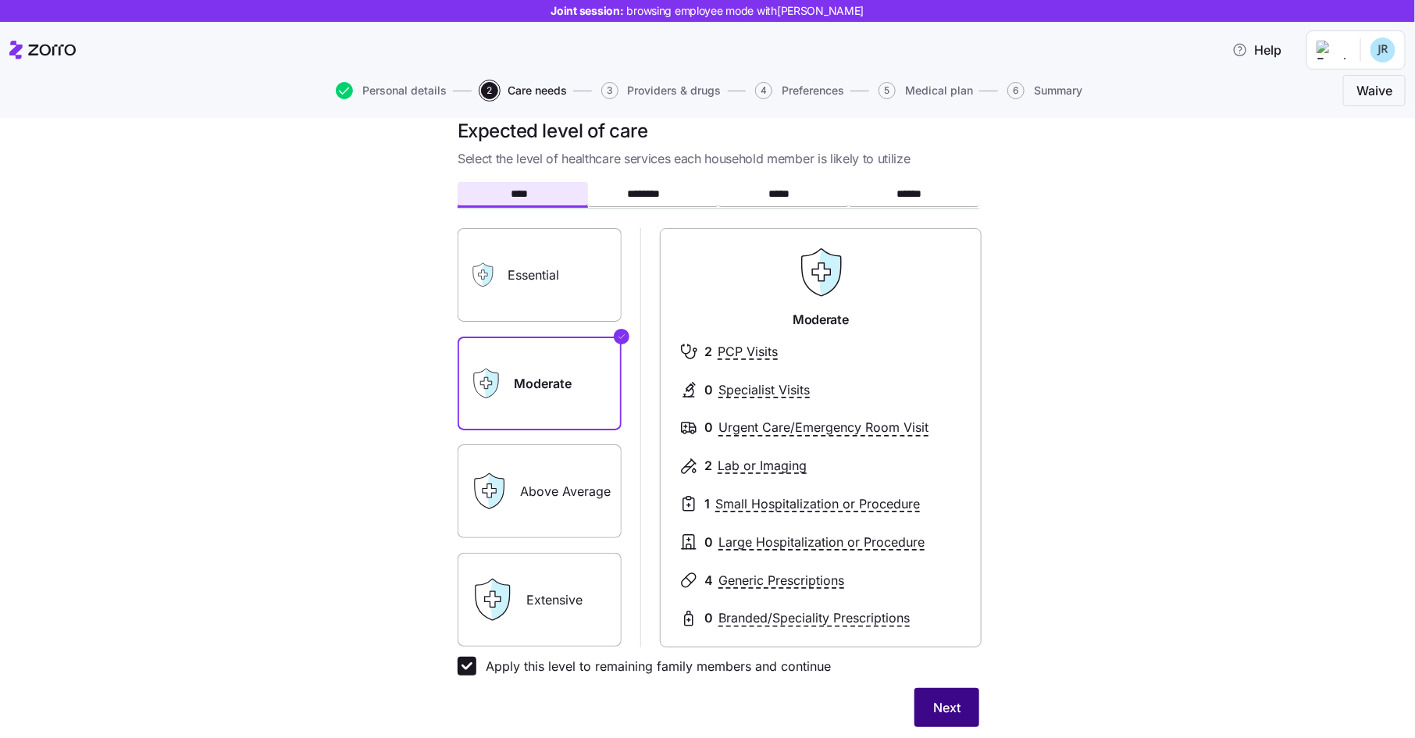
click at [962, 704] on button "Next" at bounding box center [947, 707] width 65 height 39
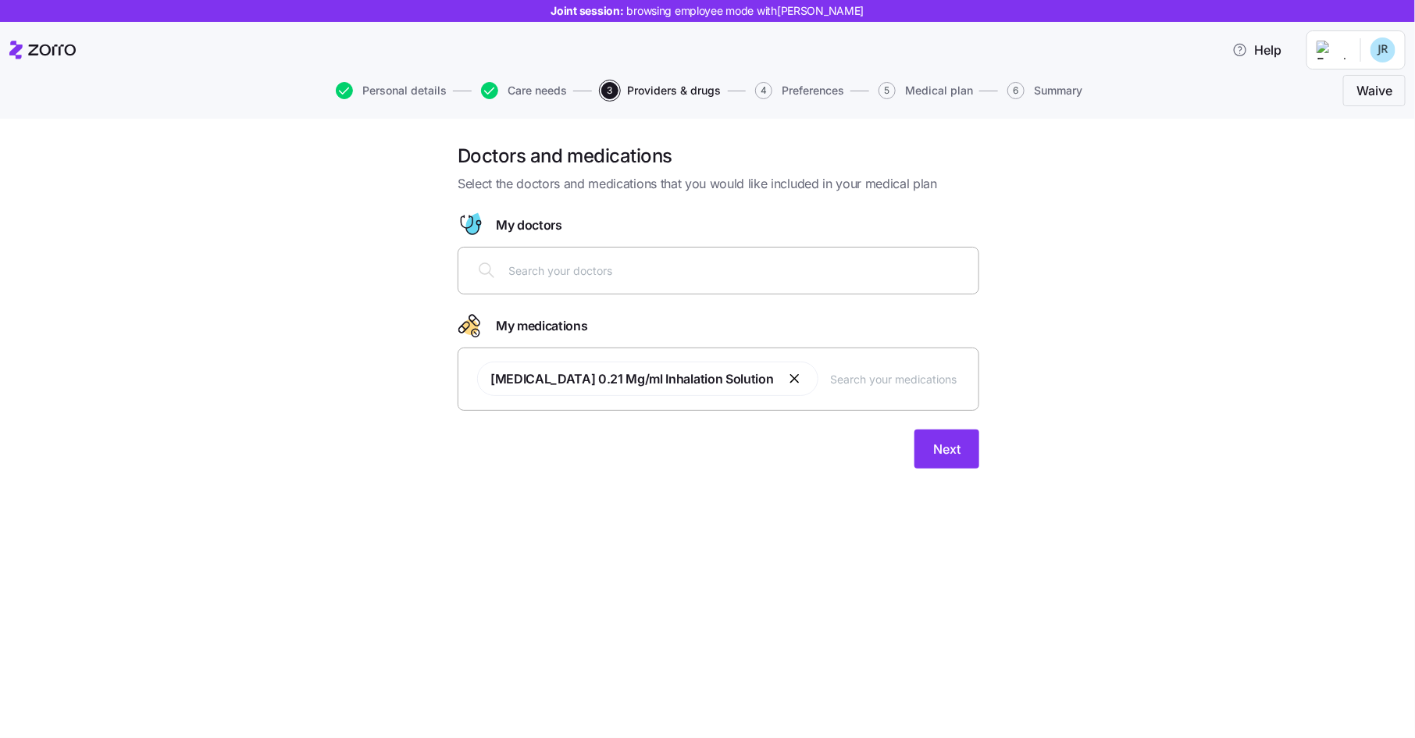
click at [612, 274] on input "text" at bounding box center [738, 270] width 461 height 17
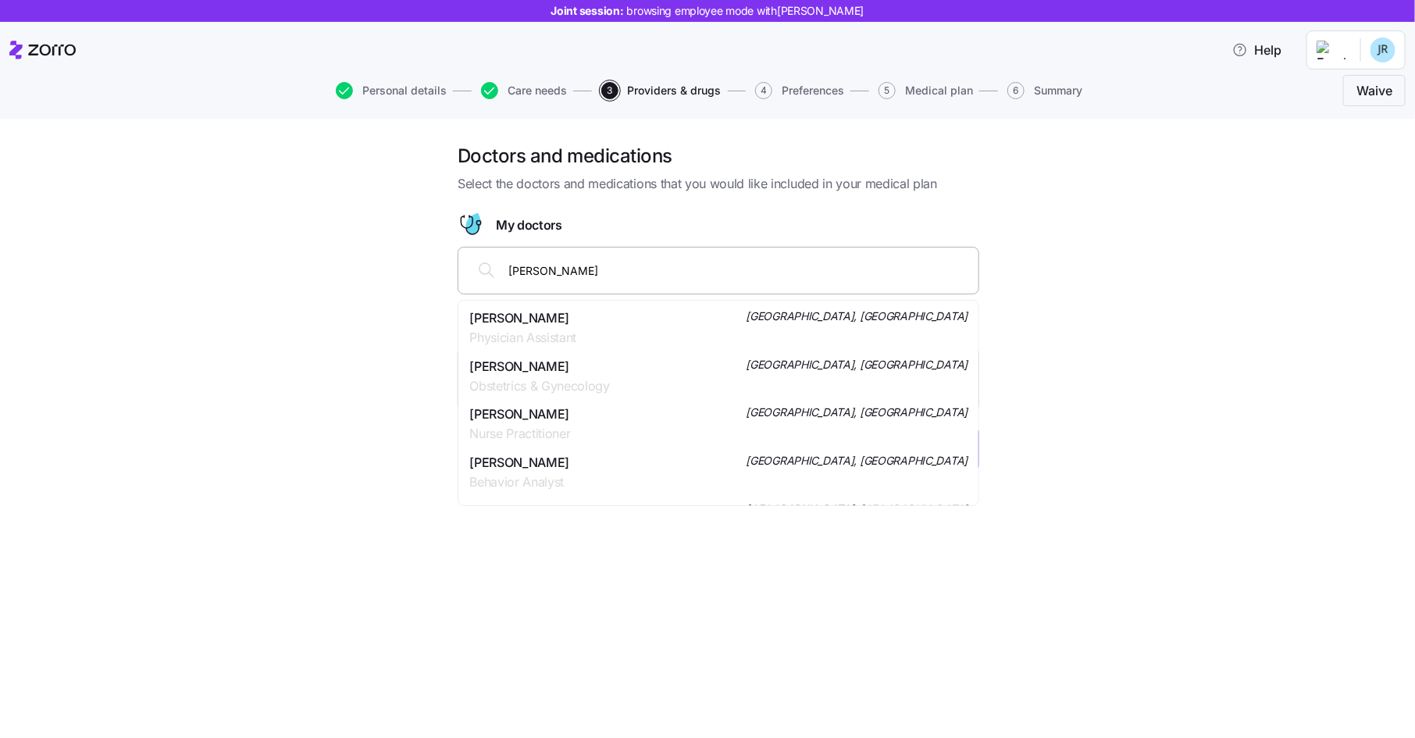
type input "adrienne le"
click at [595, 418] on span "Adrienne L Legendre" at bounding box center [539, 415] width 141 height 20
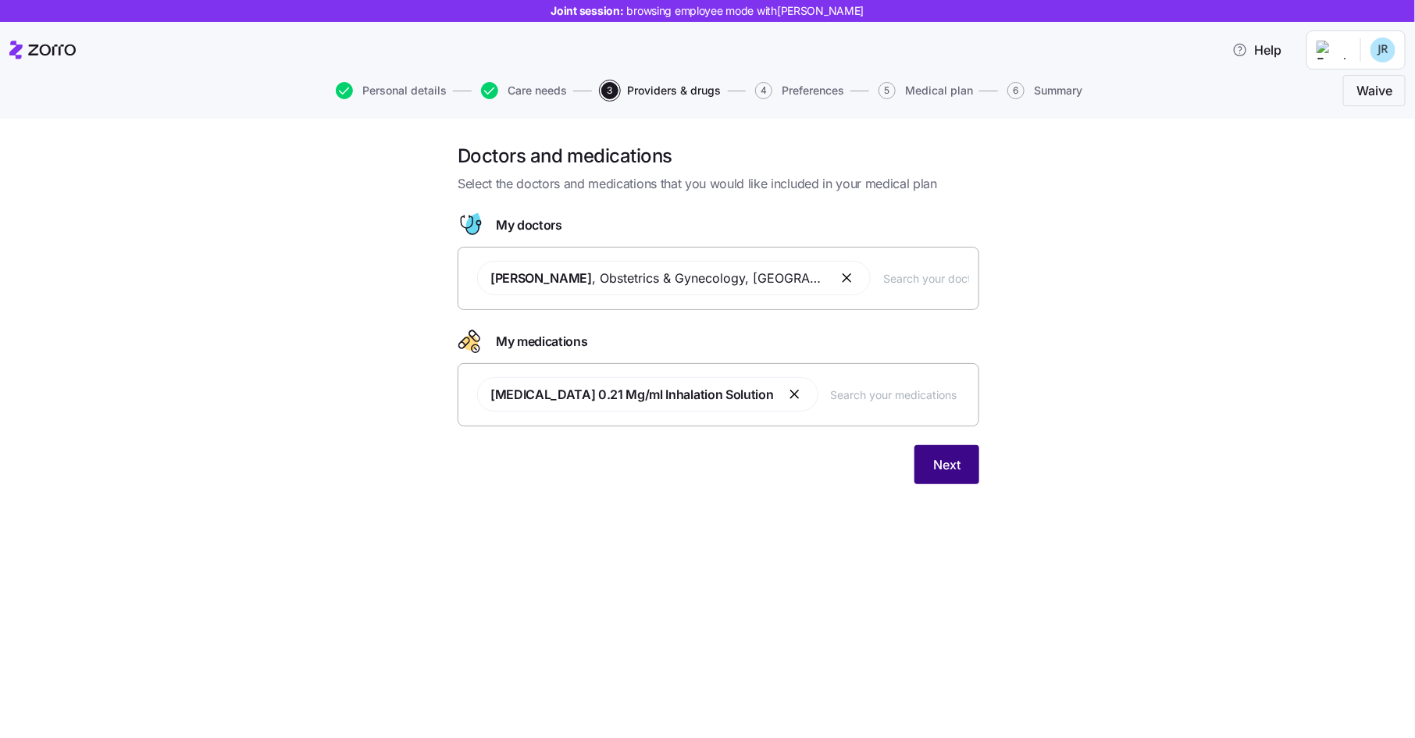
click at [922, 455] on button "Next" at bounding box center [947, 464] width 65 height 39
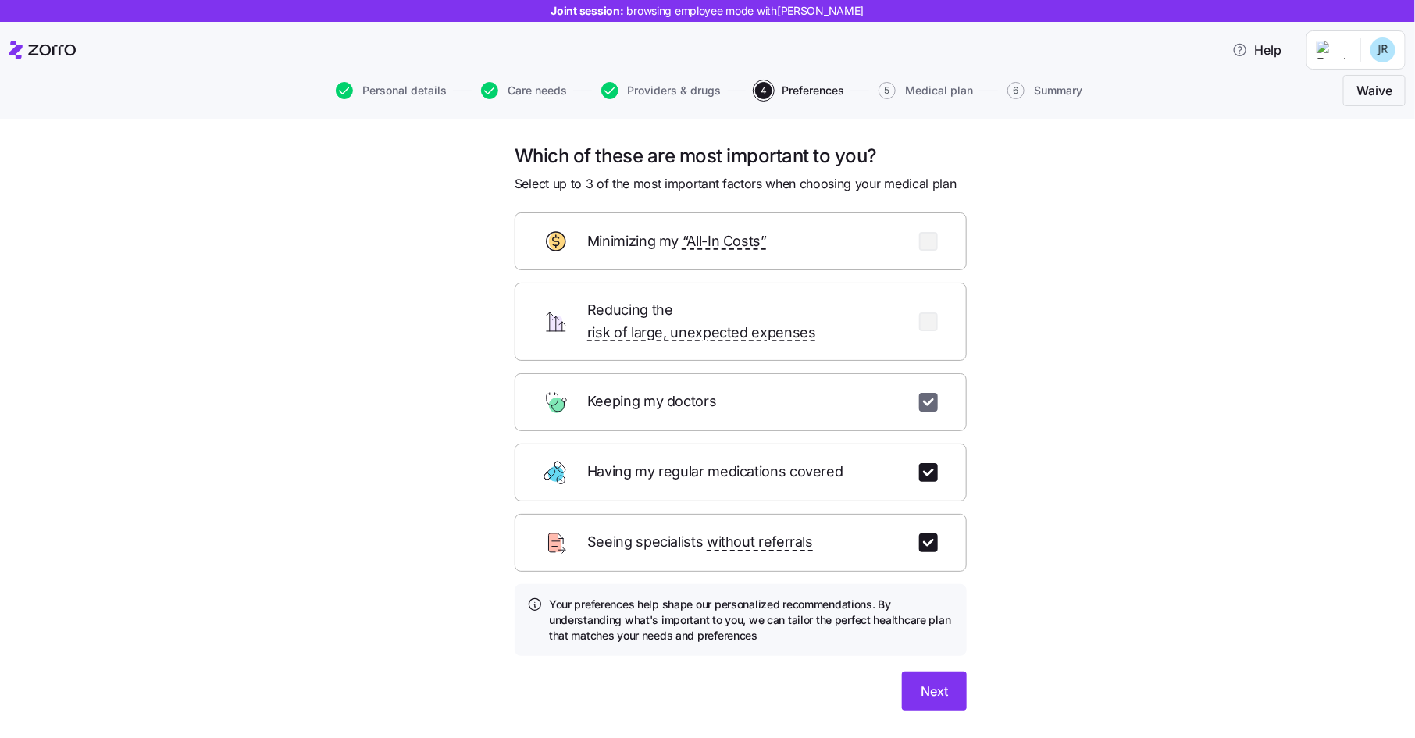
click at [936, 393] on input "checkbox" at bounding box center [928, 402] width 19 height 19
checkbox input "false"
click at [930, 463] on input "checkbox" at bounding box center [928, 472] width 19 height 19
checkbox input "false"
click at [932, 533] on input "checkbox" at bounding box center [928, 542] width 19 height 19
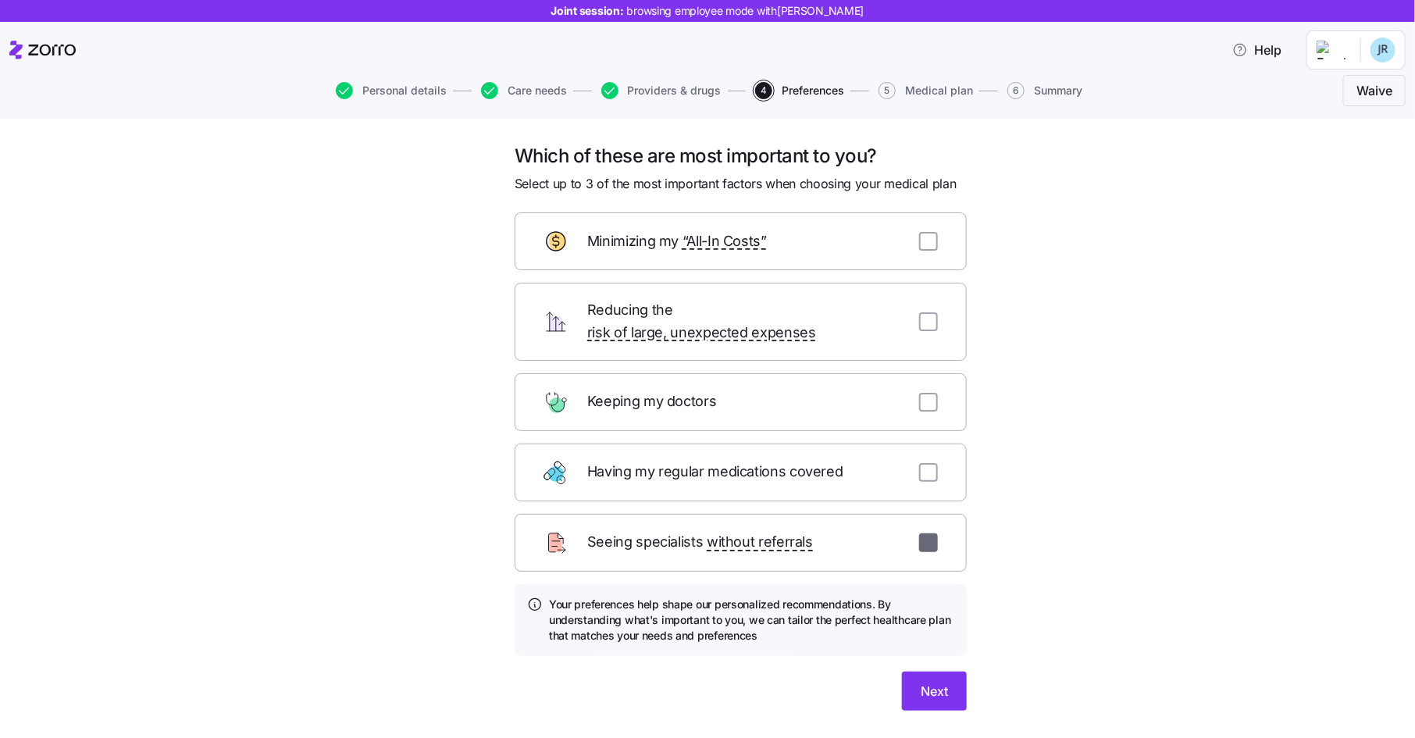
checkbox input "false"
click at [930, 393] on input "checkbox" at bounding box center [928, 402] width 19 height 19
checkbox input "true"
click at [927, 463] on input "checkbox" at bounding box center [928, 472] width 19 height 19
checkbox input "true"
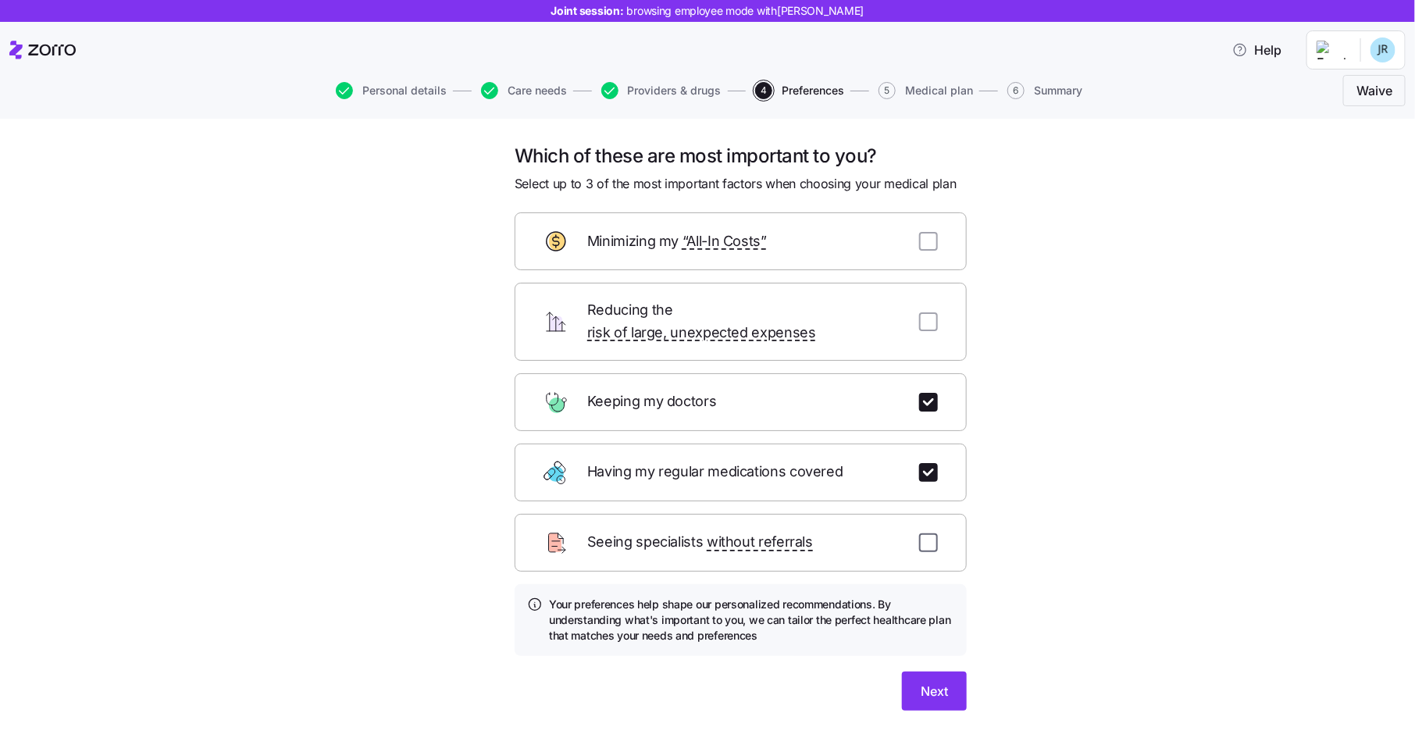
click at [927, 533] on input "checkbox" at bounding box center [928, 542] width 19 height 19
checkbox input "true"
click at [938, 682] on span "Next" at bounding box center [934, 691] width 27 height 19
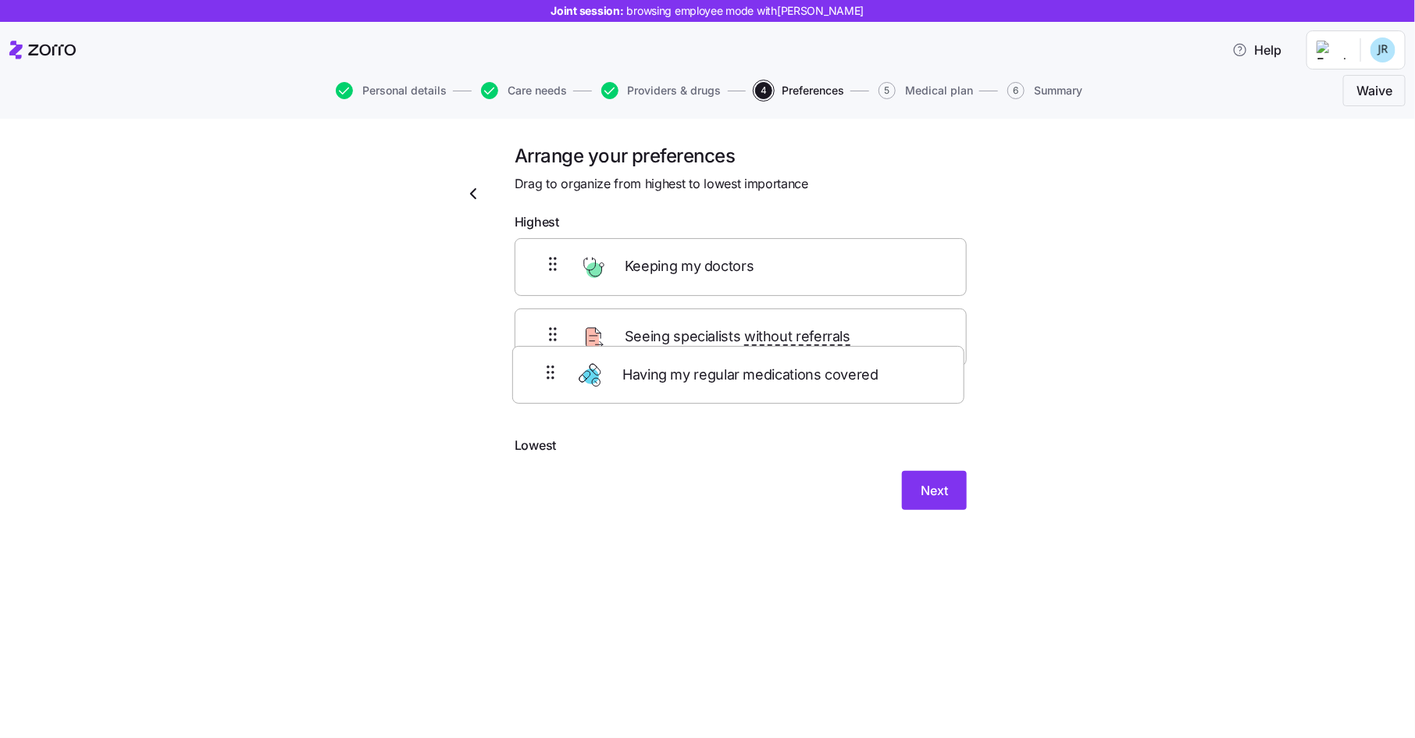
drag, startPoint x: 626, startPoint y: 401, endPoint x: 621, endPoint y: 343, distance: 58.8
click at [621, 343] on div "Keeping my doctors Seeing specialists without referrals Having my regular medic…" at bounding box center [741, 337] width 452 height 198
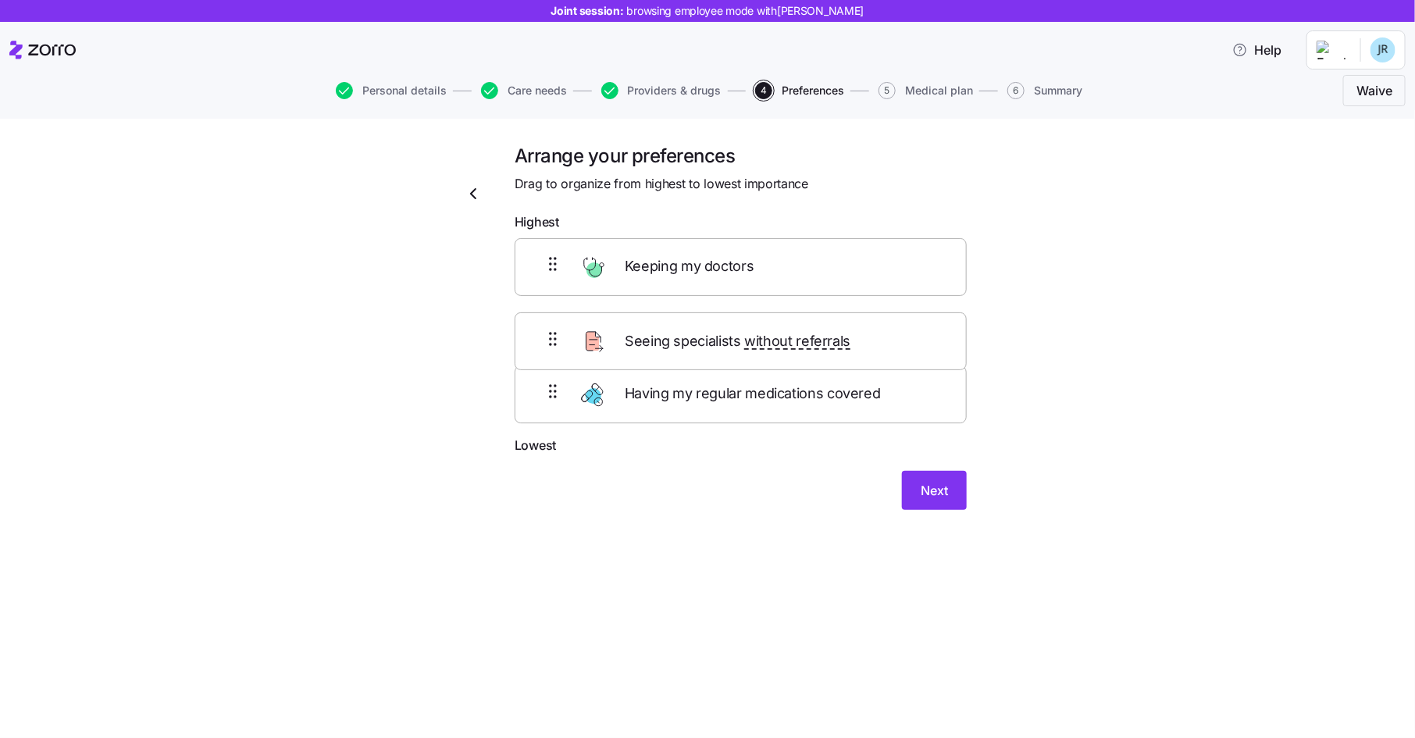
drag, startPoint x: 622, startPoint y: 396, endPoint x: 621, endPoint y: 316, distance: 79.7
click at [621, 316] on div "Keeping my doctors Having my regular medications covered Seeing specialists wit…" at bounding box center [741, 337] width 452 height 198
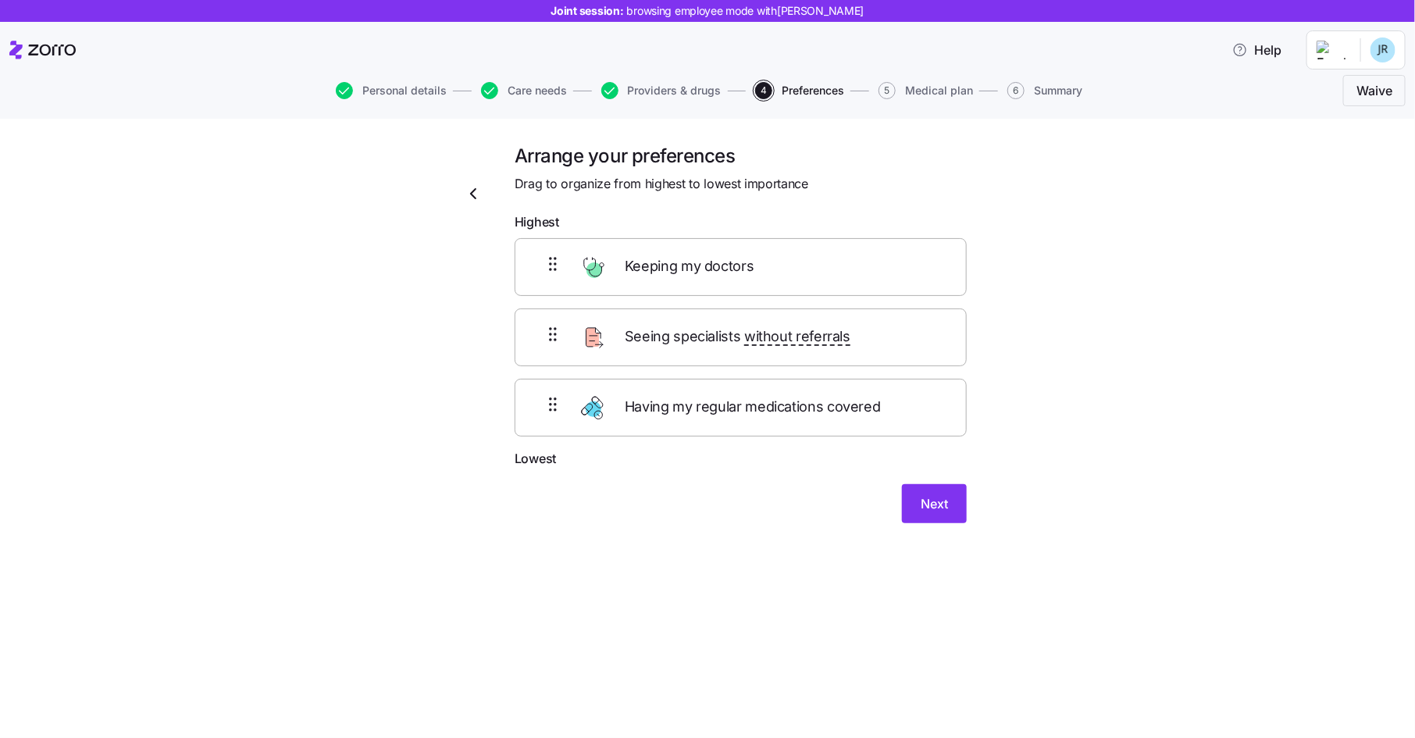
click at [939, 484] on div "Next" at bounding box center [741, 503] width 452 height 39
click at [933, 501] on span "Next" at bounding box center [934, 503] width 27 height 19
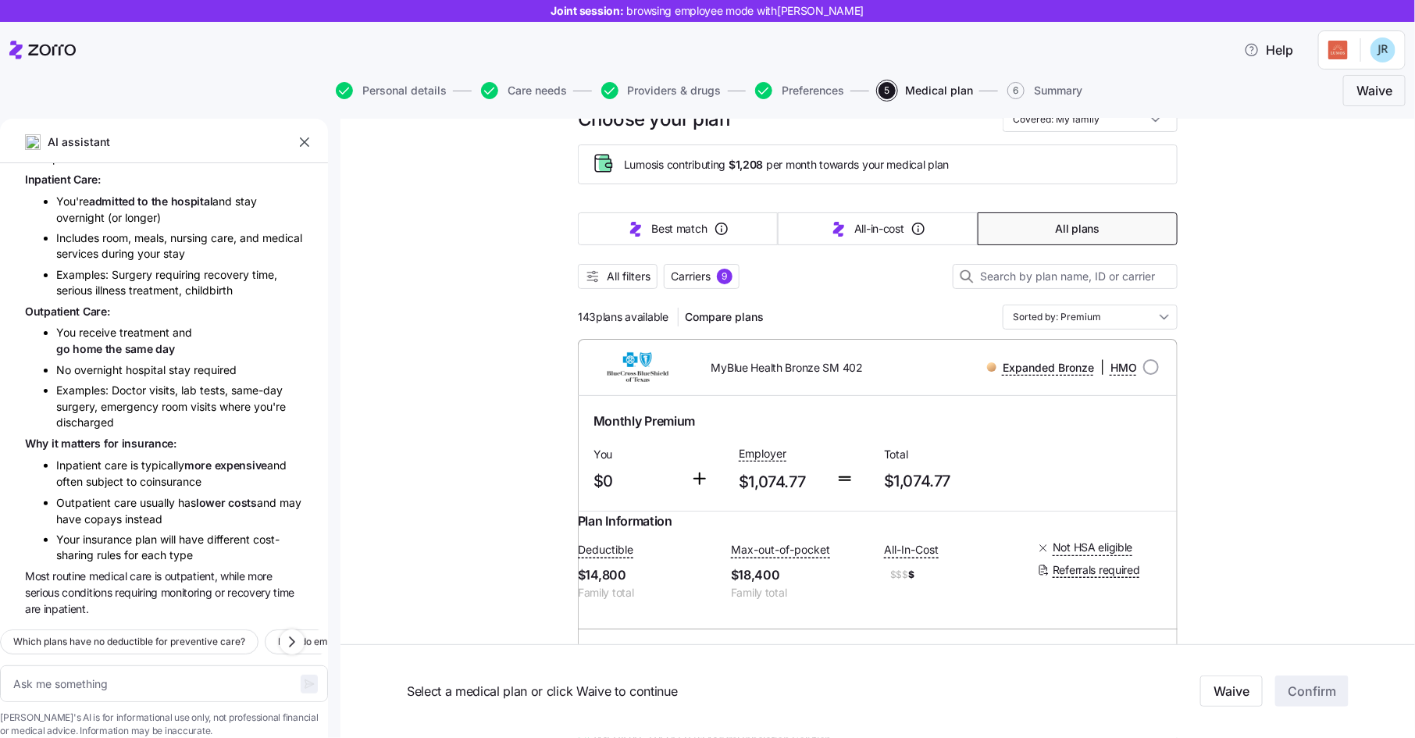
scroll to position [67, 0]
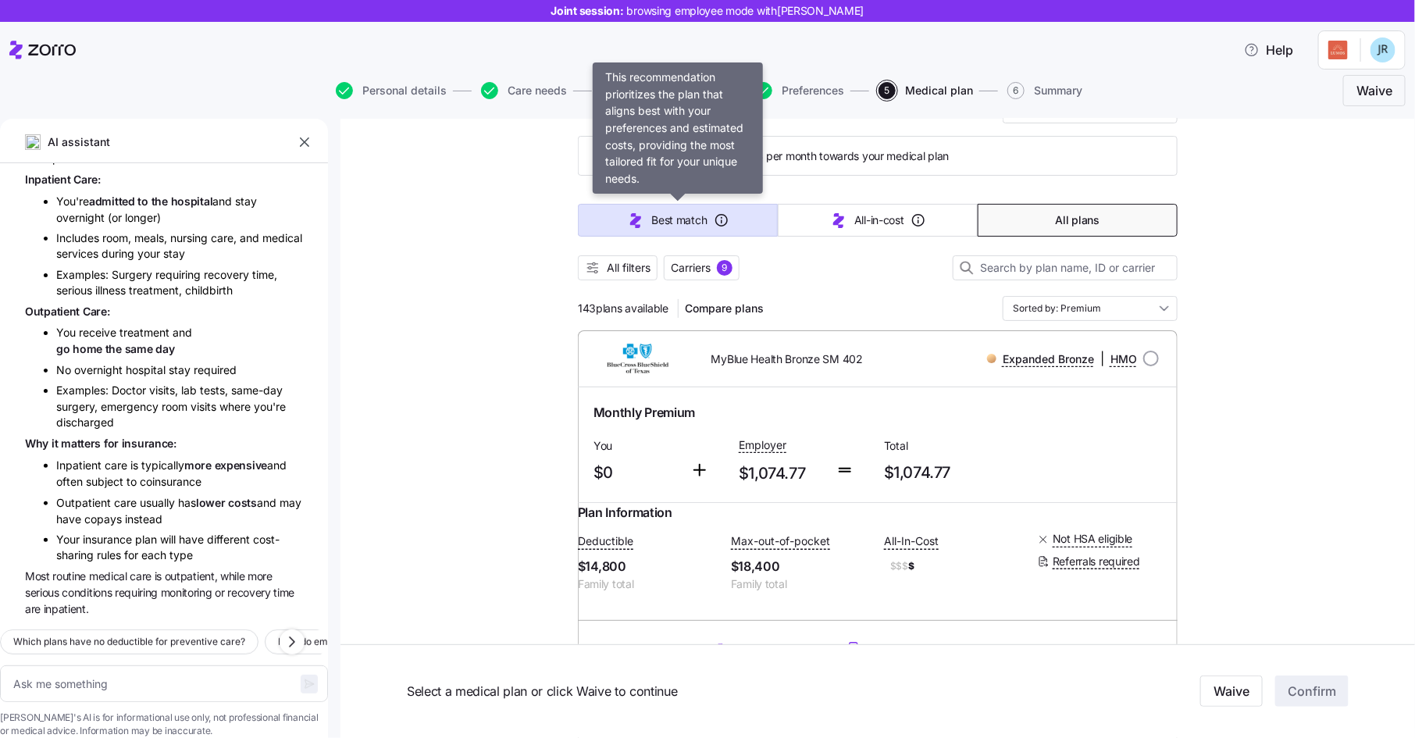
click at [699, 225] on span "Best match" at bounding box center [678, 220] width 55 height 16
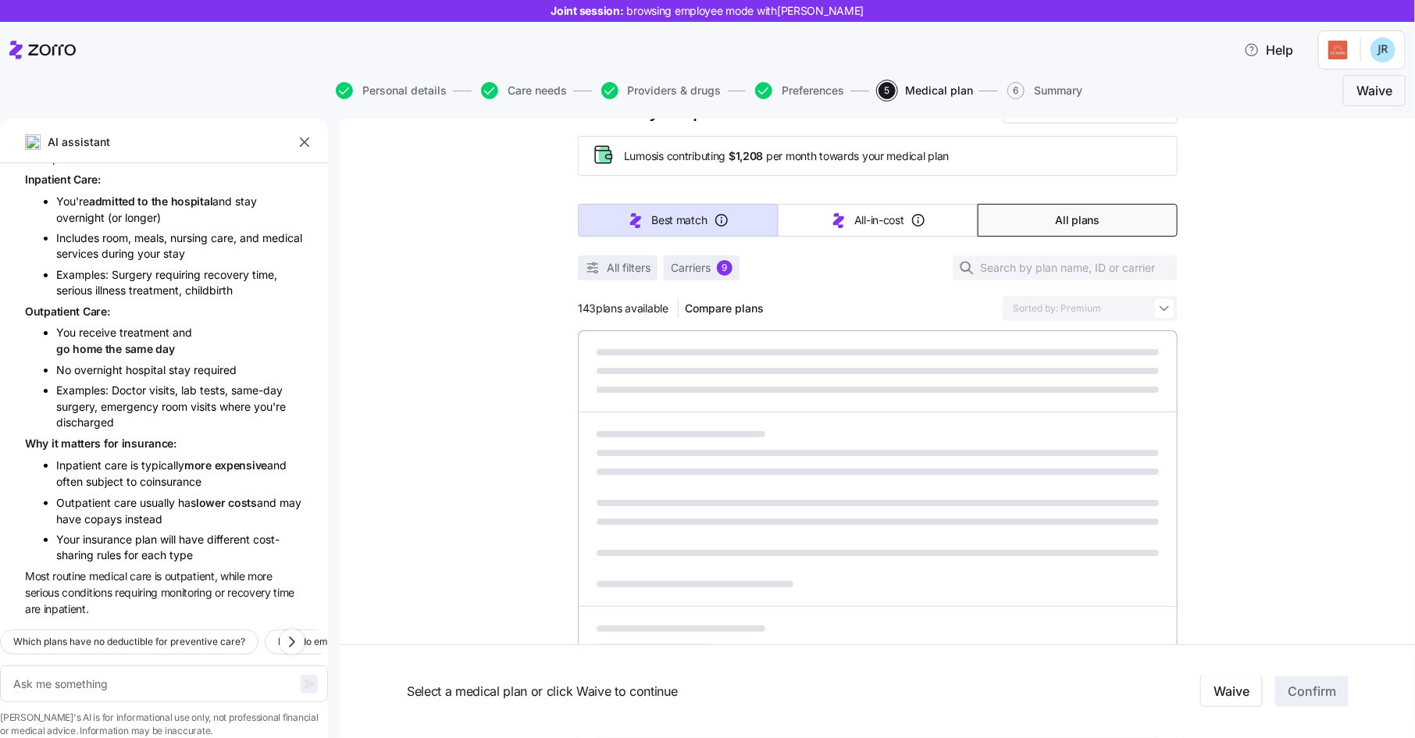
type textarea "x"
type input "Sorted by: Best match"
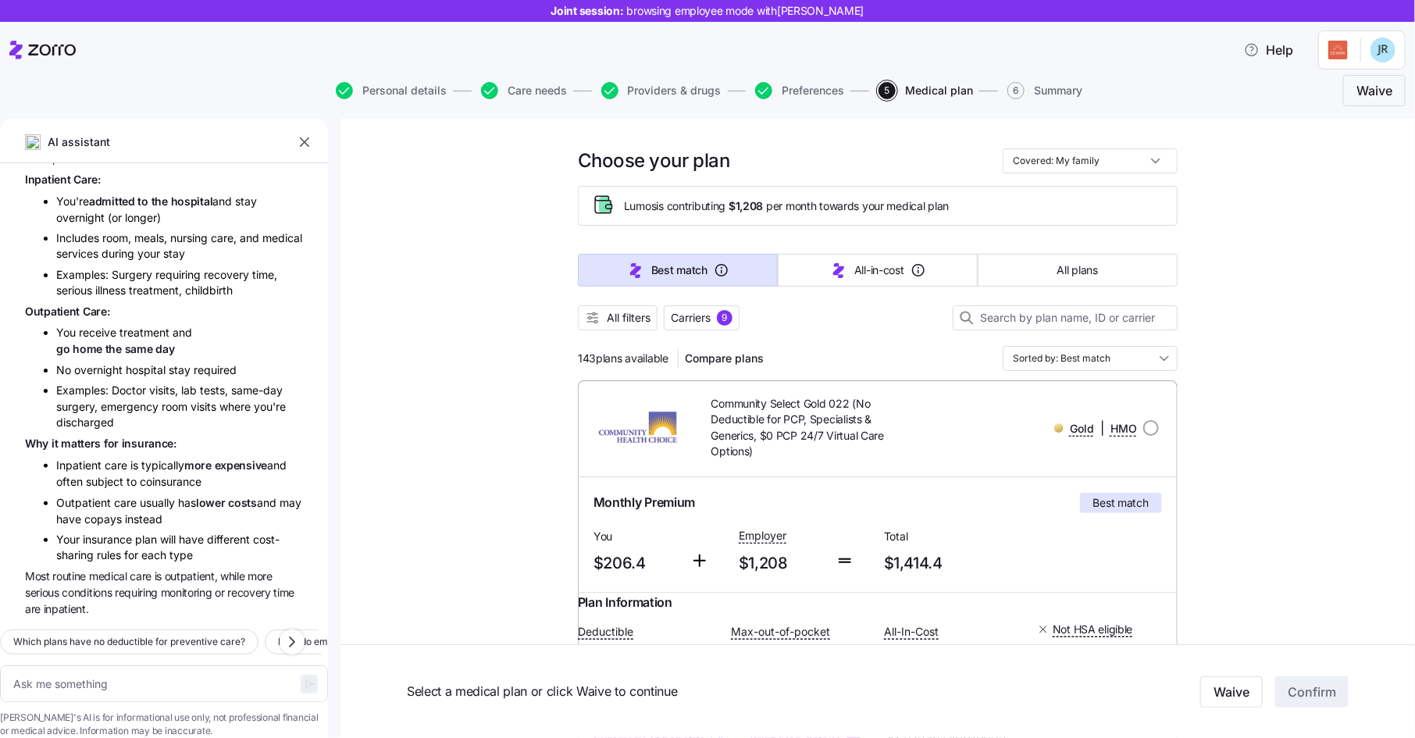
scroll to position [0, 0]
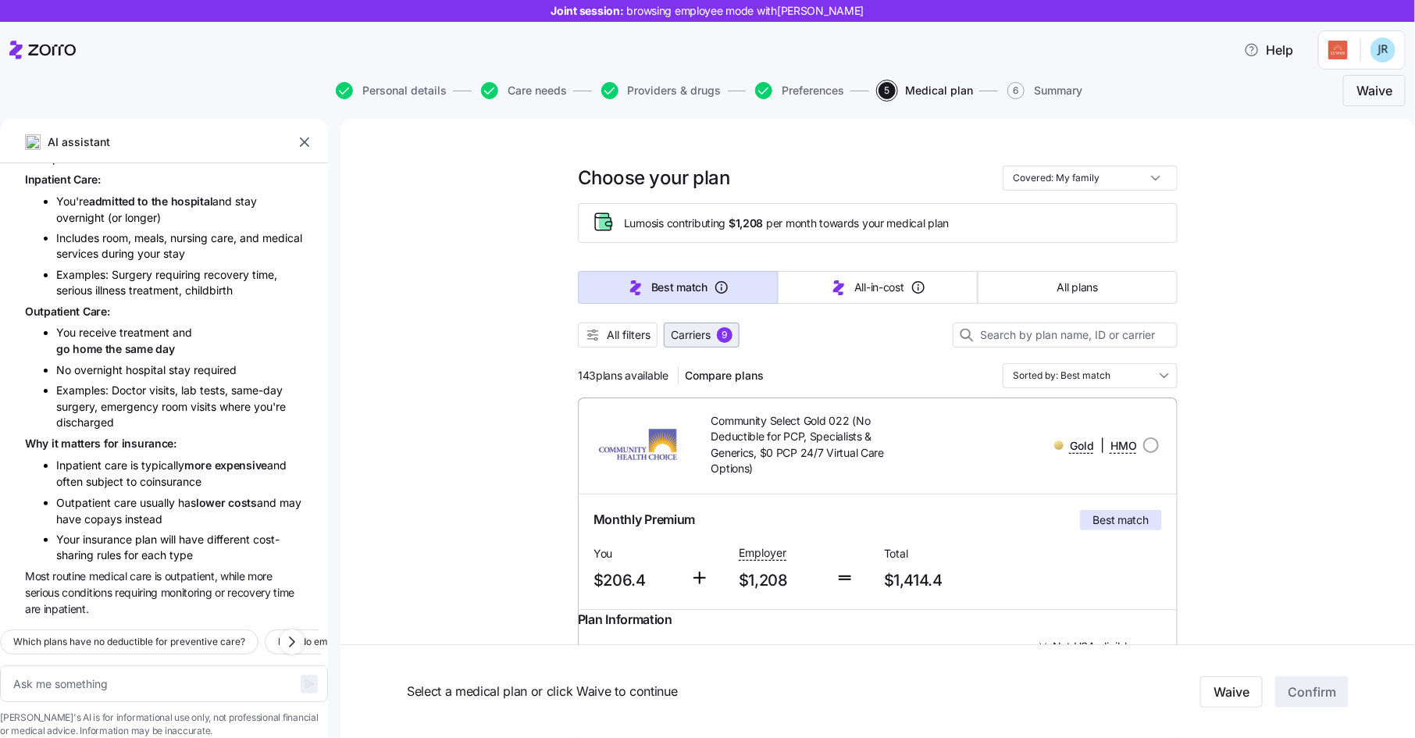
click at [705, 329] on span "Carriers" at bounding box center [691, 335] width 40 height 16
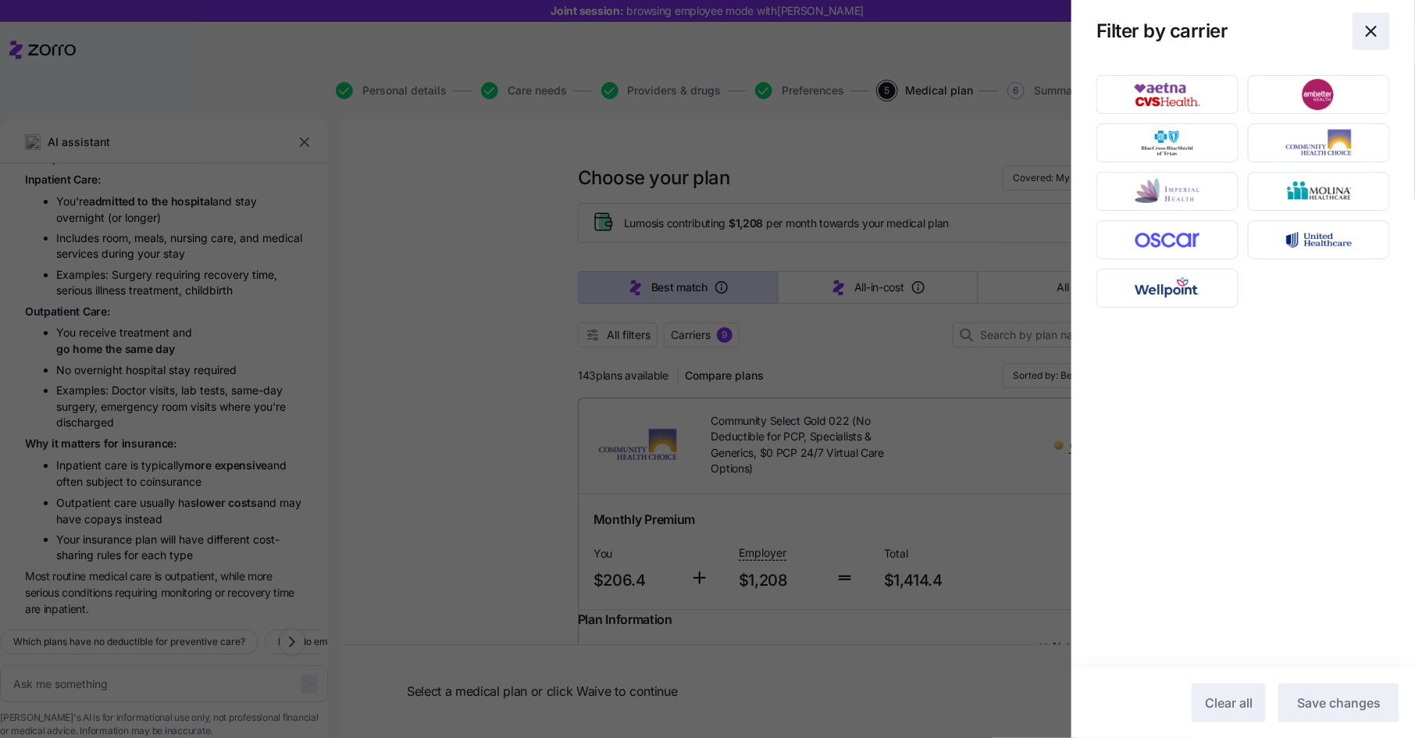
click at [1372, 34] on icon "button" at bounding box center [1371, 31] width 19 height 19
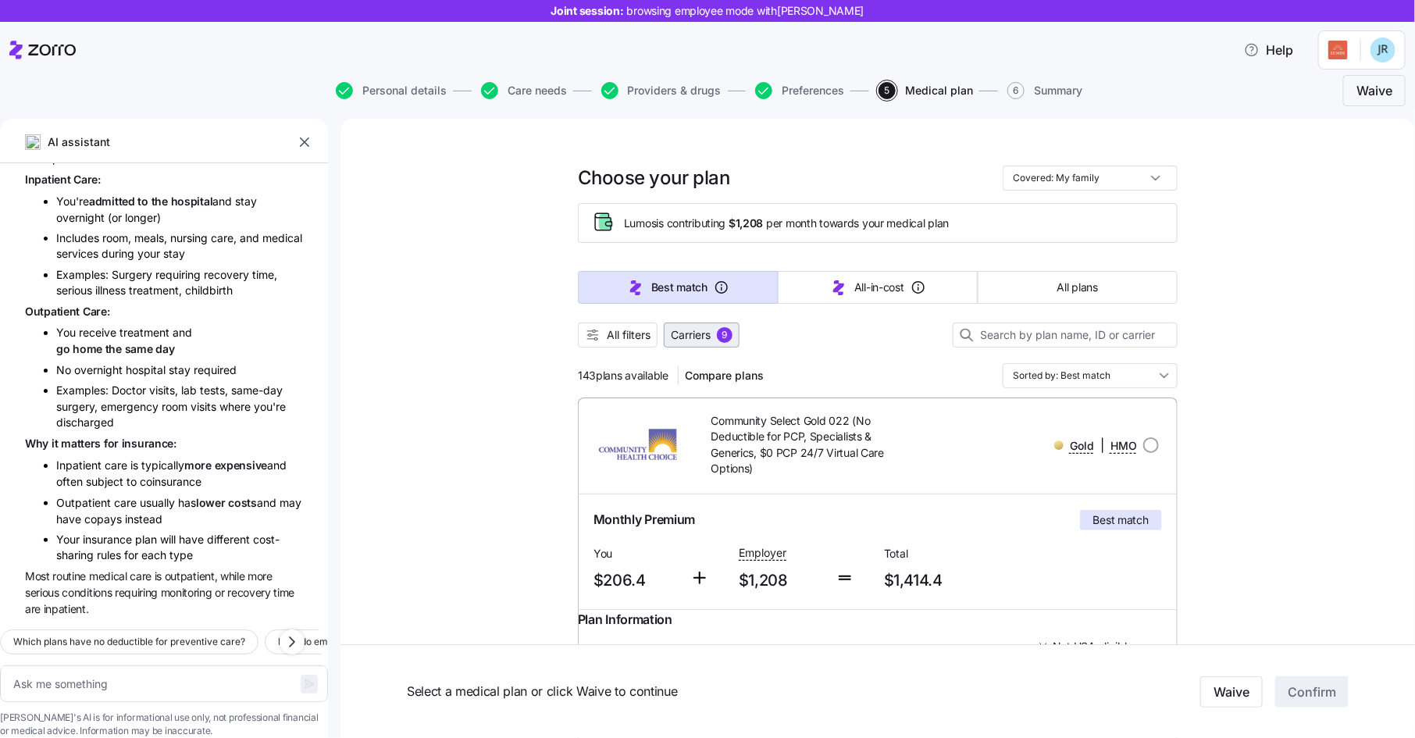
click at [697, 333] on span "Carriers" at bounding box center [691, 335] width 40 height 16
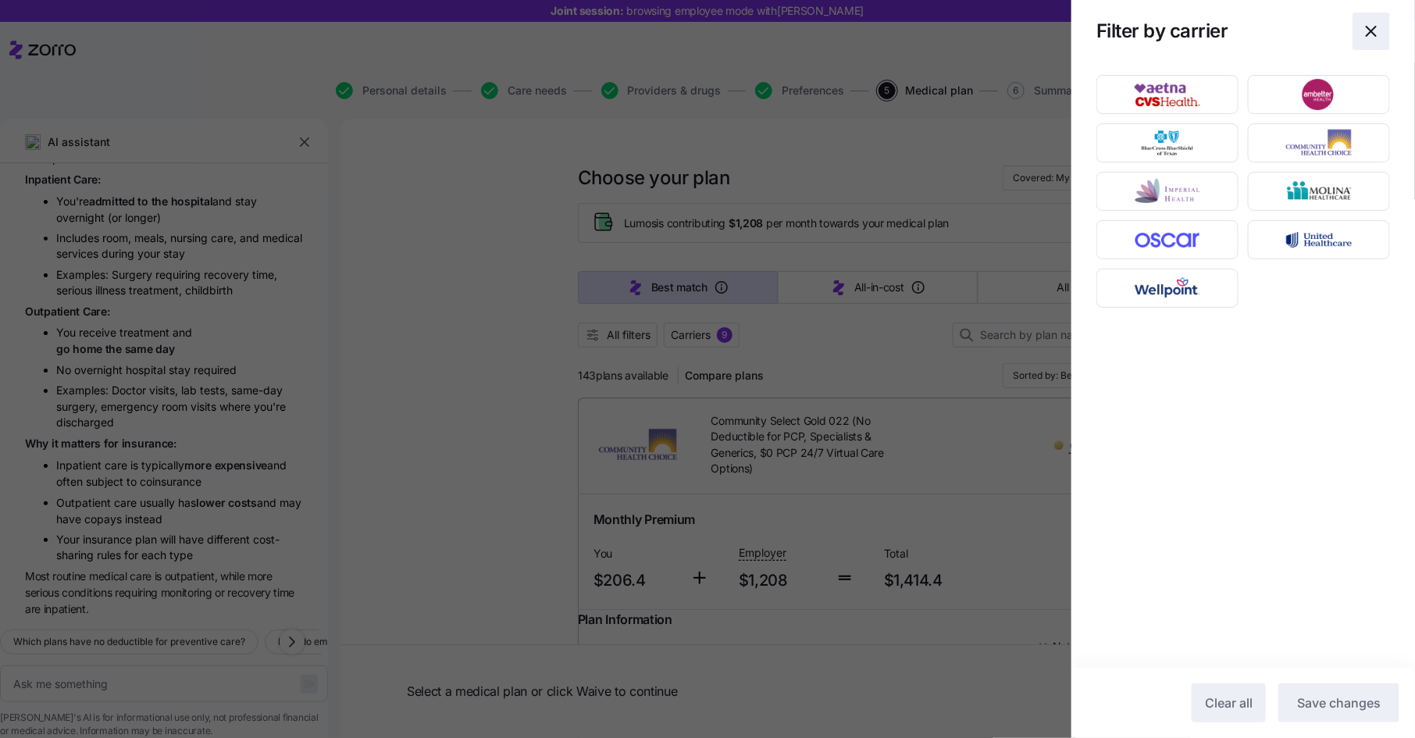
click at [1376, 27] on icon "button" at bounding box center [1371, 31] width 19 height 19
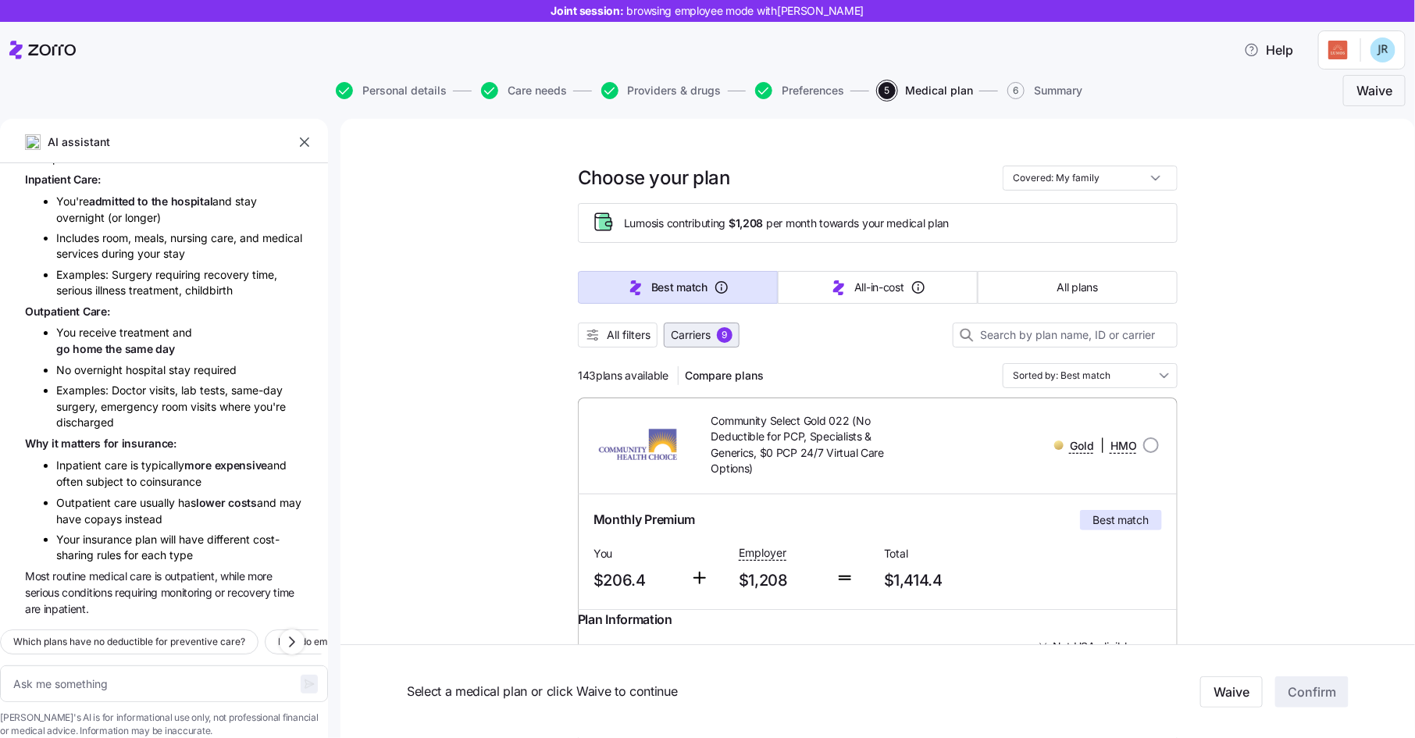
click at [695, 334] on span "Carriers" at bounding box center [691, 335] width 40 height 16
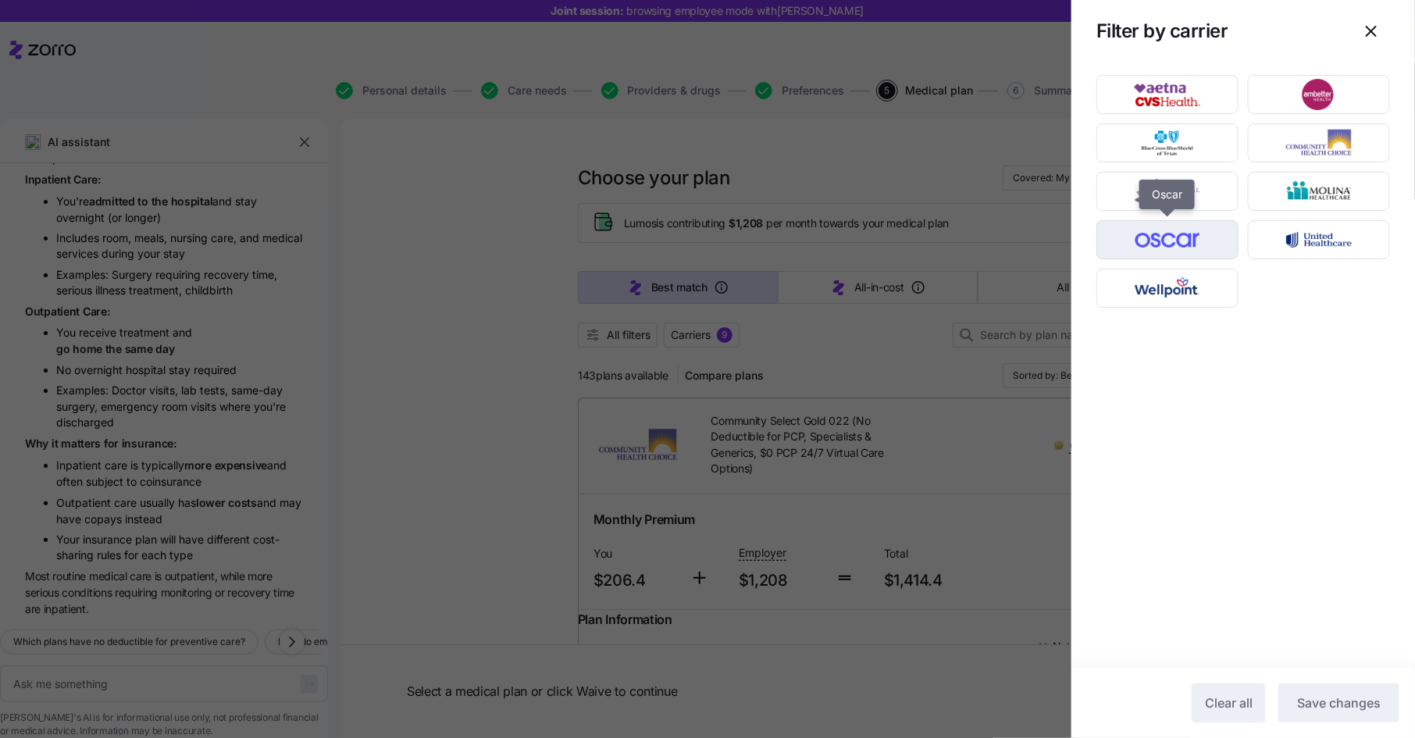
click at [1179, 227] on img "button" at bounding box center [1168, 239] width 115 height 31
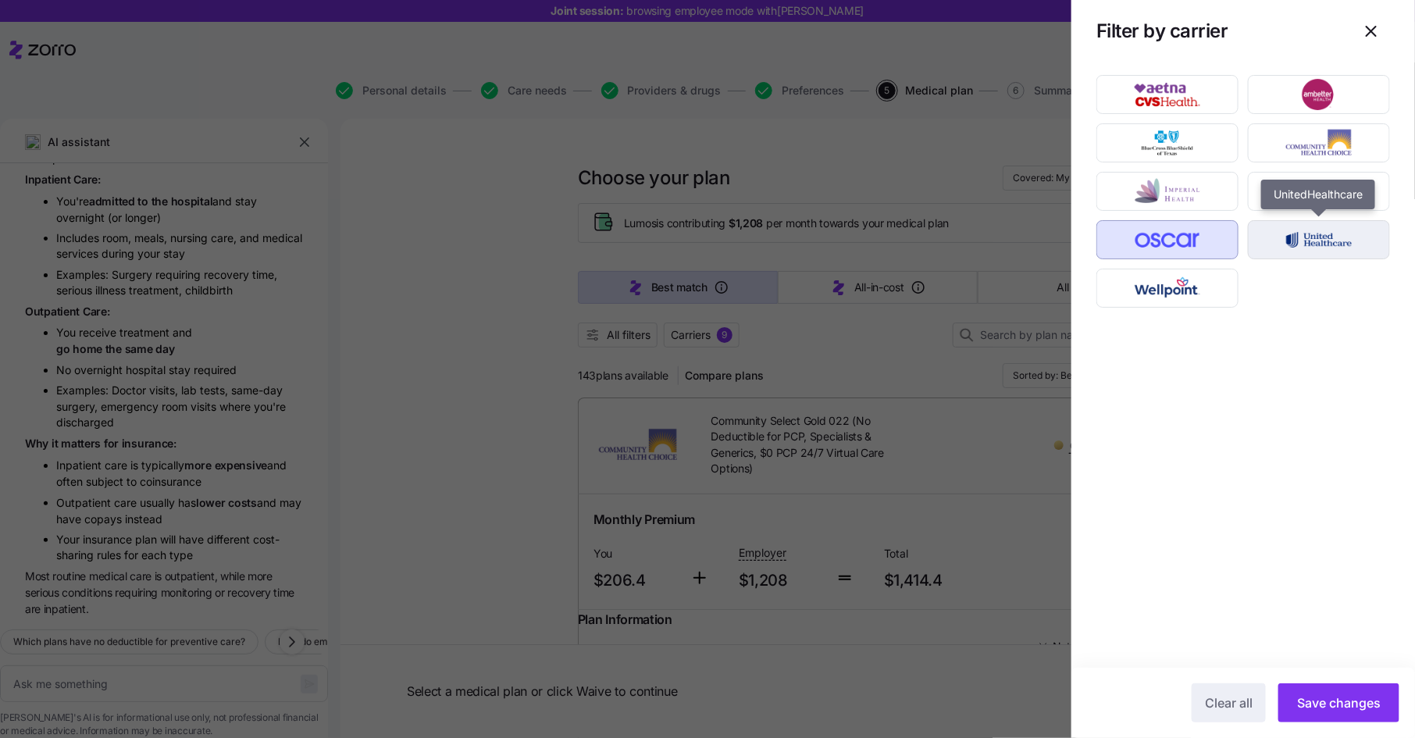
click at [1314, 237] on img "button" at bounding box center [1319, 239] width 115 height 31
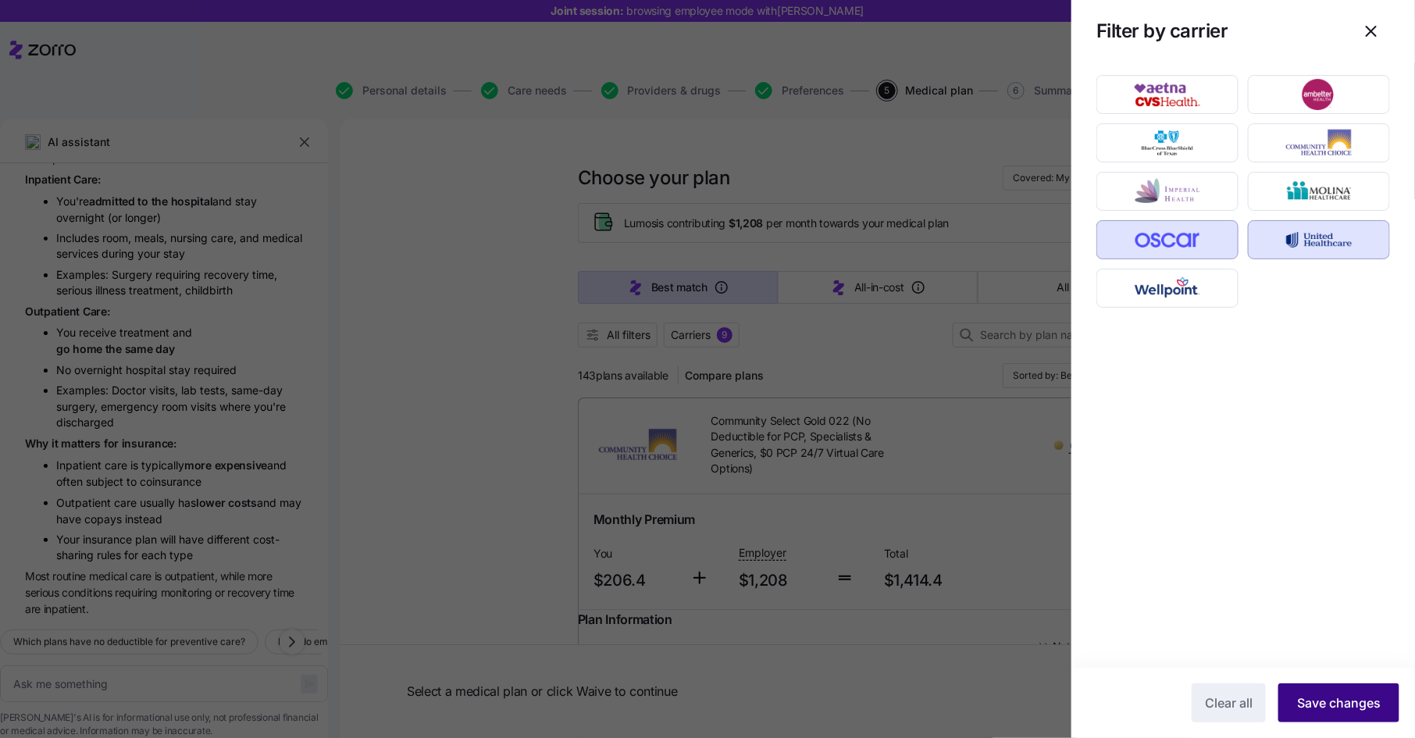
click at [1349, 707] on span "Save changes" at bounding box center [1339, 703] width 84 height 19
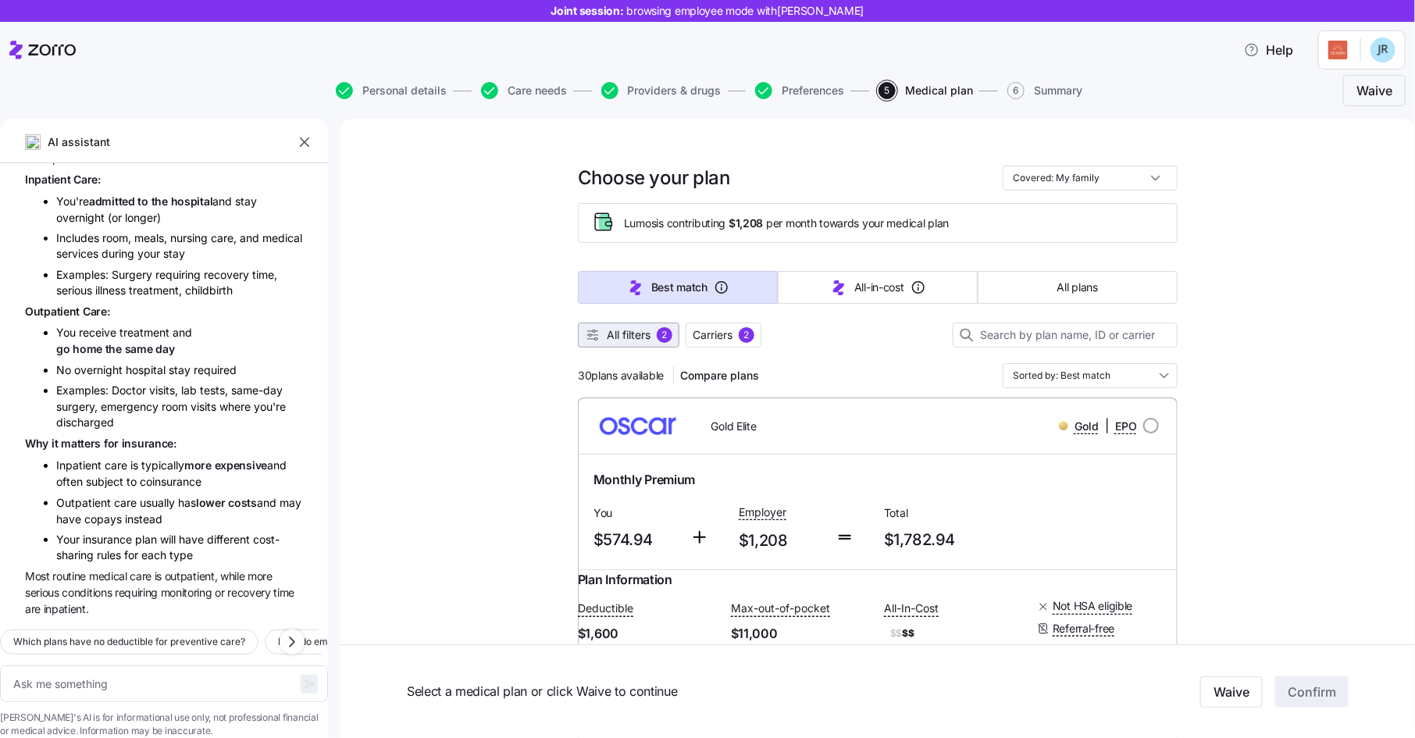
click at [658, 333] on div "2" at bounding box center [665, 335] width 16 height 16
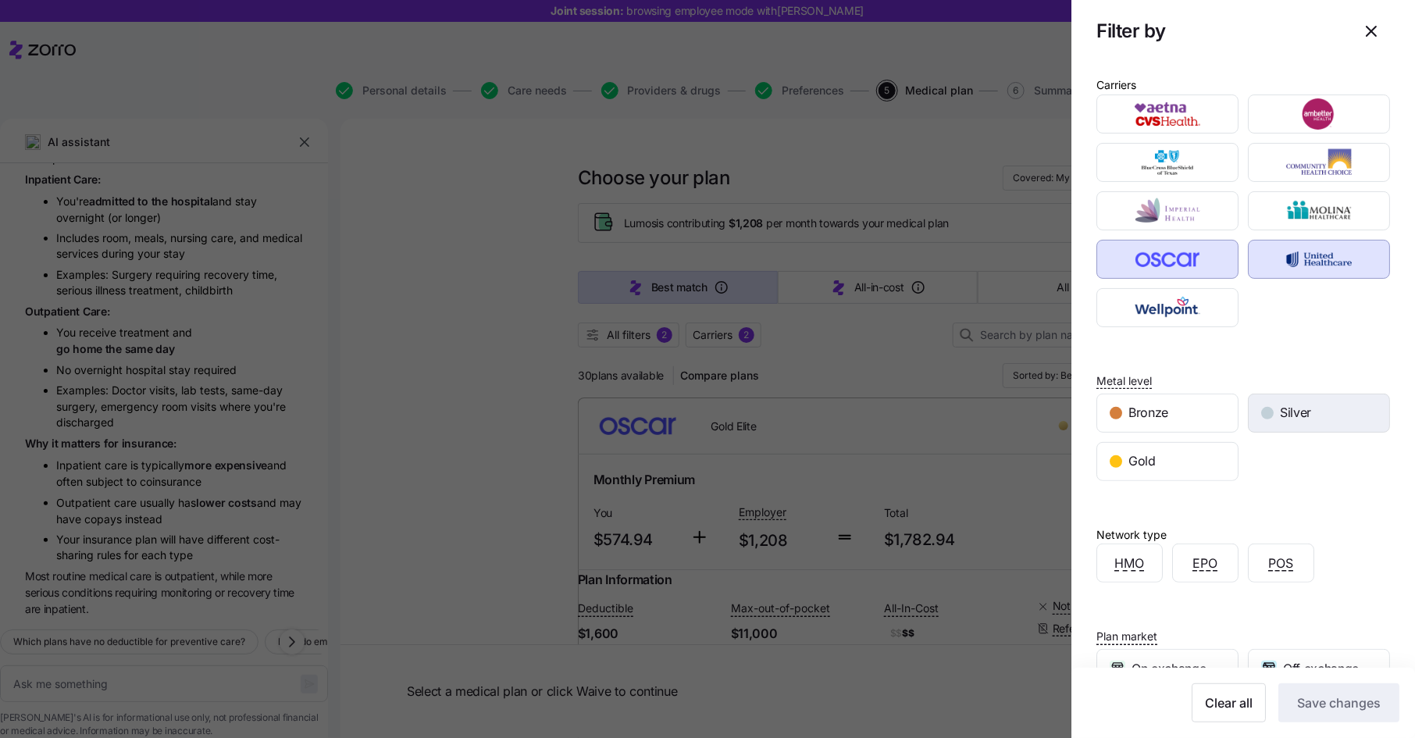
click at [1307, 403] on span "Silver" at bounding box center [1295, 413] width 31 height 20
click at [1326, 701] on span "Save changes" at bounding box center [1339, 703] width 84 height 19
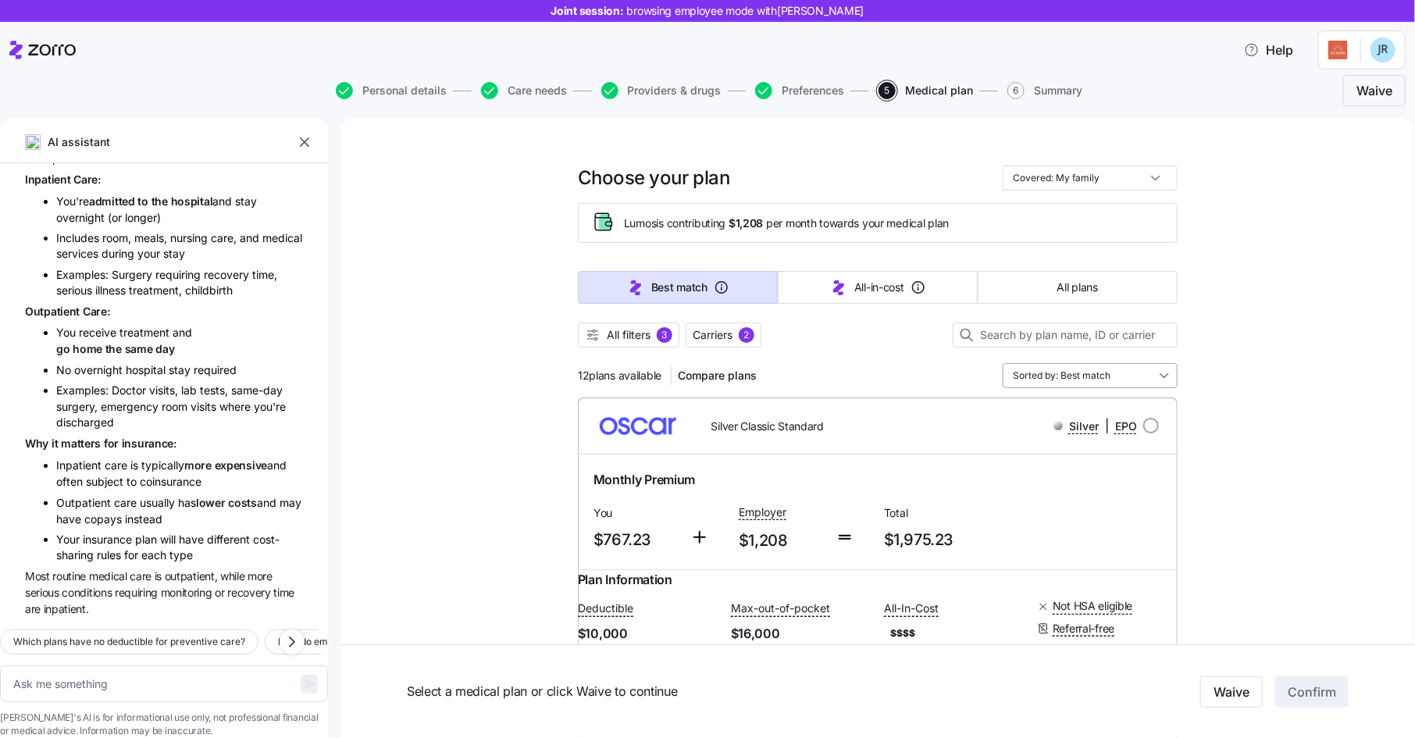
click at [1134, 378] on input "Sorted by: Best match" at bounding box center [1090, 375] width 175 height 25
click at [1108, 459] on div "Premium" at bounding box center [1090, 465] width 162 height 27
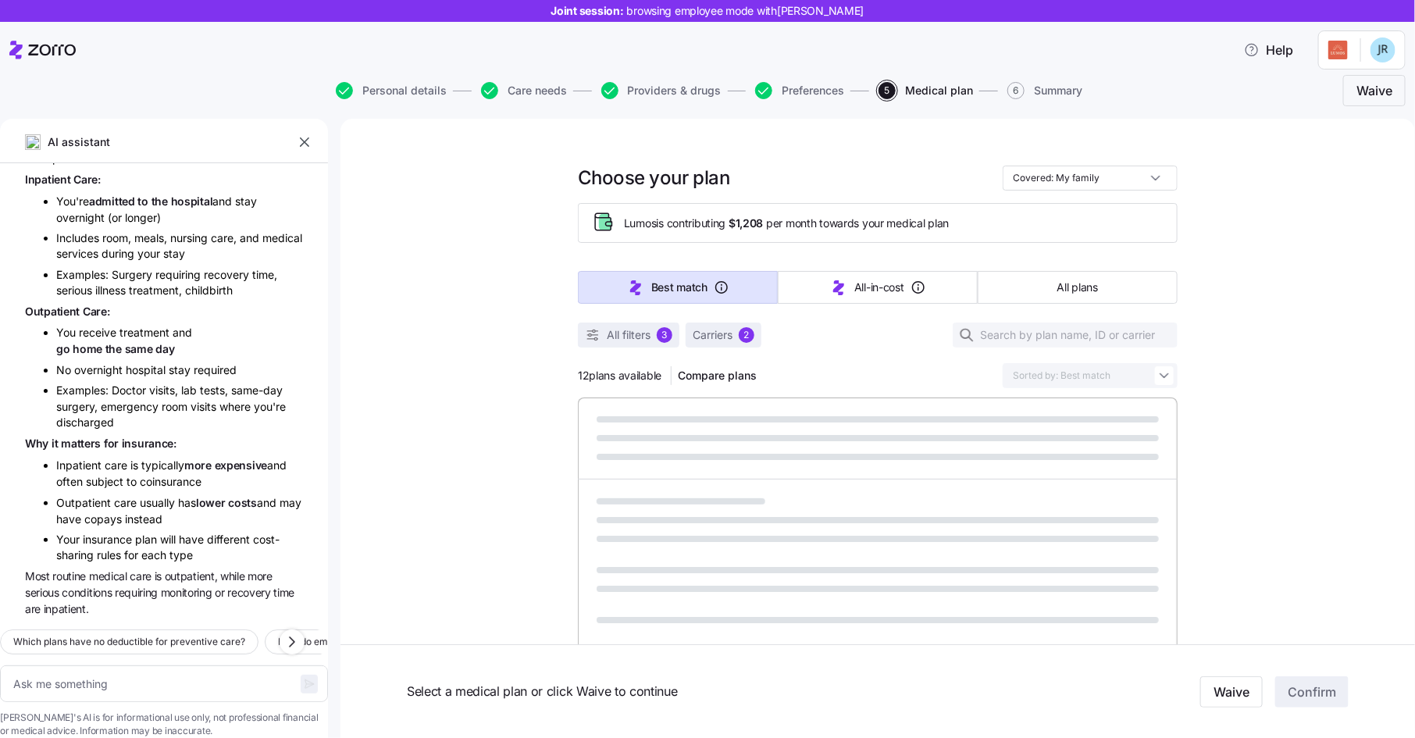
type textarea "x"
type input "Sorted by: Premium"
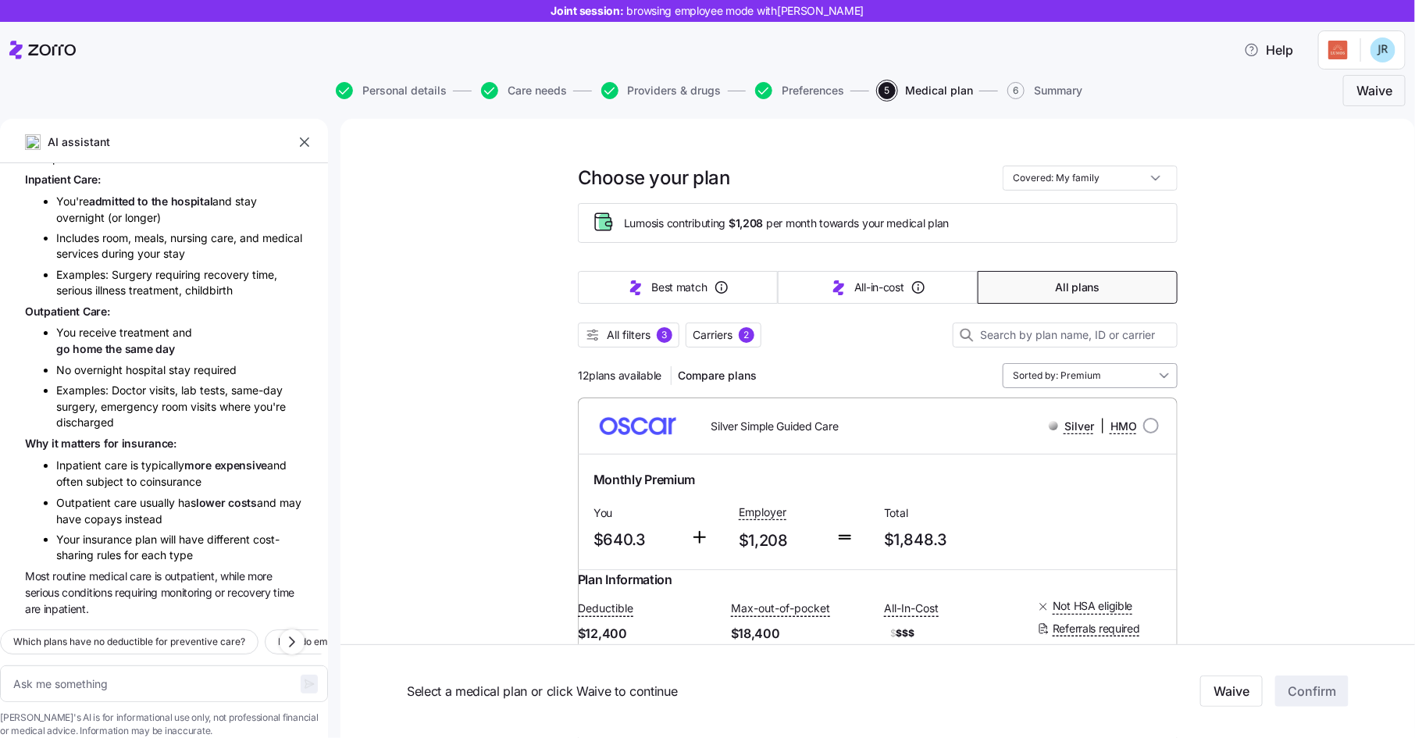
click at [1072, 373] on input "Sorted by: Premium" at bounding box center [1090, 375] width 175 height 25
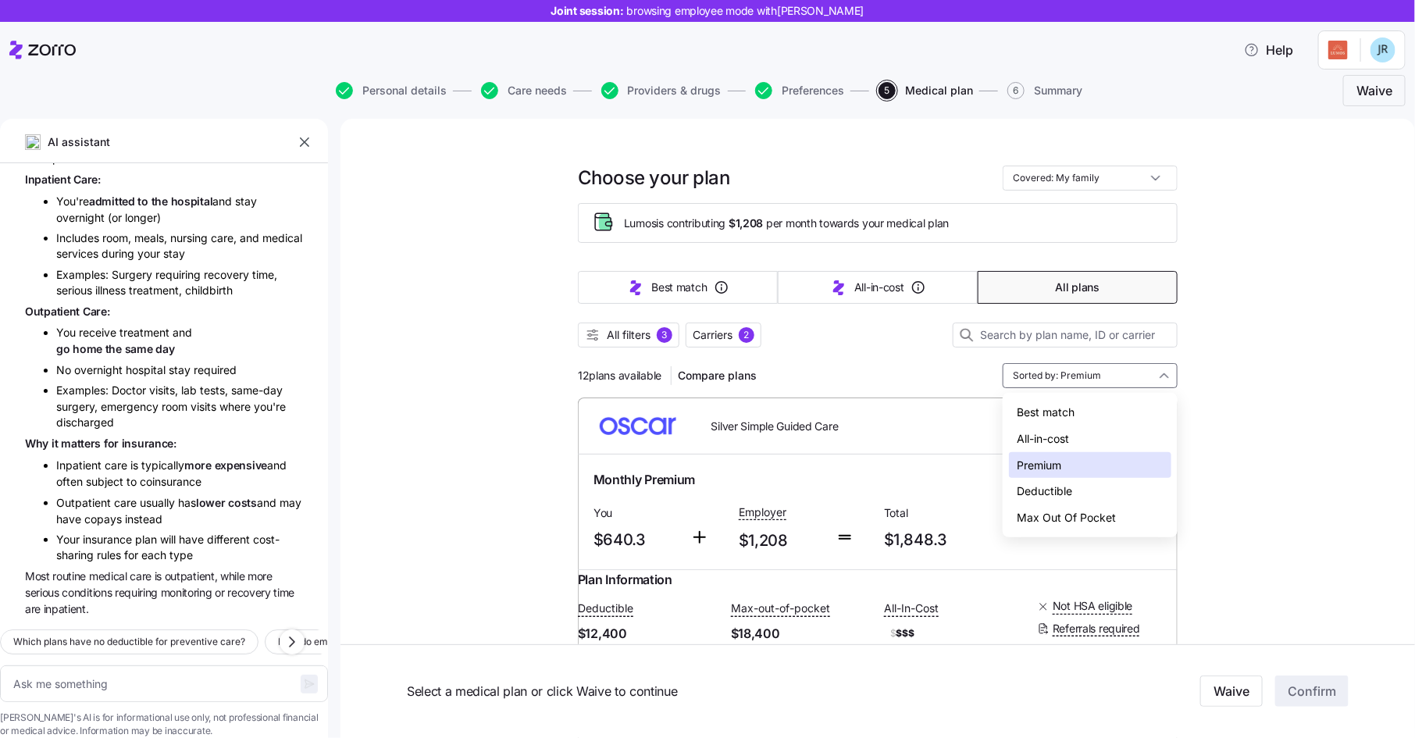
click at [1069, 491] on div "Deductible" at bounding box center [1090, 491] width 162 height 27
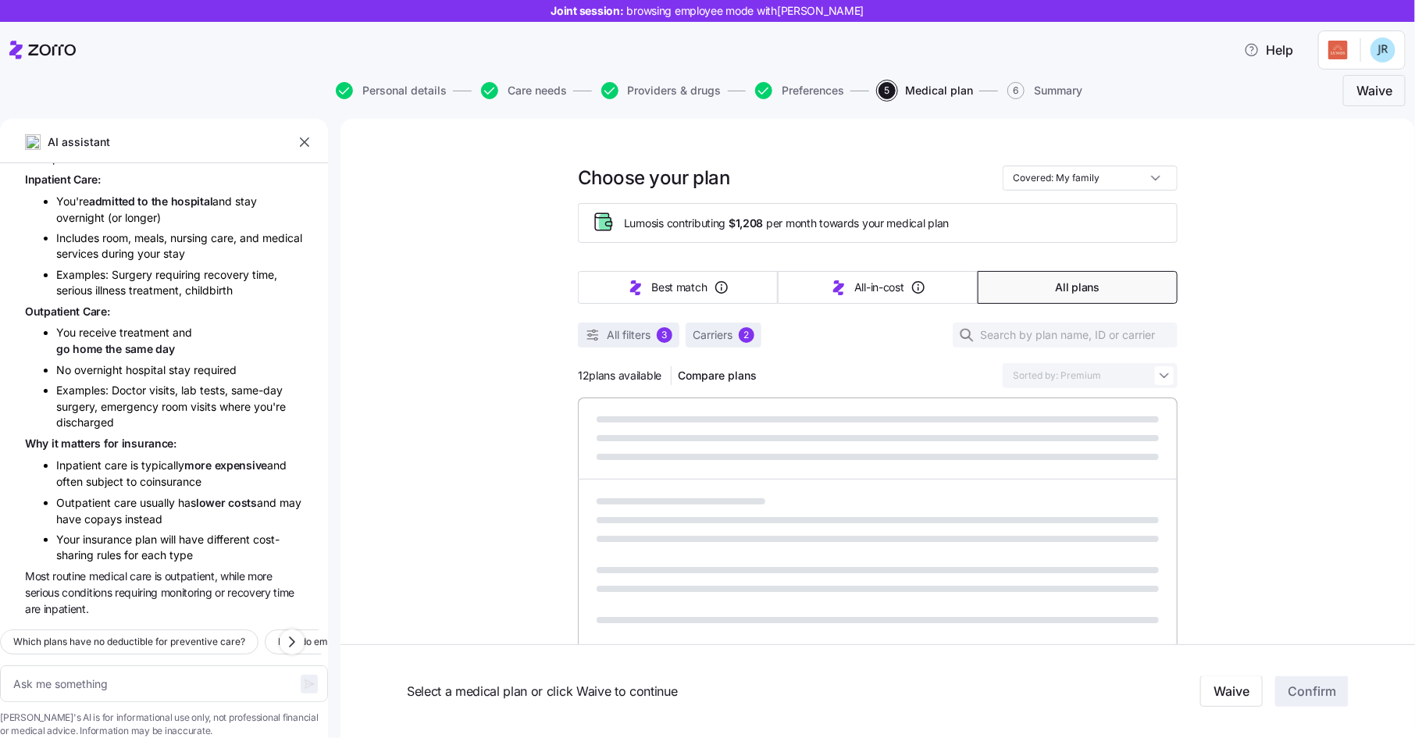
type textarea "x"
type input "Sorted by: Deductible"
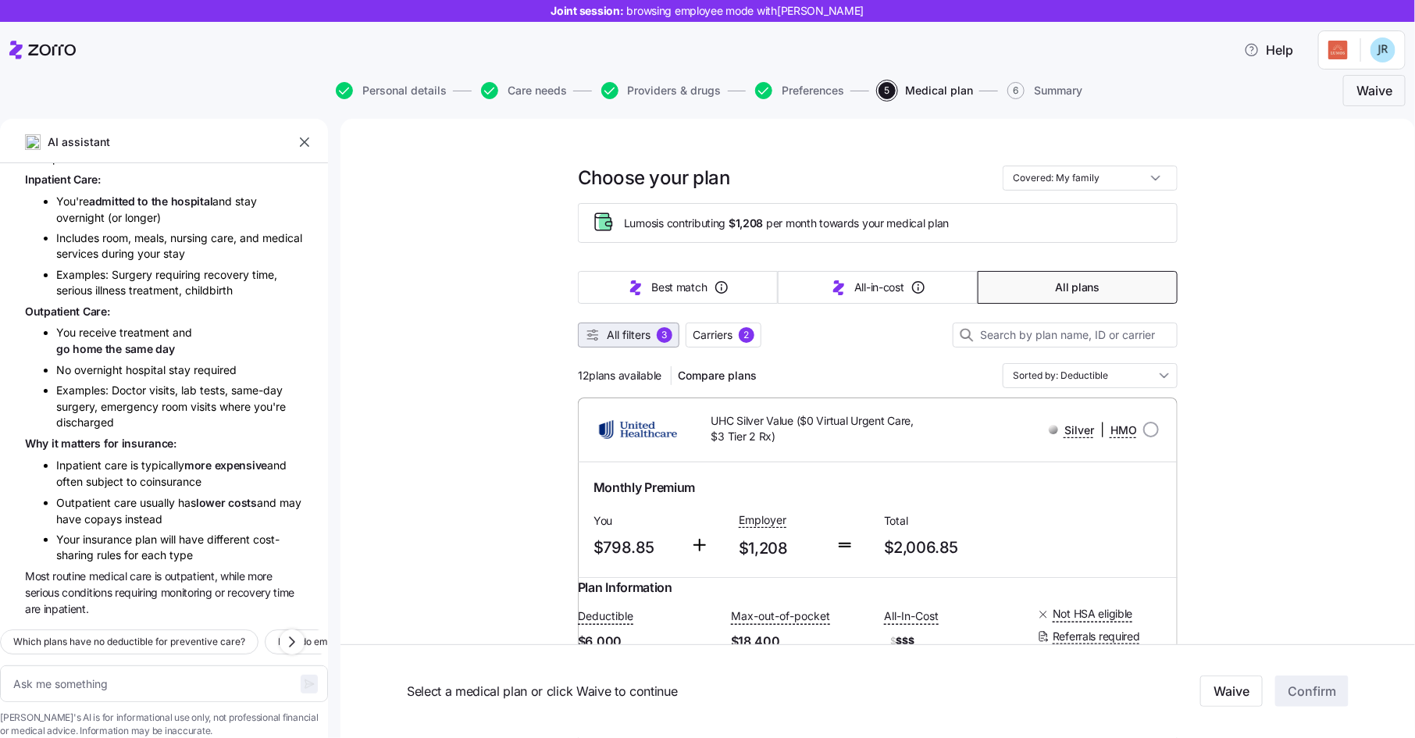
click at [651, 333] on span "All filters" at bounding box center [629, 335] width 44 height 16
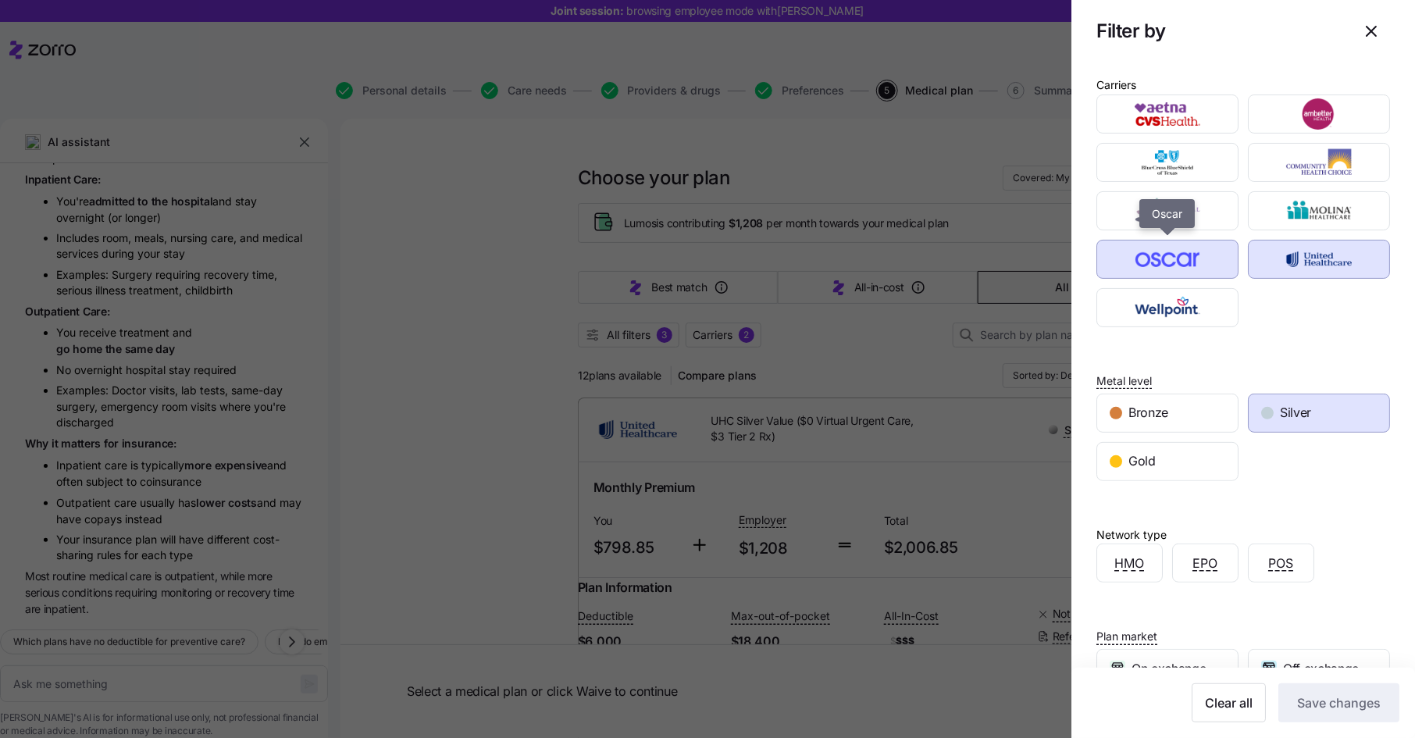
click at [1189, 262] on img "button" at bounding box center [1168, 259] width 115 height 31
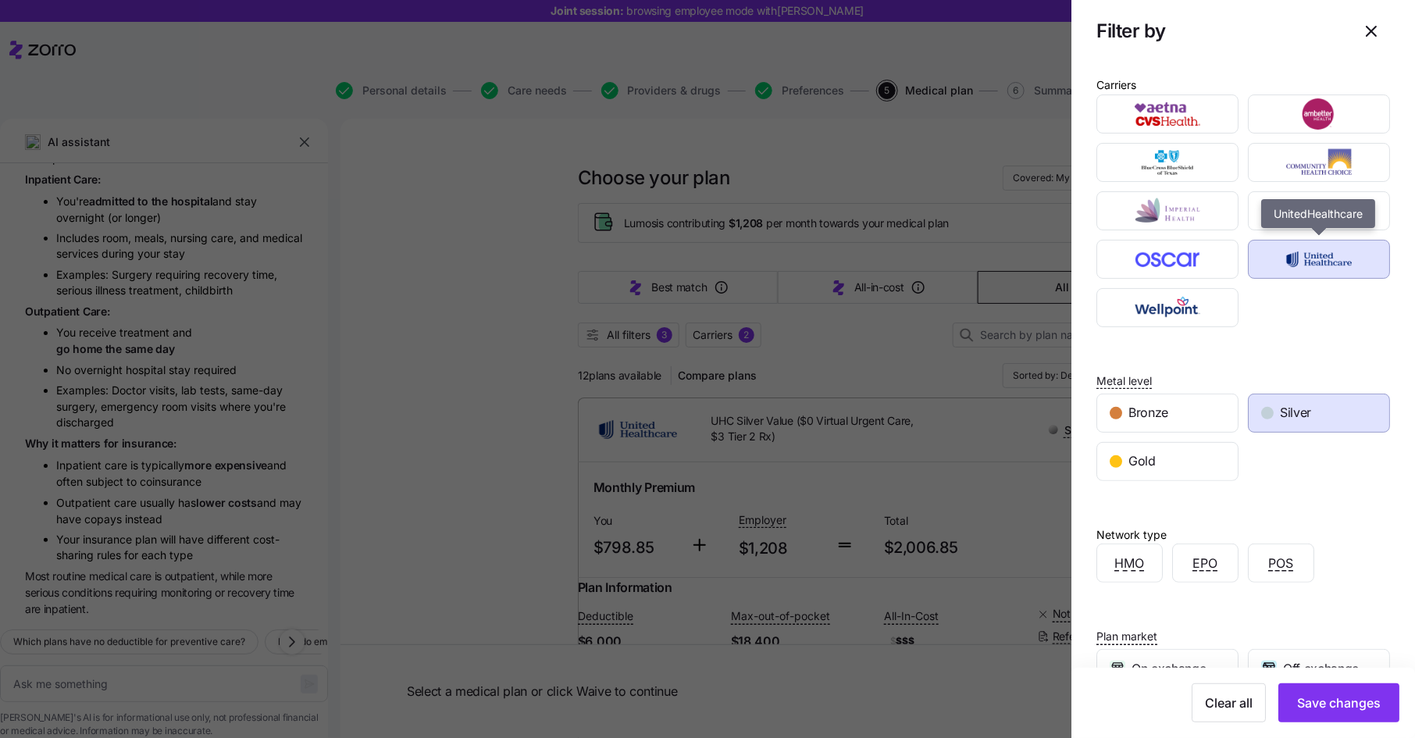
click at [1344, 256] on img "button" at bounding box center [1319, 259] width 115 height 31
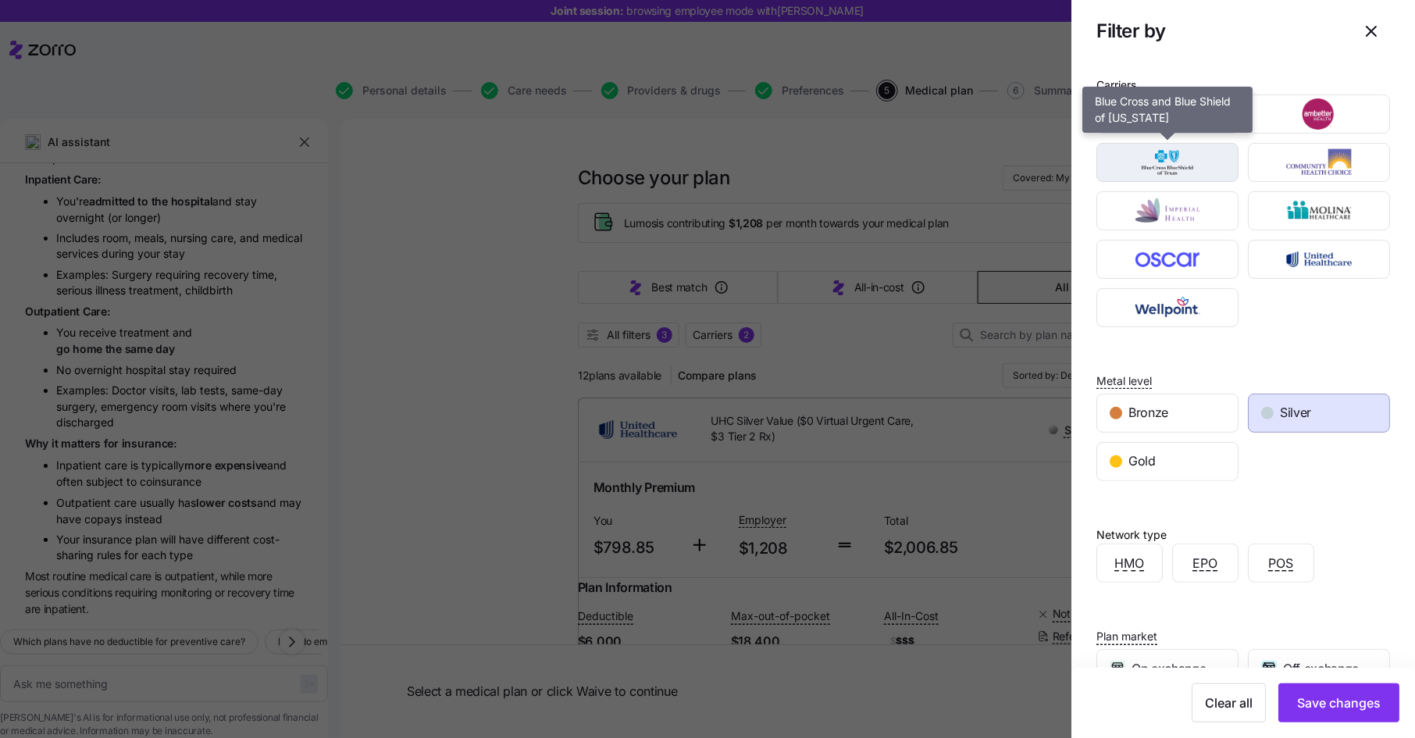
click at [1197, 167] on img "button" at bounding box center [1168, 162] width 115 height 31
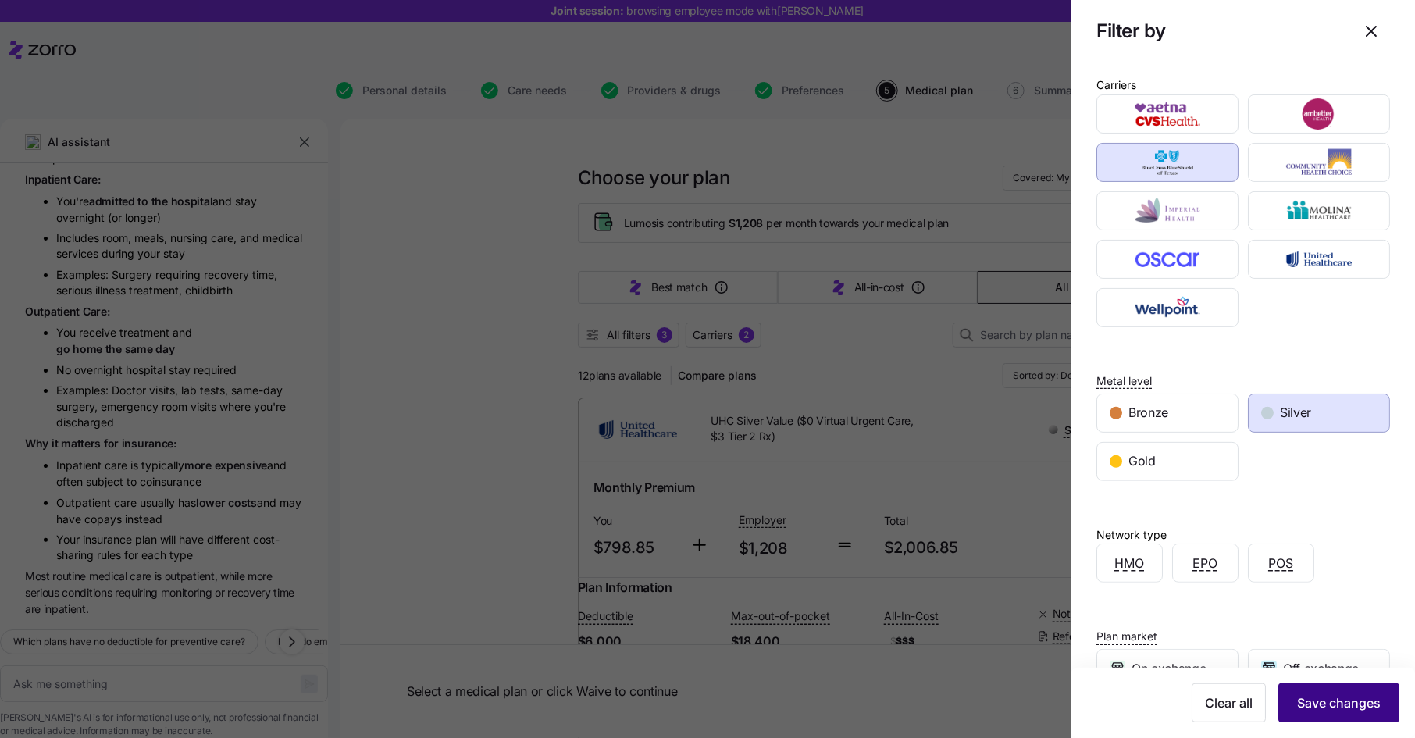
click at [1323, 701] on span "Save changes" at bounding box center [1339, 703] width 84 height 19
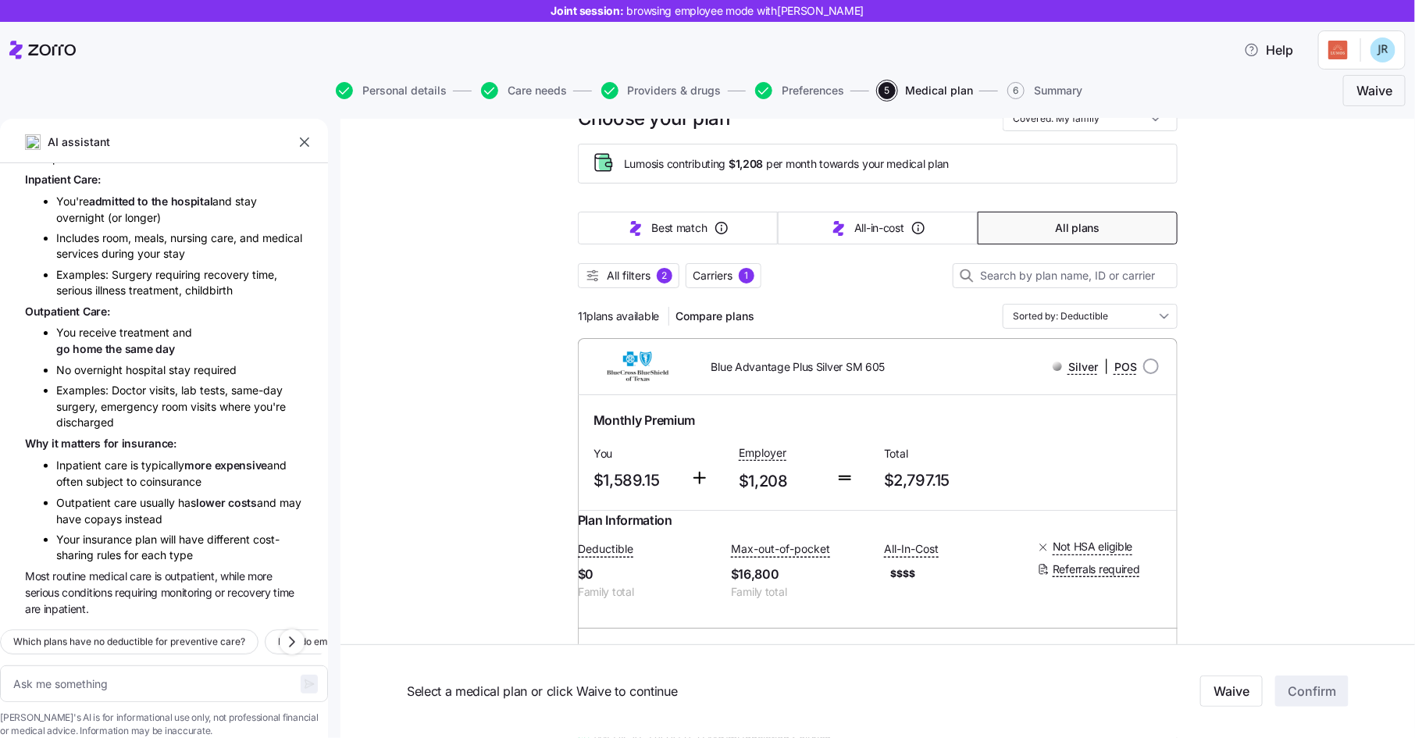
scroll to position [53, 0]
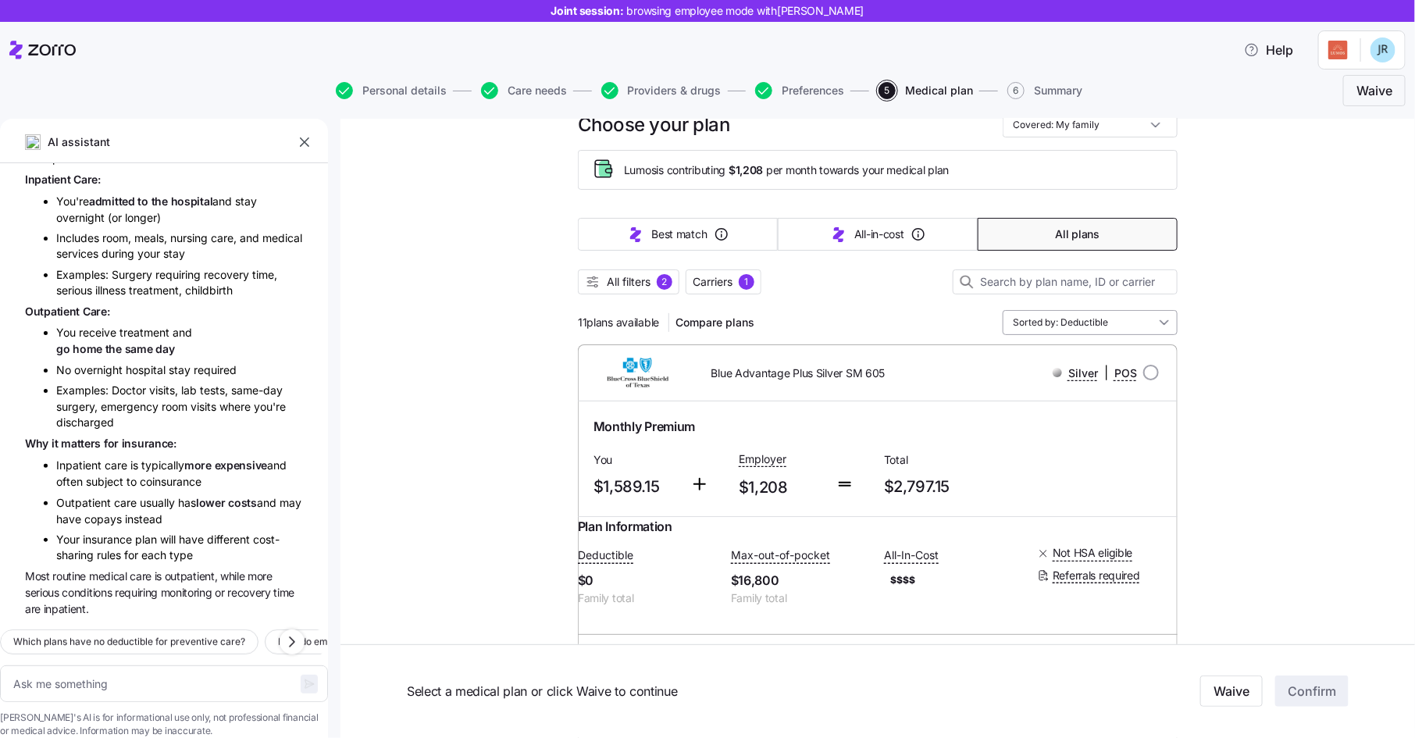
click at [1094, 323] on input "Sorted by: Deductible" at bounding box center [1090, 322] width 175 height 25
click at [1086, 416] on div "Premium" at bounding box center [1090, 411] width 162 height 27
type textarea "x"
type input "Sorted by: Premium"
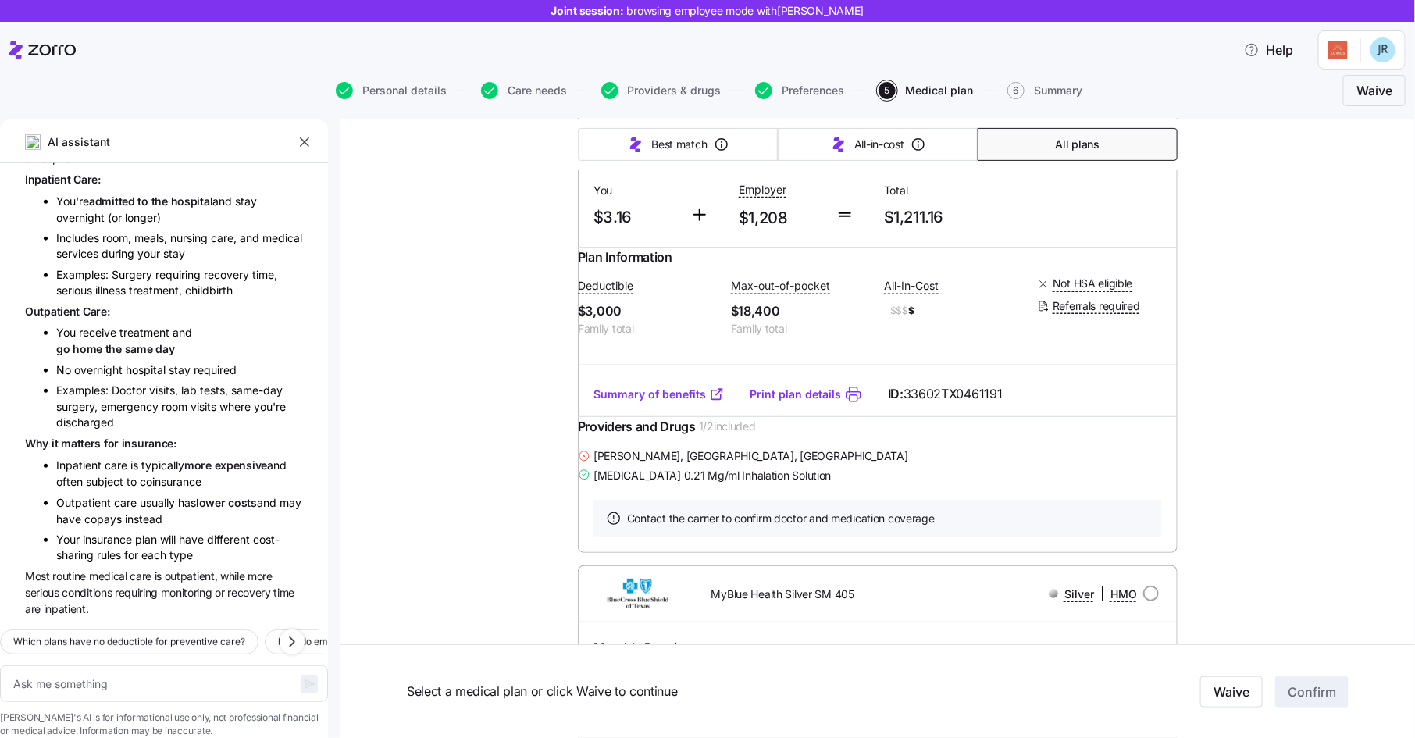
scroll to position [0, 0]
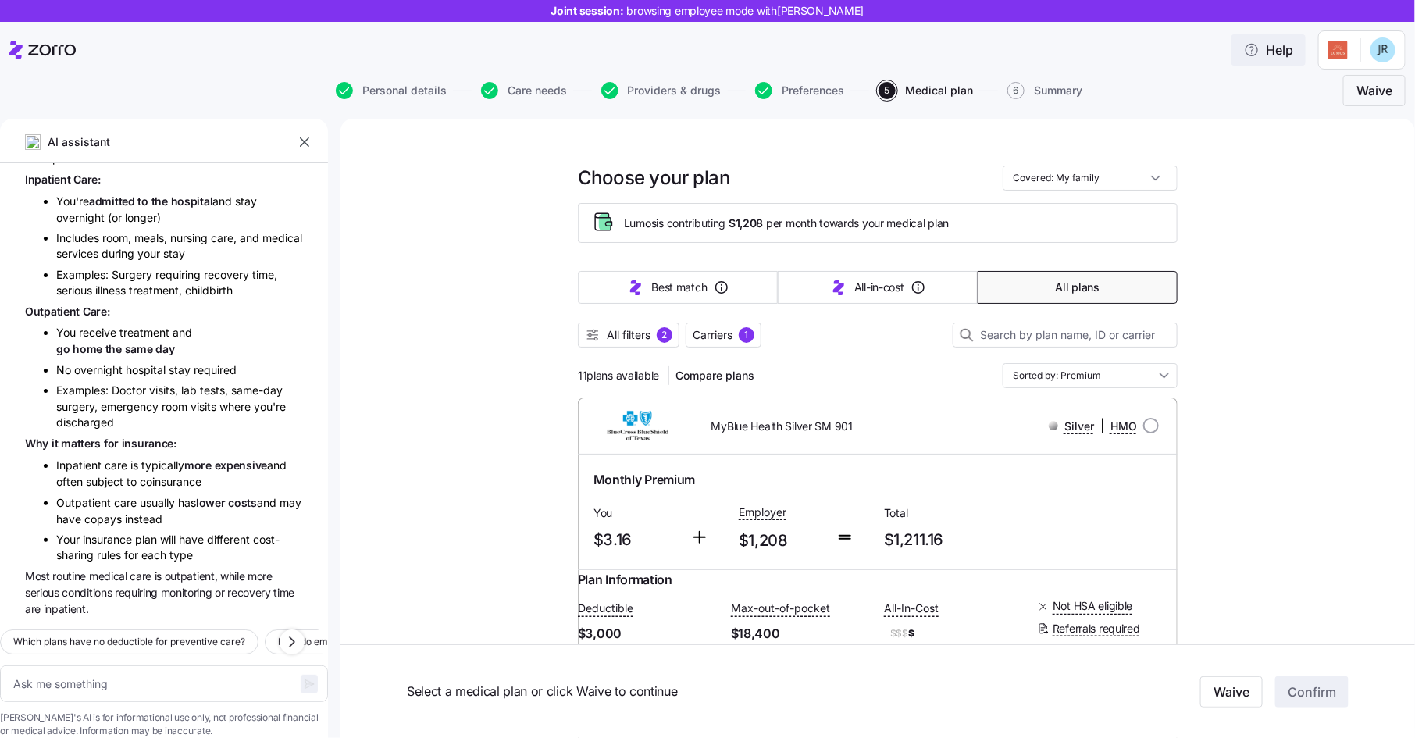
click at [1281, 53] on span "Help" at bounding box center [1268, 50] width 49 height 19
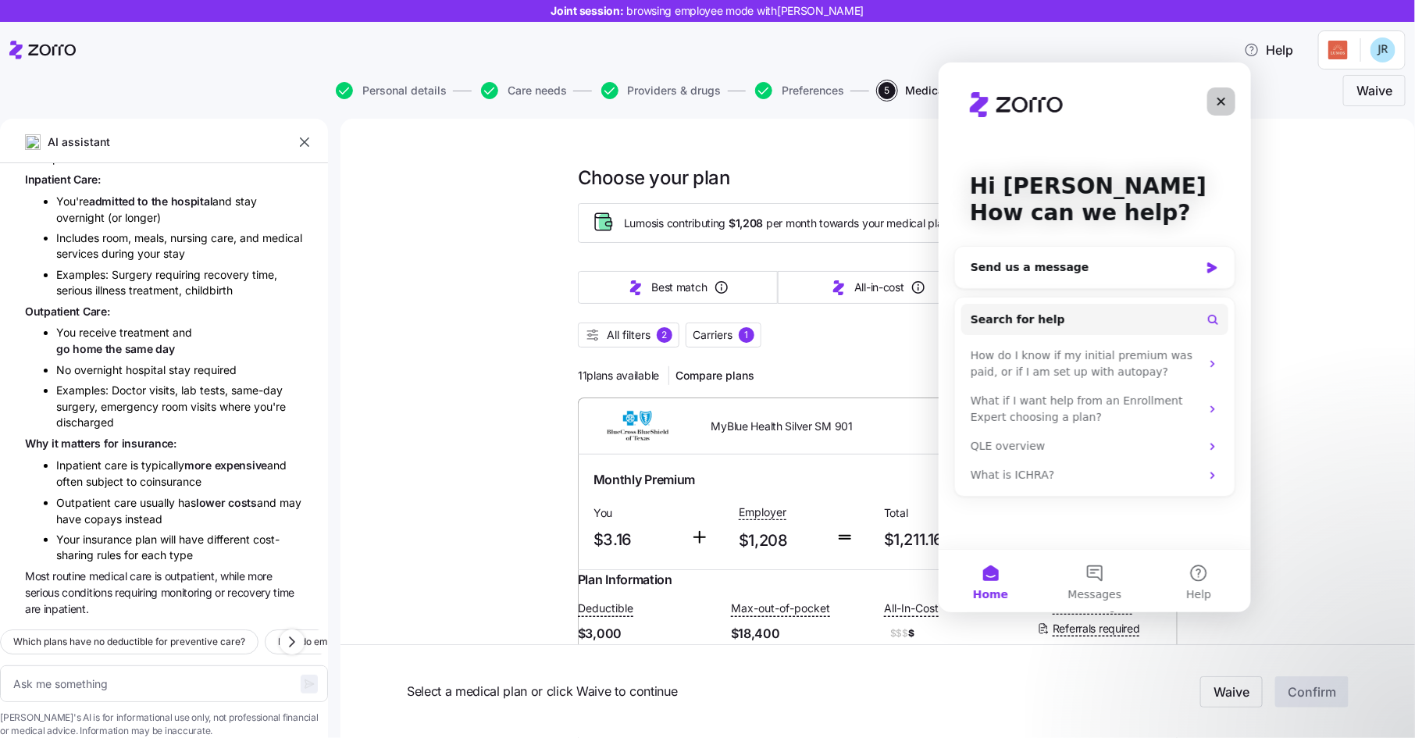
click at [1216, 98] on icon "Close" at bounding box center [1220, 101] width 12 height 12
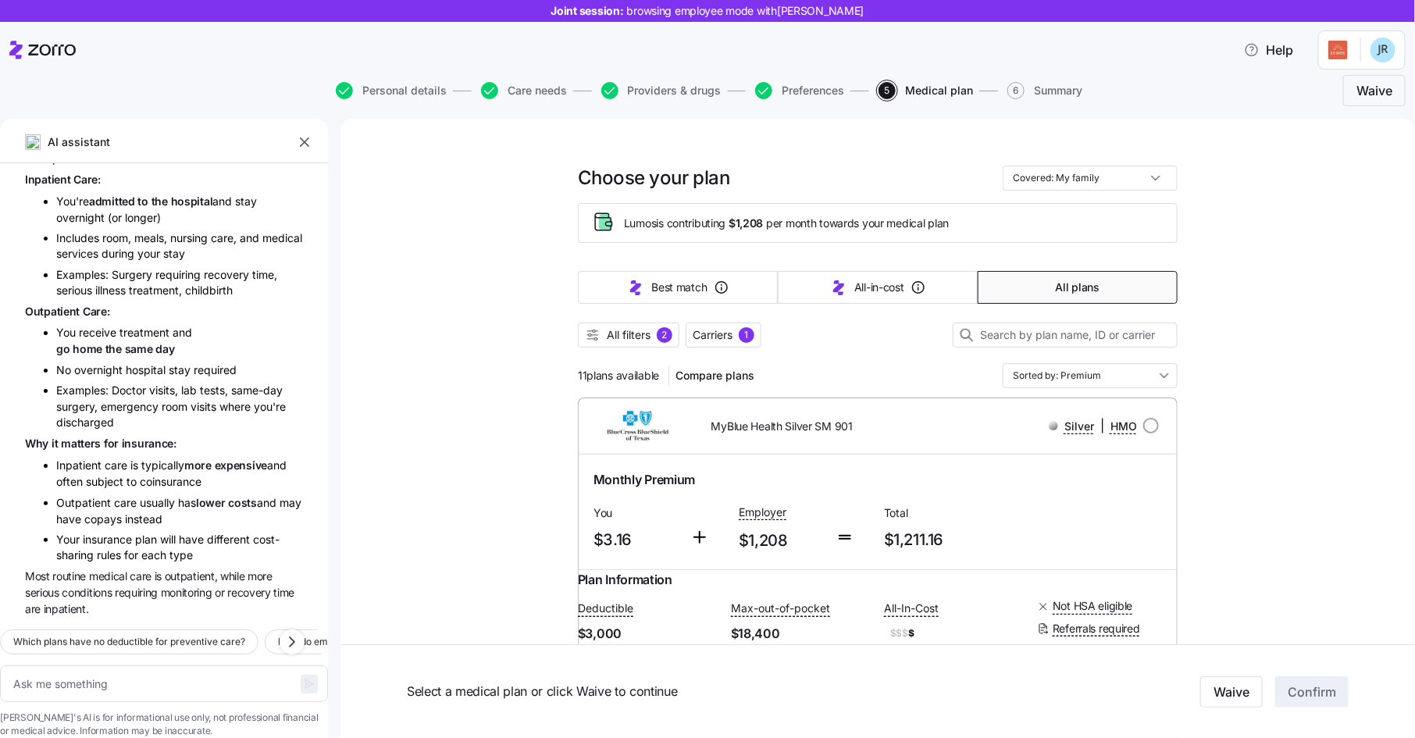
click at [1339, 52] on html "Joint session: browsing employee mode with Jake Ryan Help Personal details Care…" at bounding box center [707, 364] width 1415 height 729
click at [1257, 91] on html "Joint session: browsing employee mode with Jake Ryan Help Personal details Care…" at bounding box center [707, 364] width 1415 height 729
click at [1100, 177] on input "Covered: My family" at bounding box center [1090, 178] width 175 height 25
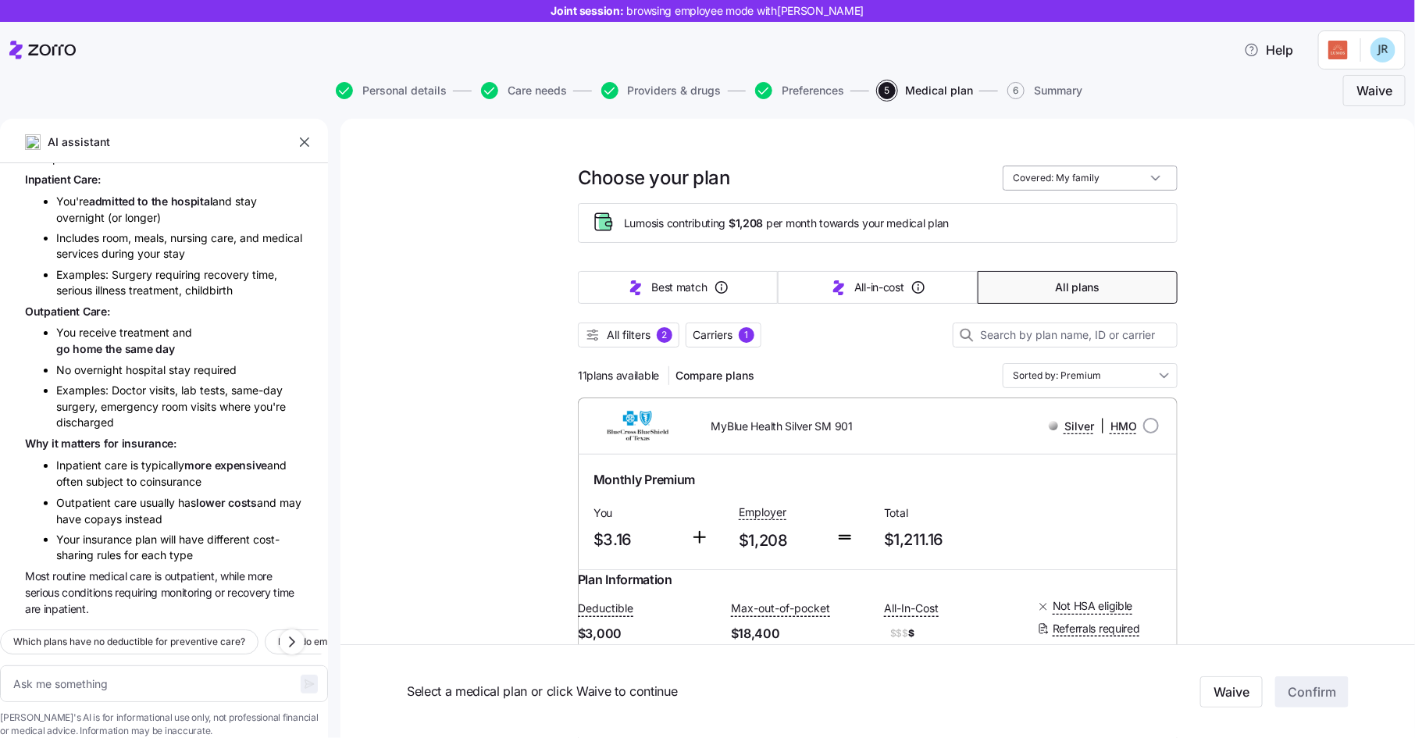
click at [1133, 176] on input "Covered: My family" at bounding box center [1090, 178] width 175 height 25
click at [1121, 210] on div "Just me" at bounding box center [1090, 216] width 162 height 27
type textarea "x"
type input "Covered: Just me"
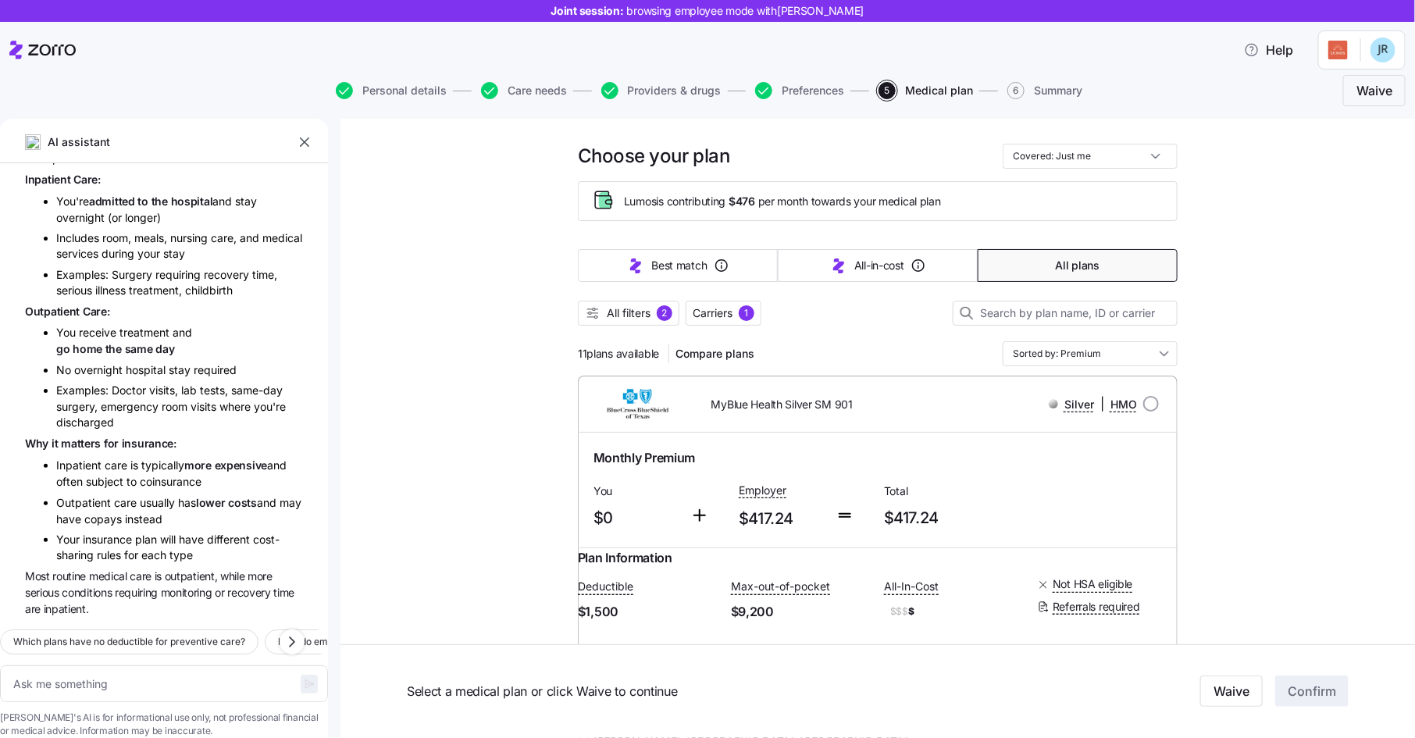
scroll to position [24, 0]
click at [1058, 153] on input "Covered: Just me" at bounding box center [1090, 153] width 175 height 25
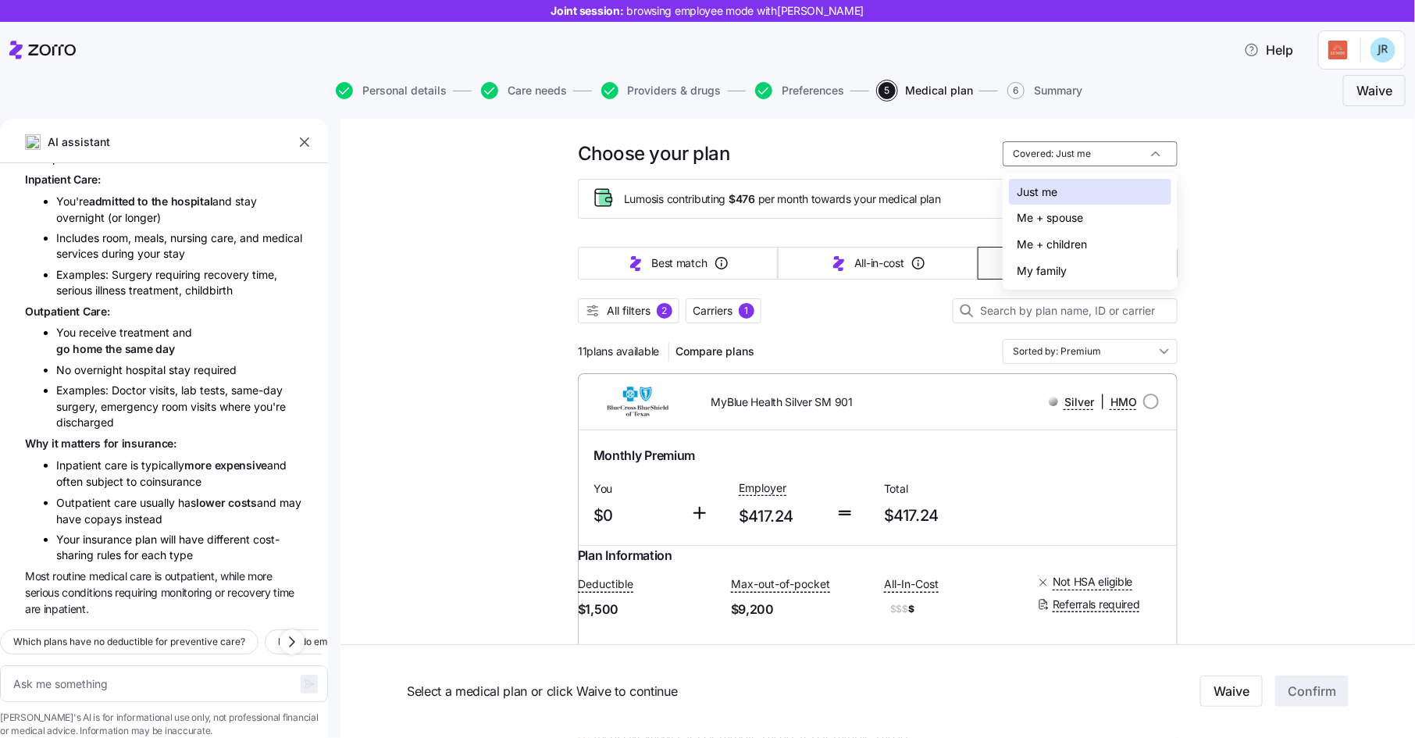
click at [1068, 241] on div "Me + children" at bounding box center [1090, 244] width 162 height 27
type textarea "x"
type input "Covered: Me + children"
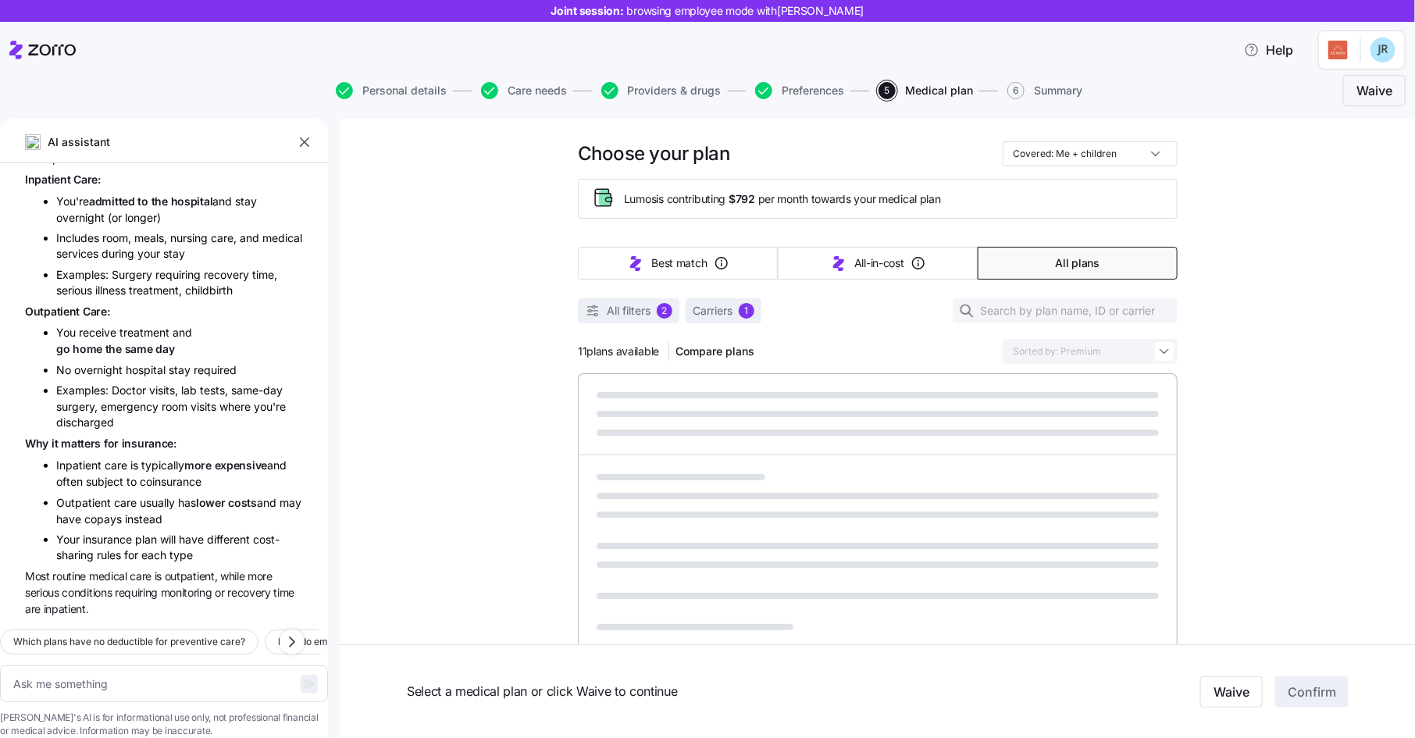
type textarea "x"
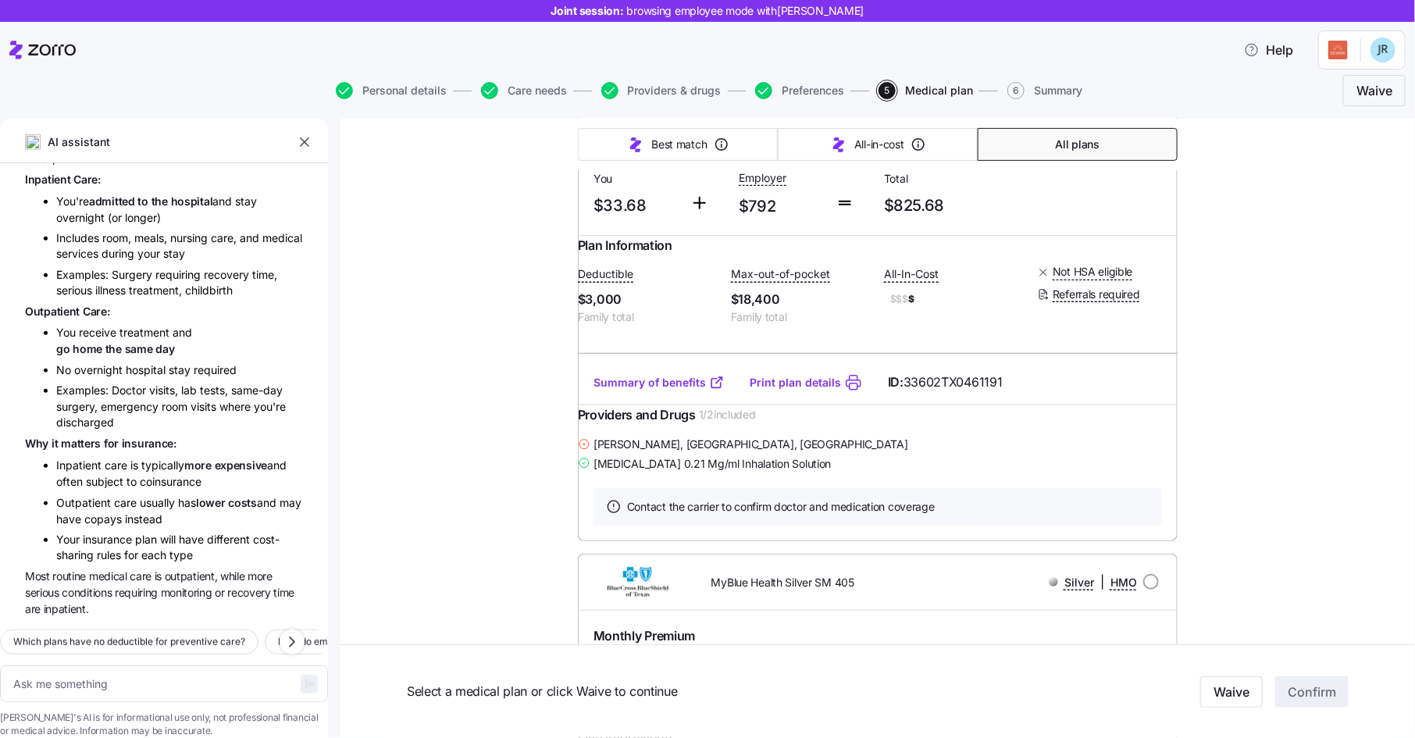
scroll to position [354, 0]
